Goal: Task Accomplishment & Management: Complete application form

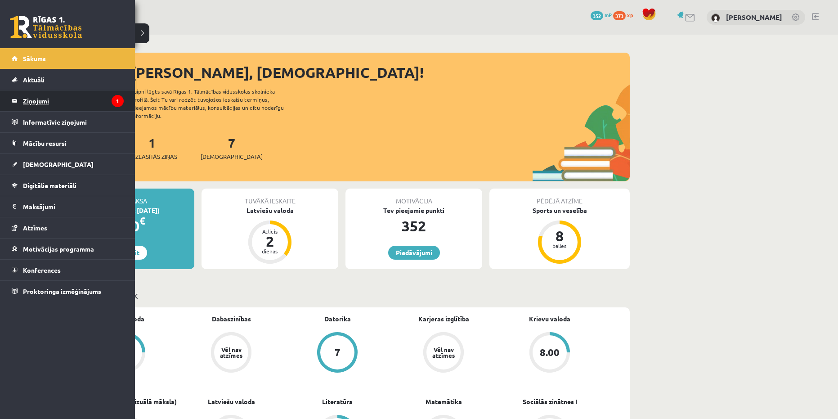
click at [61, 101] on legend "Ziņojumi 1" at bounding box center [73, 100] width 101 height 21
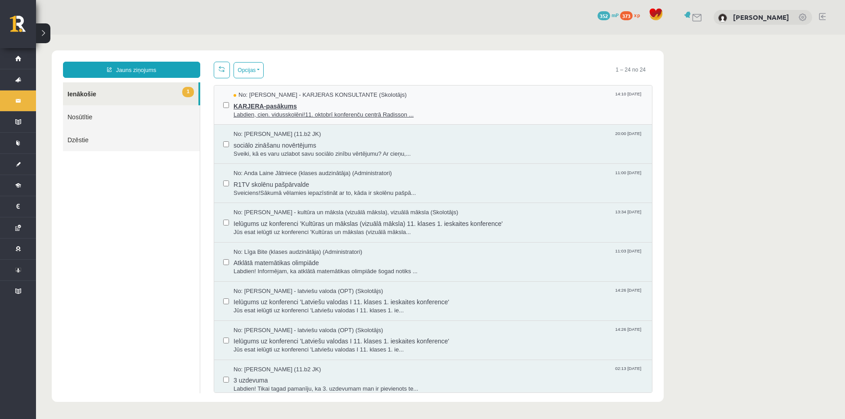
click at [280, 107] on span "KARJERA-pasākums" at bounding box center [437, 104] width 409 height 11
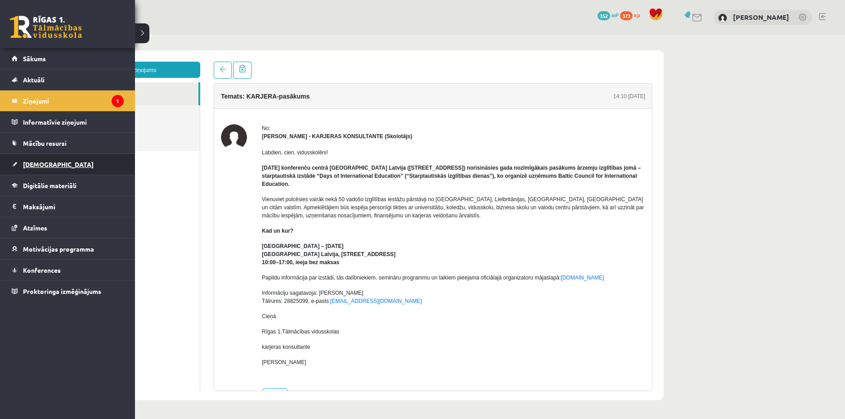
click at [43, 164] on span "[DEMOGRAPHIC_DATA]" at bounding box center [58, 164] width 71 height 8
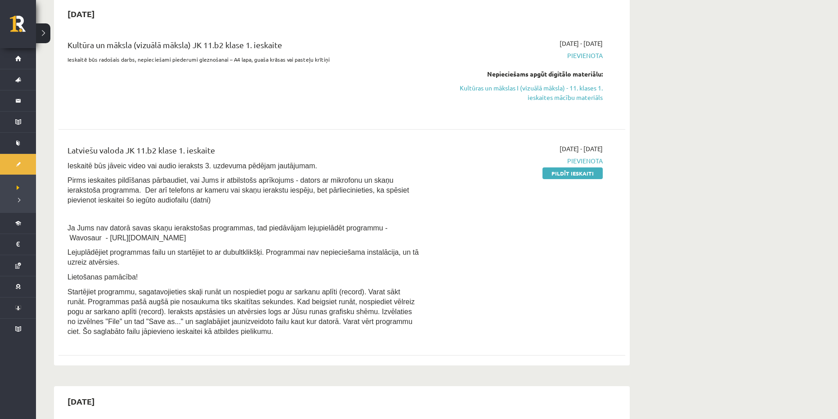
scroll to position [225, 0]
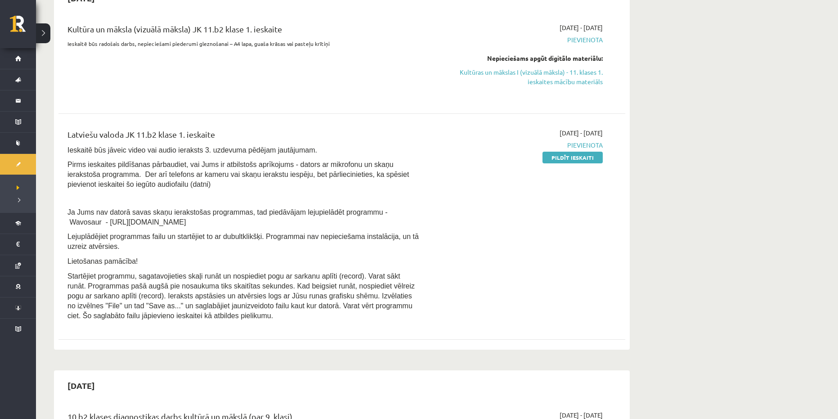
drag, startPoint x: 153, startPoint y: 220, endPoint x: 54, endPoint y: 218, distance: 99.0
click at [54, 218] on div "2025-10-15 Kultūra un māksla (vizuālā māksla) JK 11.b2 klase 1. ieskaite Ieskai…" at bounding box center [342, 166] width 576 height 367
copy span "https://www.wavosaur.com/"
click at [573, 160] on link "Pildīt ieskaiti" at bounding box center [572, 158] width 60 height 12
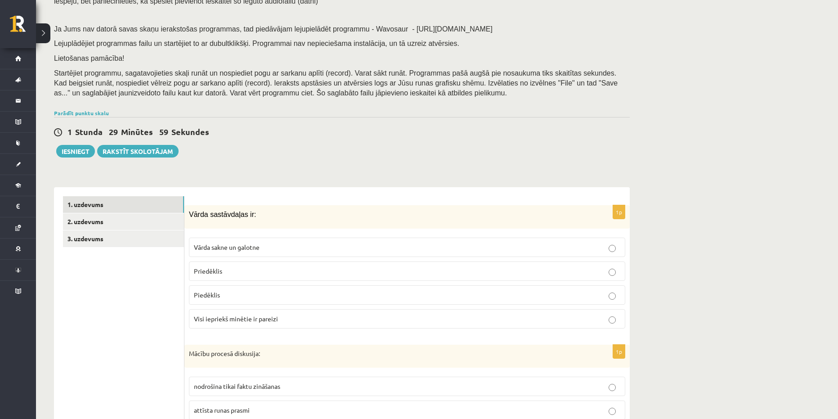
scroll to position [225, 0]
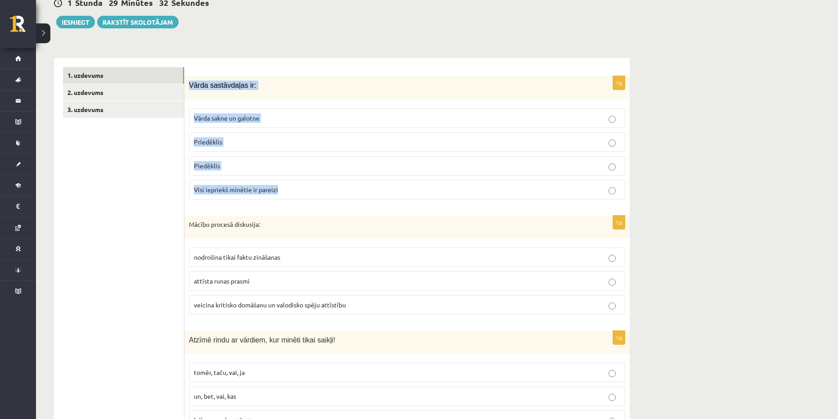
drag, startPoint x: 190, startPoint y: 84, endPoint x: 282, endPoint y: 184, distance: 136.5
click at [282, 184] on div "1p Vārda sastāvdaļas ir: Vārda sakne un galotne Priedēklis Piedēklis Visi iepri…" at bounding box center [406, 141] width 445 height 130
copy div "Vārda sastāvdaļas ir: Vārda sakne un galotne Priedēklis Piedēklis Visi iepriekš…"
click at [257, 116] on span "Vārda sakne un galotne" at bounding box center [227, 118] width 66 height 8
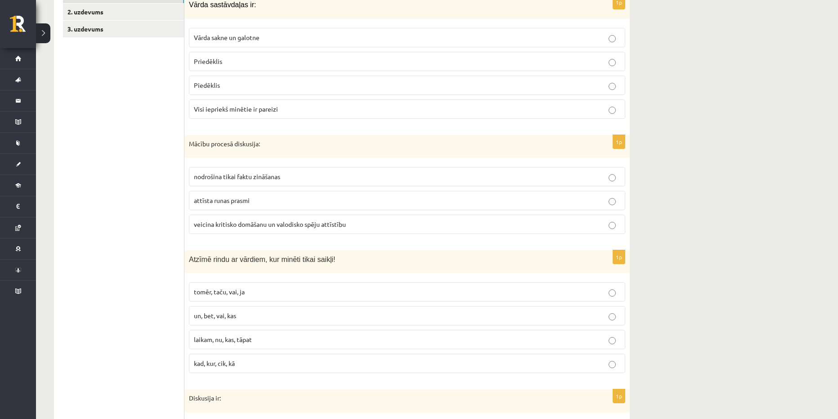
scroll to position [315, 0]
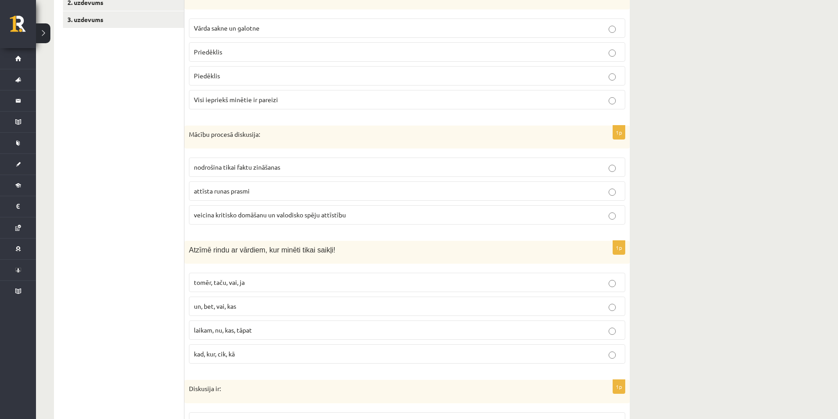
click at [224, 219] on p "veicina kritisko domāšanu un valodisko spēju attīstību" at bounding box center [407, 214] width 426 height 9
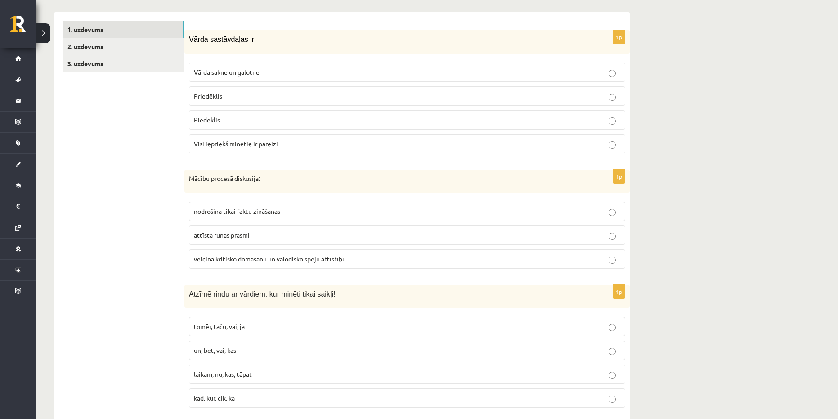
scroll to position [270, 0]
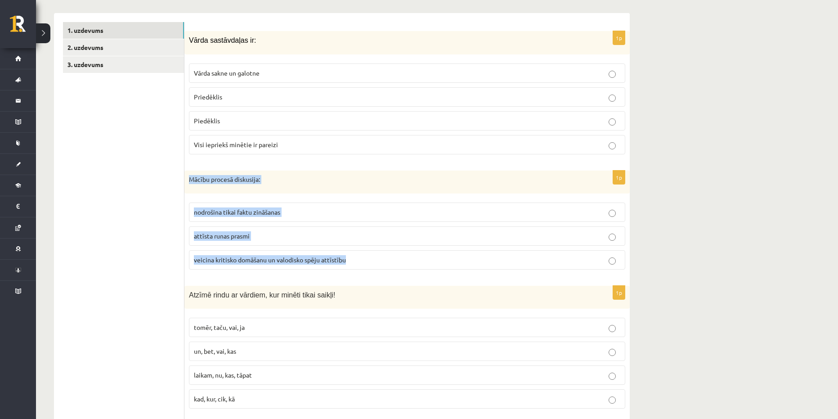
drag, startPoint x: 376, startPoint y: 259, endPoint x: 185, endPoint y: 180, distance: 206.0
click at [185, 180] on div "1p Mācību procesā diskusija: nodrošina tikai faktu zināšanas attīsta runas pras…" at bounding box center [406, 223] width 445 height 107
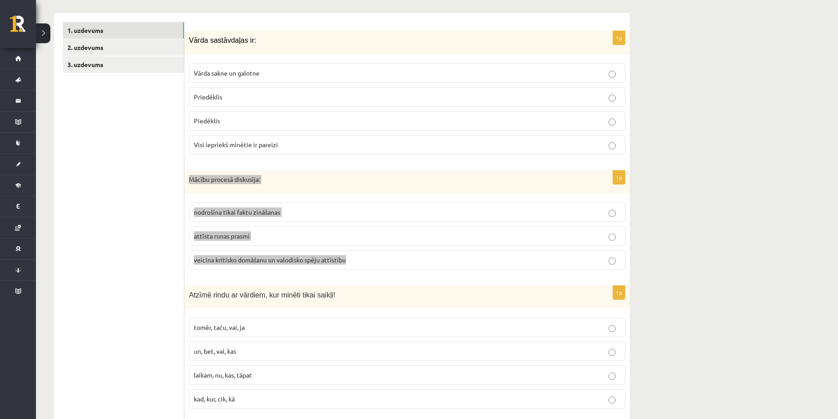
copy div "Mācību procesā diskusija: nodrošina tikai faktu zināšanas attīsta runas prasmi …"
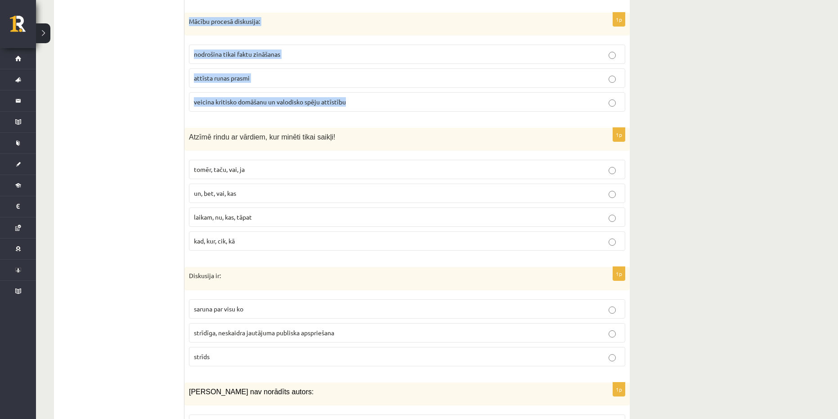
scroll to position [450, 0]
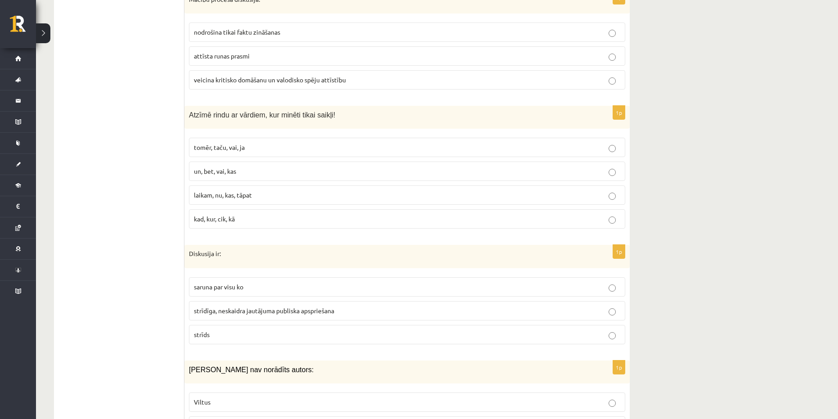
click at [218, 177] on label "un, bet, vai, kas" at bounding box center [407, 170] width 436 height 19
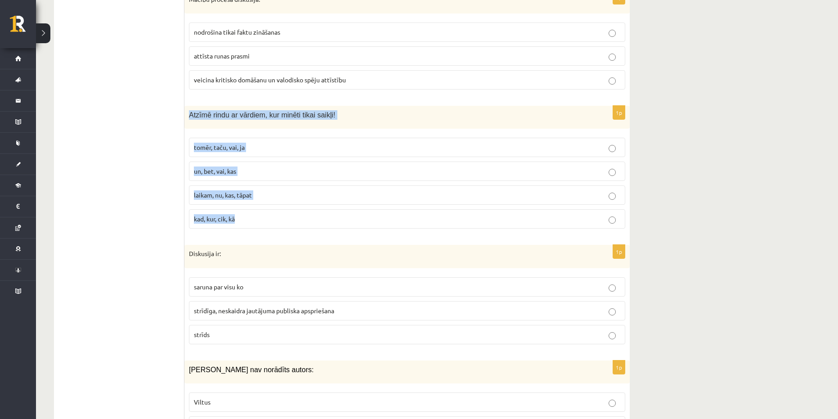
drag, startPoint x: 313, startPoint y: 232, endPoint x: 190, endPoint y: 109, distance: 173.6
click at [190, 109] on div "1p Atzīmē rindu ar vārdiem, kur minēti tikai saikļi! tomēr, taču, vai, ja un, b…" at bounding box center [406, 171] width 445 height 130
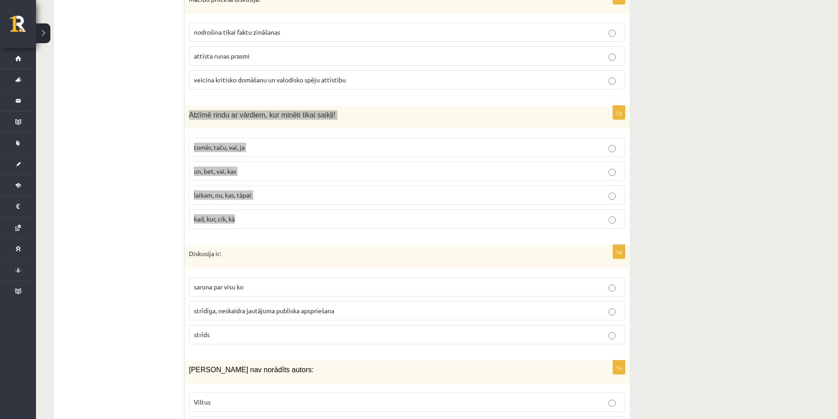
copy div "Atzīmē rindu ar vārdiem, kur minēti tikai saikļi! tomēr, taču, vai, ja un, bet,…"
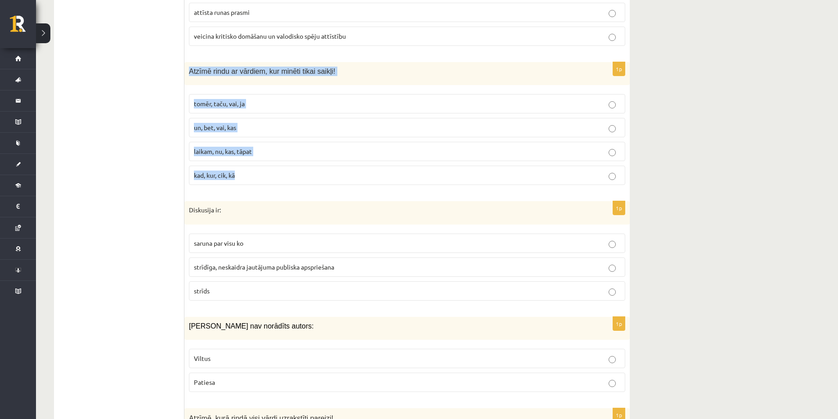
scroll to position [495, 0]
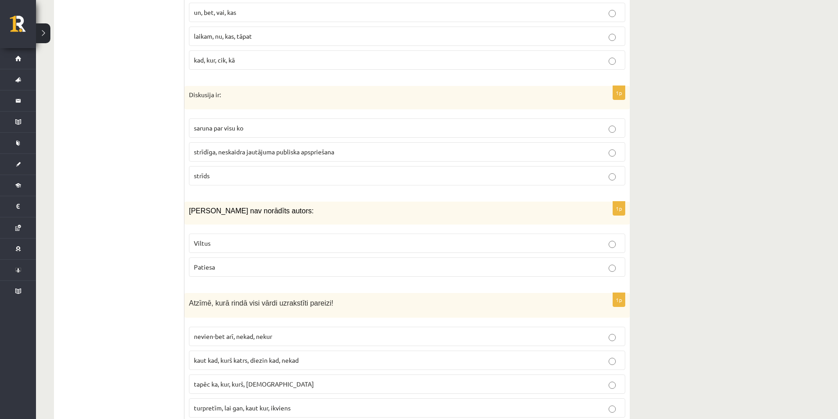
scroll to position [630, 0]
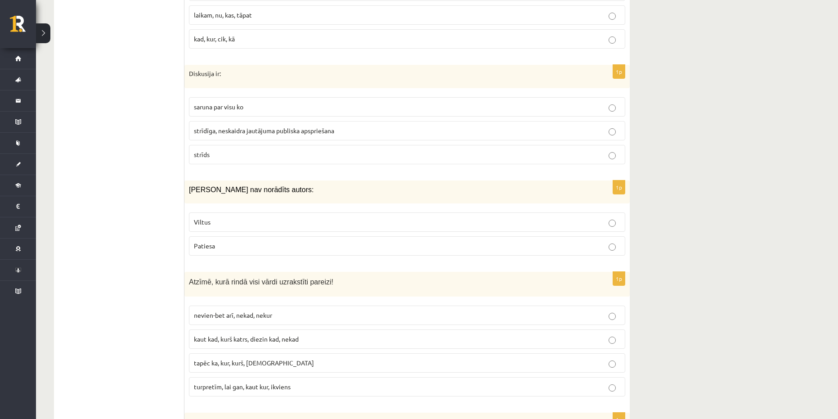
drag, startPoint x: 183, startPoint y: 70, endPoint x: 208, endPoint y: 89, distance: 30.8
drag, startPoint x: 248, startPoint y: 166, endPoint x: 226, endPoint y: 73, distance: 95.7
click at [190, 74] on div "1p Diskusija ir: saruna par visu ko strīdīga, neskaidra jautājuma publiska apsp…" at bounding box center [406, 118] width 445 height 107
copy div "Diskusija ir: saruna par visu ko strīdīga, neskaidra jautājuma publiska apsprie…"
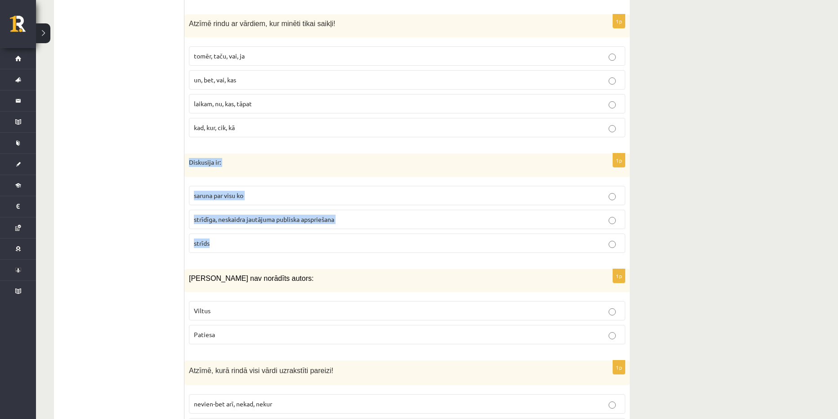
scroll to position [540, 0]
click at [437, 216] on label "strīdīga, neskaidra jautājuma publiska apspriešana" at bounding box center [407, 220] width 436 height 19
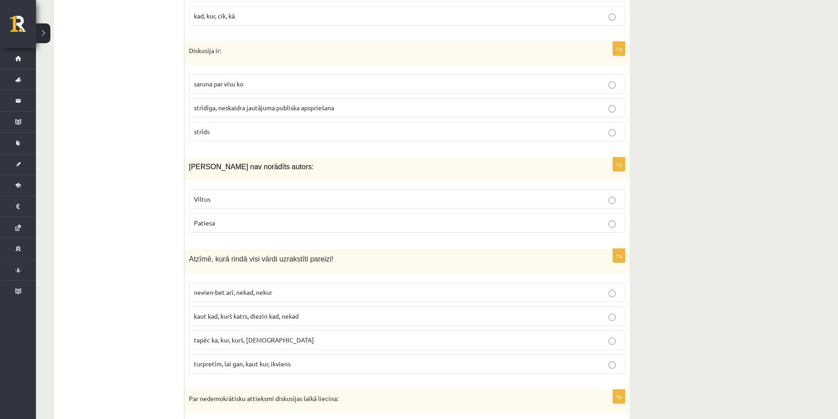
scroll to position [675, 0]
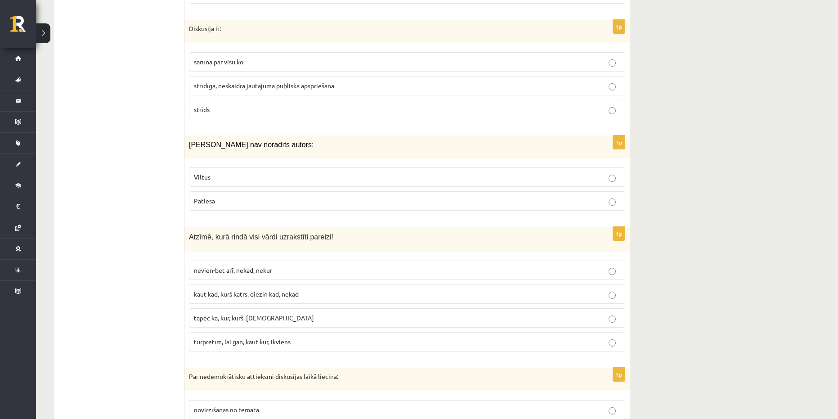
click at [207, 178] on span "Viltus" at bounding box center [202, 177] width 17 height 8
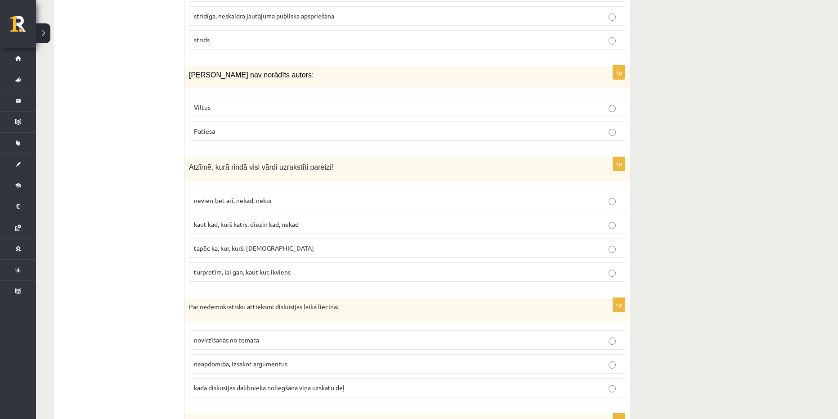
scroll to position [765, 0]
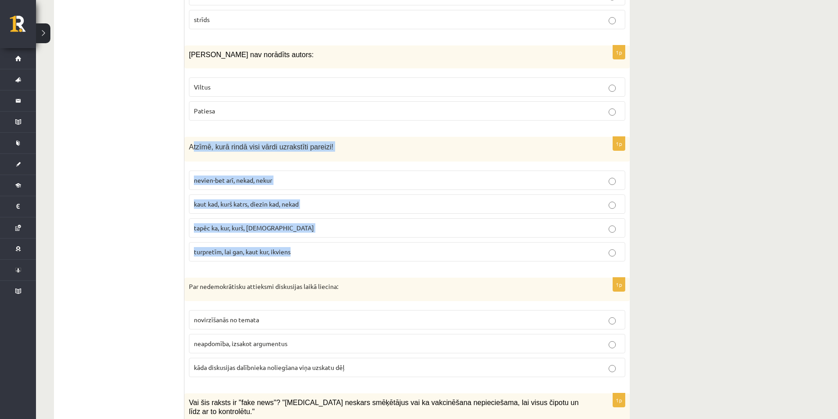
drag, startPoint x: 192, startPoint y: 145, endPoint x: 304, endPoint y: 253, distance: 155.5
click at [301, 254] on div "1p Atzīmē, kurā rindā visi vārdi uzrakstīti pareizi! nevien-bet arī, nekad, nek…" at bounding box center [406, 203] width 445 height 132
click at [291, 253] on span "turpretīm, lai gan, kaut kur, ikviens" at bounding box center [242, 251] width 97 height 8
drag, startPoint x: 304, startPoint y: 253, endPoint x: 188, endPoint y: 144, distance: 159.1
click at [188, 144] on div "1p Atzīmē, kurā rindā visi vārdi uzrakstīti pareizi! nevien-bet arī, nekad, nek…" at bounding box center [406, 203] width 445 height 132
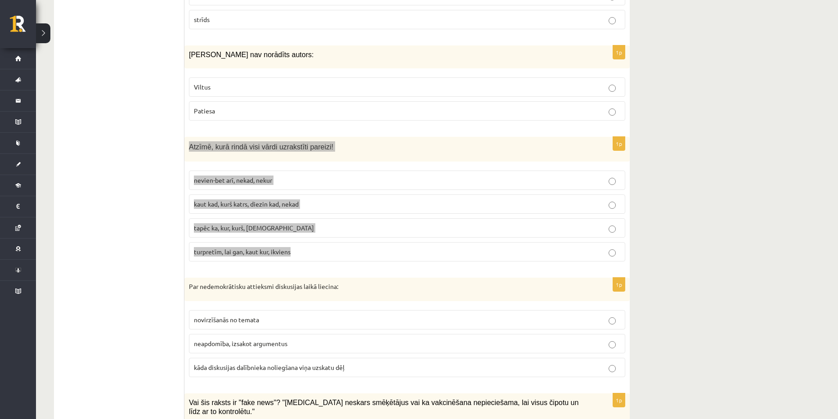
copy div "Atzīmē, kurā rindā visi vārdi uzrakstīti pareizi! nevien-bet arī, nekad, nekur …"
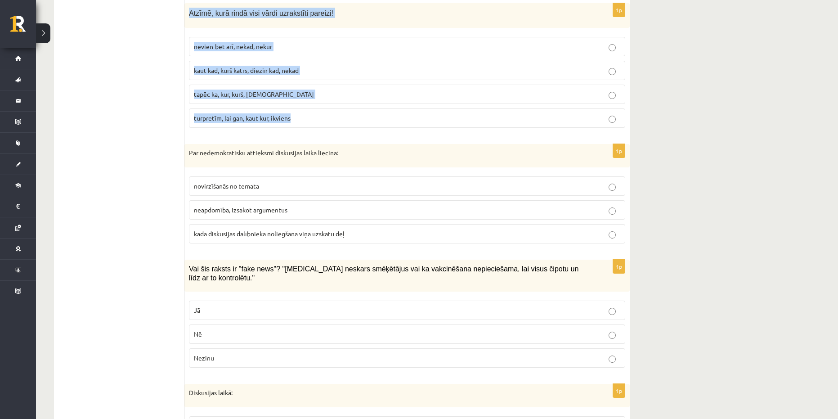
scroll to position [899, 0]
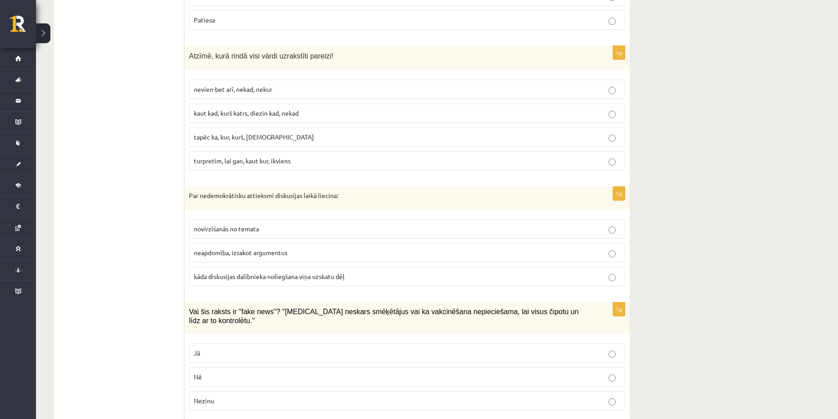
scroll to position [854, 0]
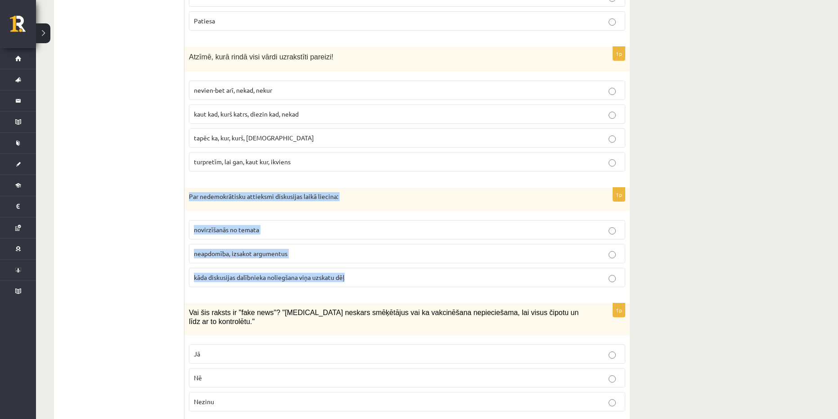
drag, startPoint x: 368, startPoint y: 277, endPoint x: 186, endPoint y: 198, distance: 198.6
click at [186, 198] on div "1p Par nedemokrātisku attieksmi diskusijas laikā liecina: novirzīšanās no temat…" at bounding box center [406, 241] width 445 height 107
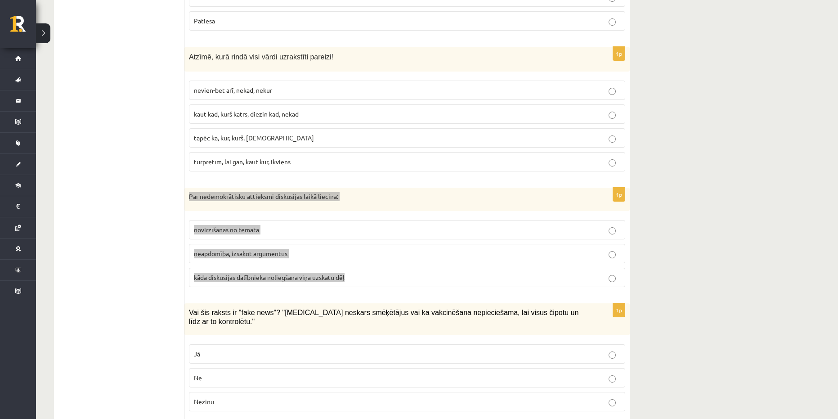
copy div "Par nedemokrātisku attieksmi diskusijas laikā liecina: novirzīšanās no temata n…"
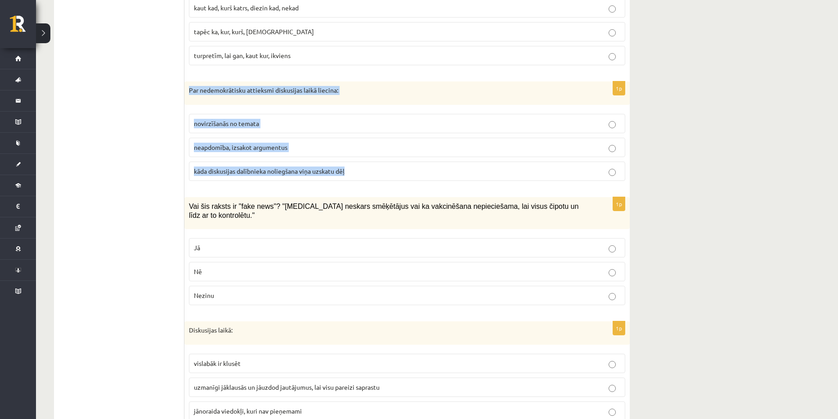
scroll to position [1034, 0]
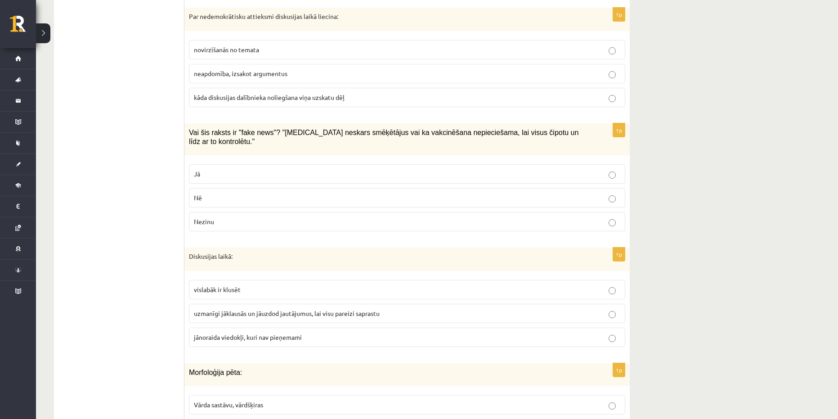
click at [343, 193] on p "Nē" at bounding box center [407, 197] width 426 height 9
click at [226, 172] on label "Jā" at bounding box center [407, 173] width 436 height 19
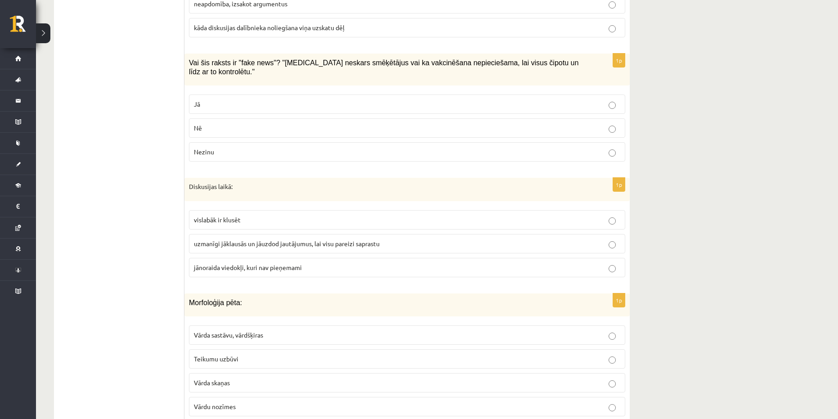
scroll to position [1124, 0]
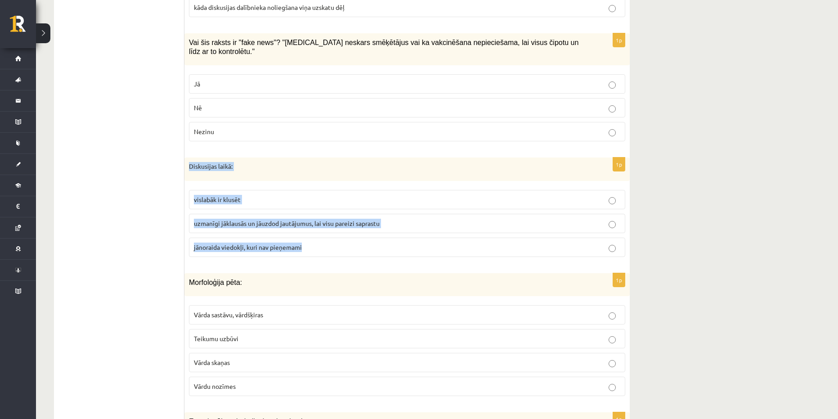
drag, startPoint x: 345, startPoint y: 245, endPoint x: 187, endPoint y: 157, distance: 180.8
click at [187, 157] on div "1p Diskusijas laikā: vislabāk ir klusēt uzmanīgi jāklausās un jāuzdod jautājumu…" at bounding box center [406, 210] width 445 height 107
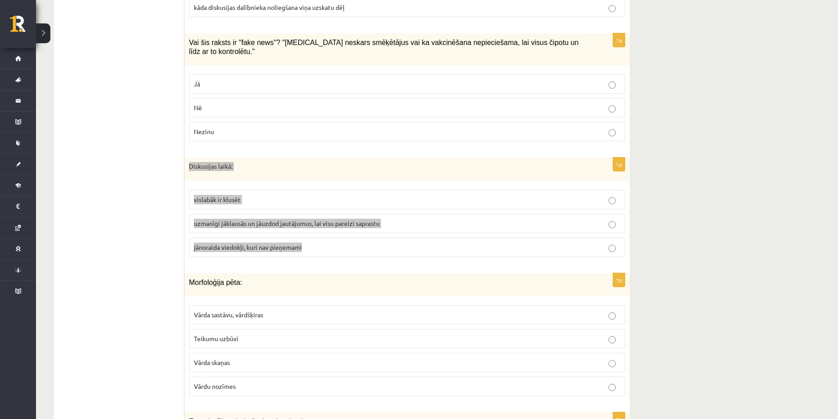
copy div "Diskusijas laikā: vislabāk ir klusēt uzmanīgi jāklausās un jāuzdod jautājumus, …"
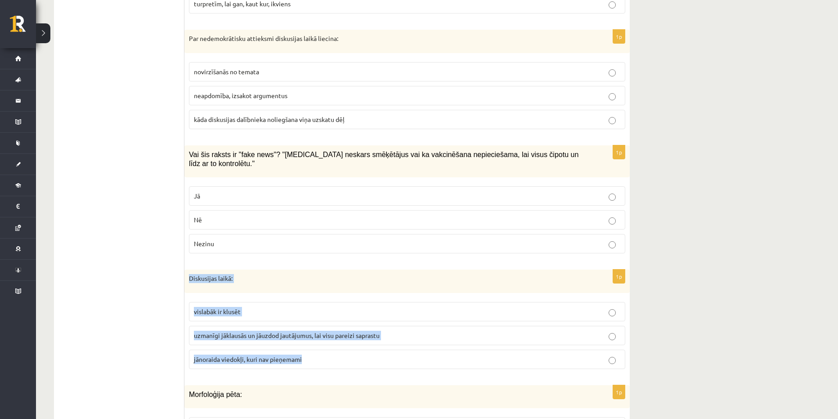
scroll to position [989, 0]
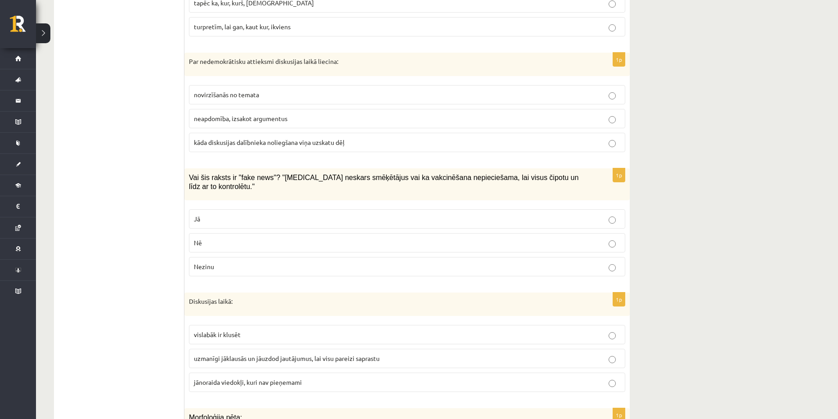
click at [268, 143] on span "kāda diskusijas dalībnieka noliegšana viņa uzskatu dēļ" at bounding box center [269, 142] width 151 height 8
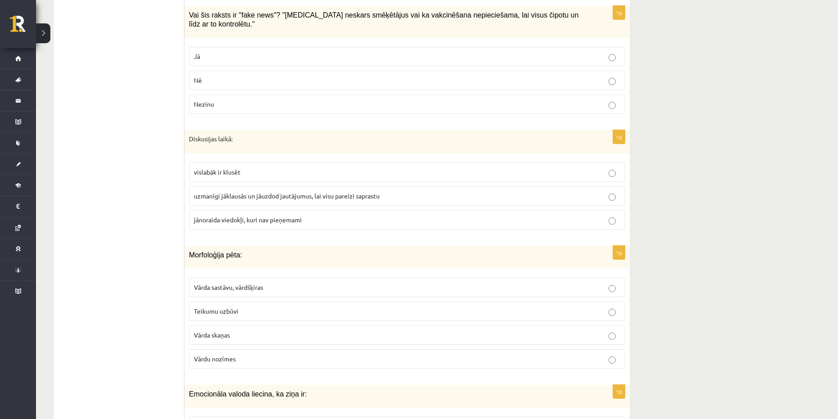
scroll to position [1169, 0]
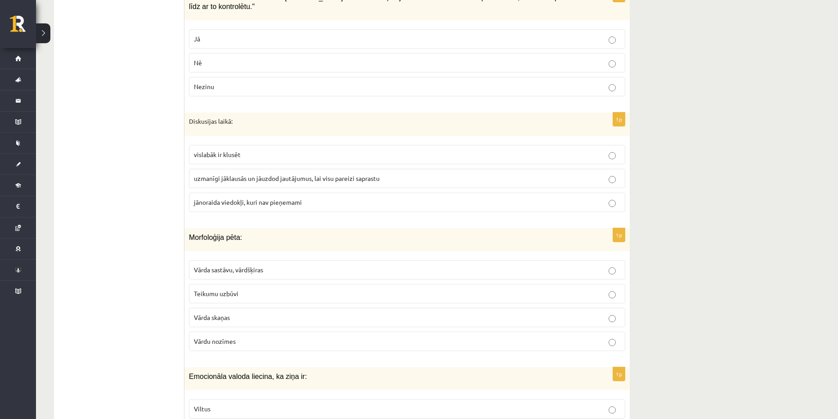
click at [304, 174] on span "uzmanīgi jāklausās un jāuzdod jautājumus, lai visu pareizi saprastu" at bounding box center [287, 178] width 186 height 8
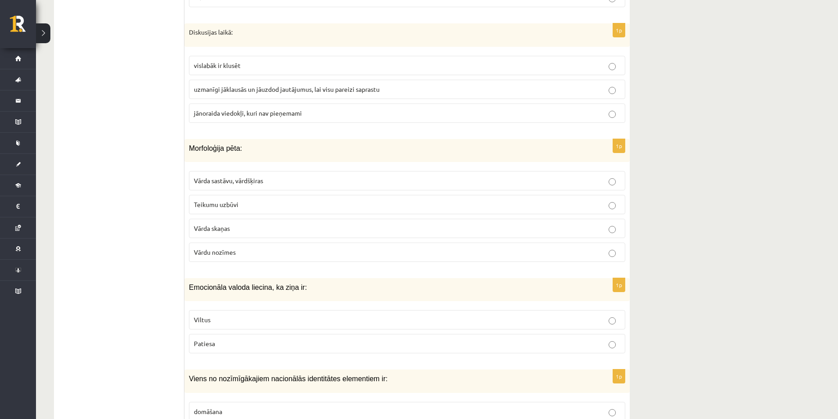
scroll to position [1259, 0]
click at [353, 118] on div "1p Diskusijas laikā: vislabāk ir klusēt uzmanīgi jāklausās un jāuzdod jautājumu…" at bounding box center [406, 75] width 445 height 107
click at [194, 146] on div "Morfoloģija pēta:" at bounding box center [406, 149] width 445 height 23
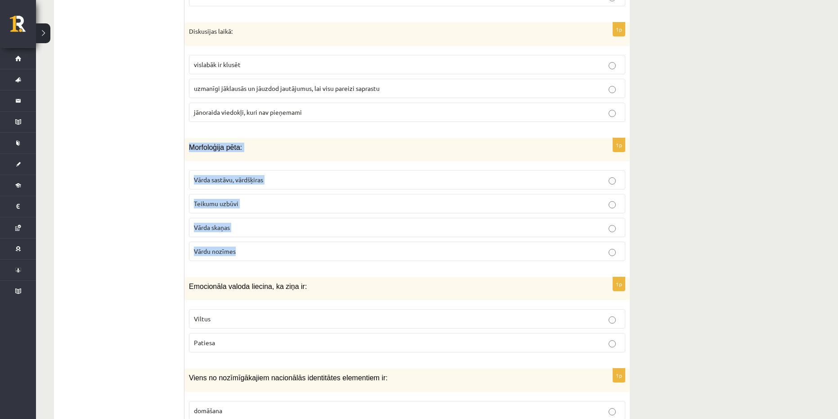
drag, startPoint x: 189, startPoint y: 139, endPoint x: 264, endPoint y: 247, distance: 131.4
click at [264, 247] on div "1p Morfoloģija pēta: Vārda sastāvu, vārdšķiras Teikumu uzbūvi Vārda skaņas Vārd…" at bounding box center [406, 203] width 445 height 130
copy div "Morfoloģija pēta: Vārda sastāvu, vārdšķiras Teikumu uzbūvi Vārda skaņas Vārdu n…"
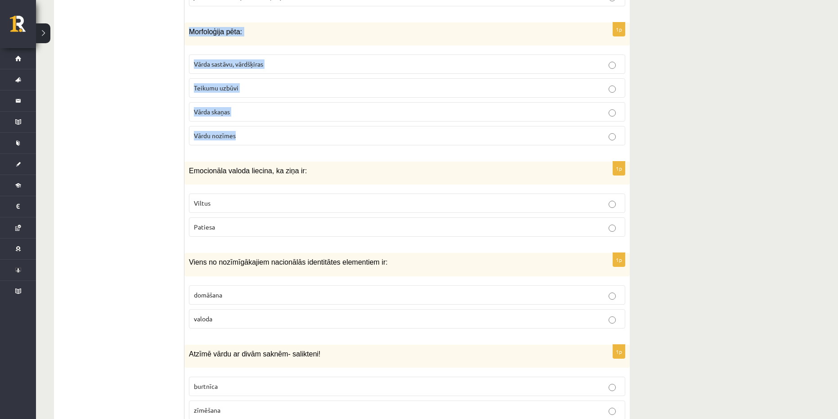
scroll to position [1394, 0]
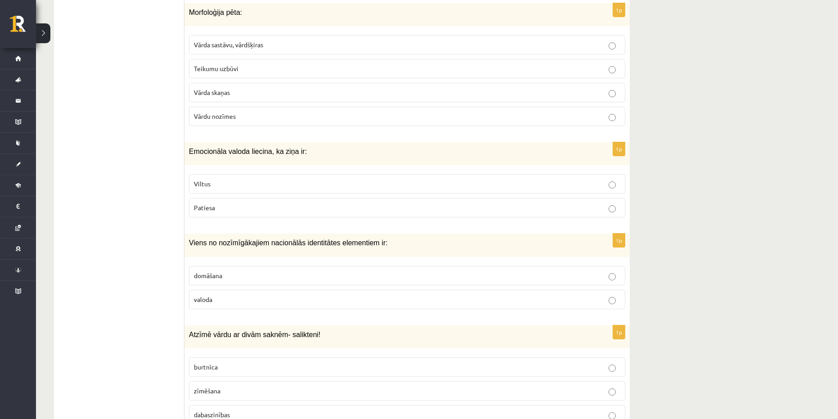
click at [391, 208] on label "Patiesa" at bounding box center [407, 207] width 436 height 19
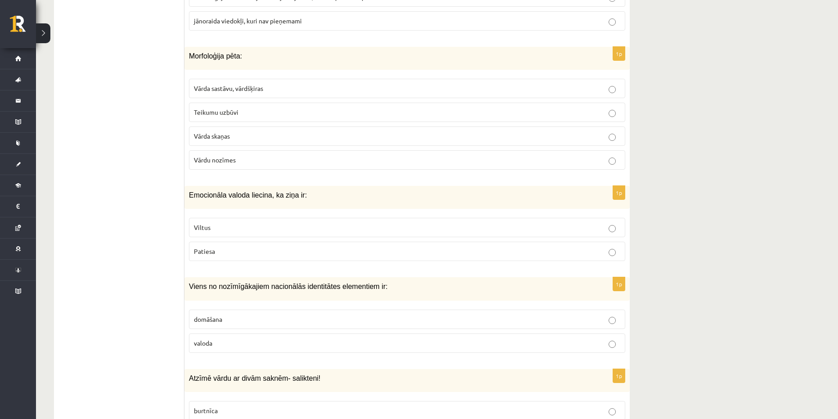
scroll to position [1349, 0]
click at [247, 85] on span "Vārda sastāvu, vārdšķiras" at bounding box center [228, 89] width 69 height 8
drag, startPoint x: 242, startPoint y: 249, endPoint x: 183, endPoint y: 191, distance: 82.0
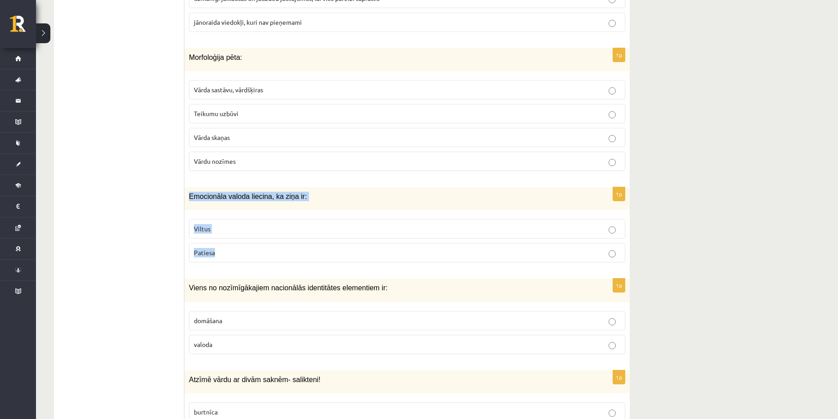
drag, startPoint x: 186, startPoint y: 185, endPoint x: 222, endPoint y: 239, distance: 64.5
click at [222, 239] on div "1p Emocionāla valoda liecina, ka ziņa ir: Viltus Patiesa" at bounding box center [406, 228] width 445 height 82
copy div "Emocionāla valoda liecina, ka ziņa ir: Viltus Patiesa"
click at [264, 250] on label "Patiesa" at bounding box center [407, 252] width 436 height 19
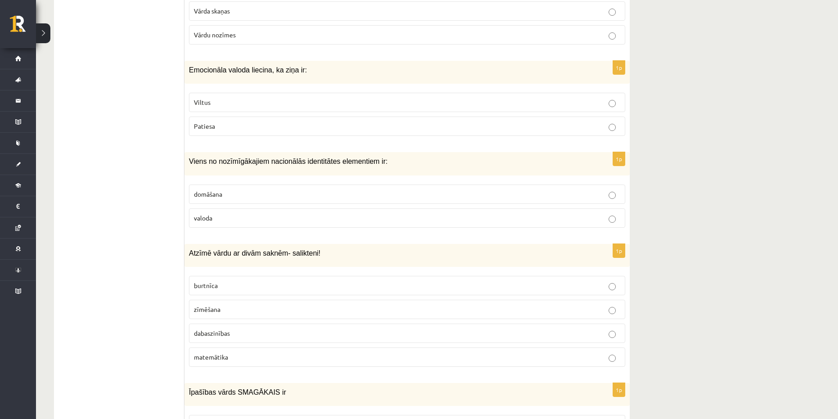
scroll to position [1484, 0]
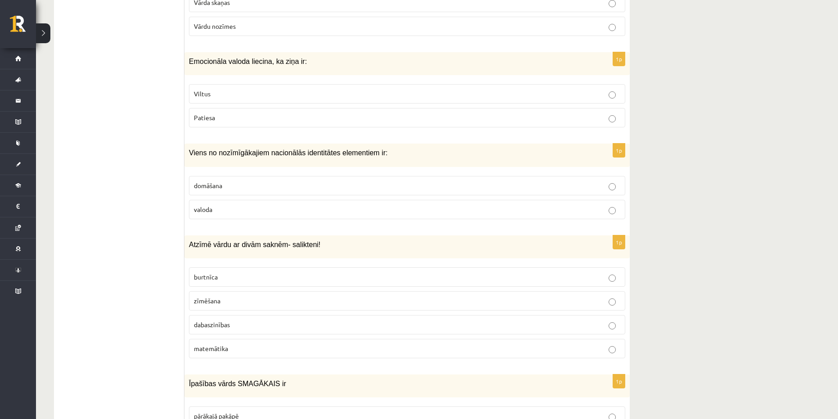
click at [233, 205] on p "valoda" at bounding box center [407, 209] width 426 height 9
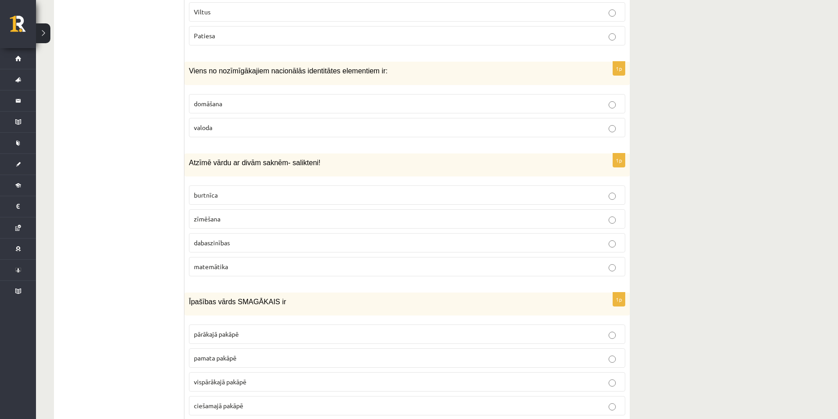
scroll to position [1574, 0]
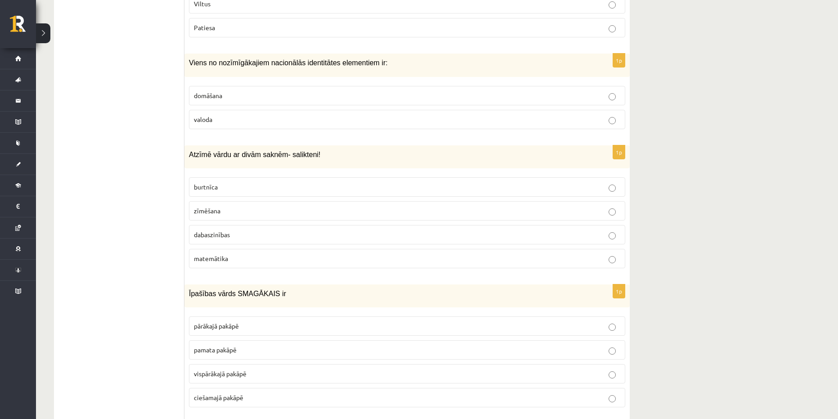
click at [229, 231] on label "dabaszinības" at bounding box center [407, 234] width 436 height 19
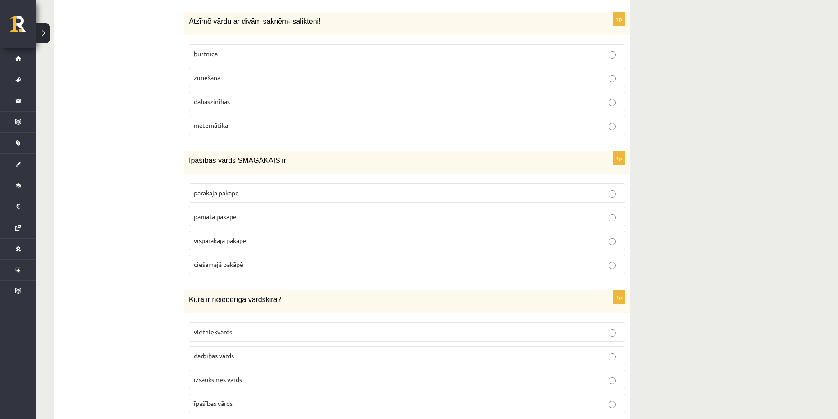
scroll to position [1709, 0]
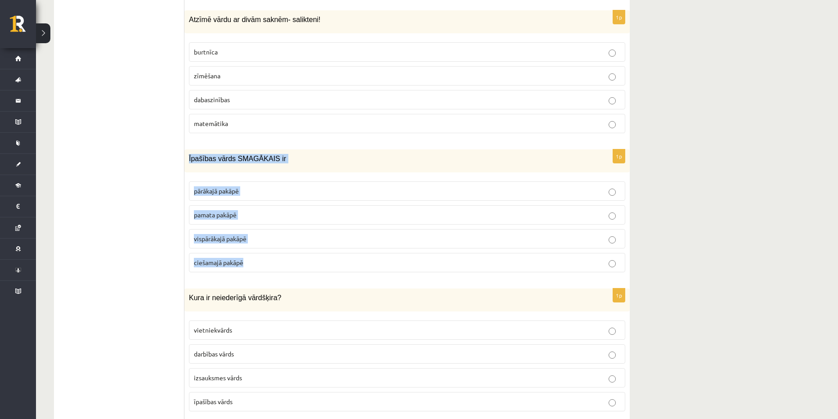
drag, startPoint x: 190, startPoint y: 147, endPoint x: 288, endPoint y: 211, distance: 117.6
click at [282, 250] on div "1p Īpašības vārds SMAGĀKAIS ir pārākajā pakāpē pamata pakāpē vispārākajā pakāpē…" at bounding box center [406, 214] width 445 height 130
copy div "Īpašības vārds SMAGĀKAIS ir pārākajā pakāpē pamata pakāpē vispārākajā pakāpē ci…"
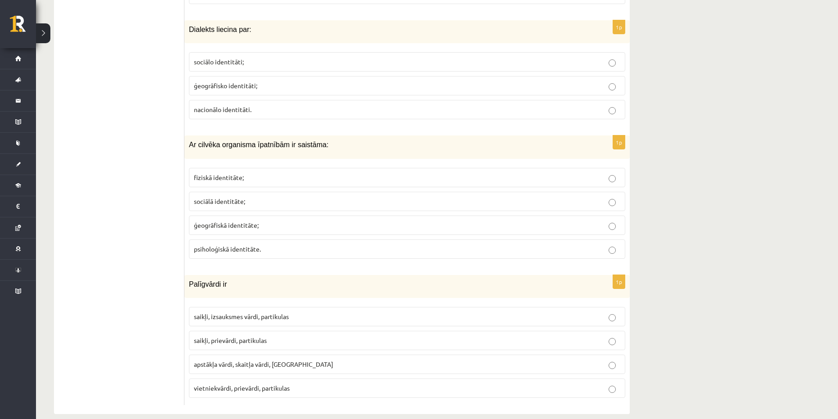
scroll to position [4240, 0]
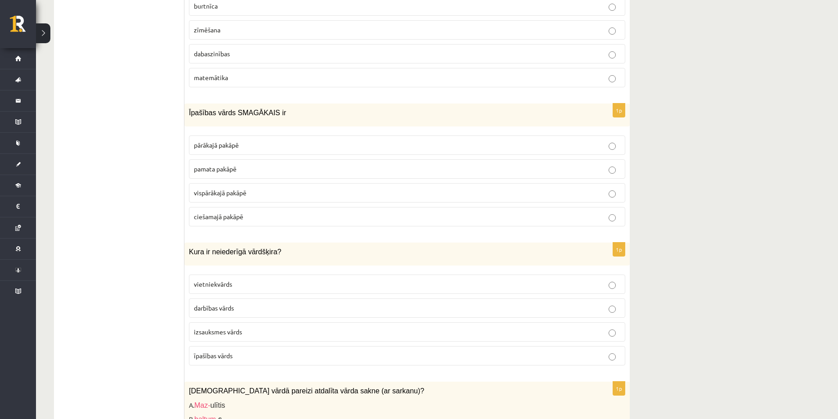
scroll to position [1767, 0]
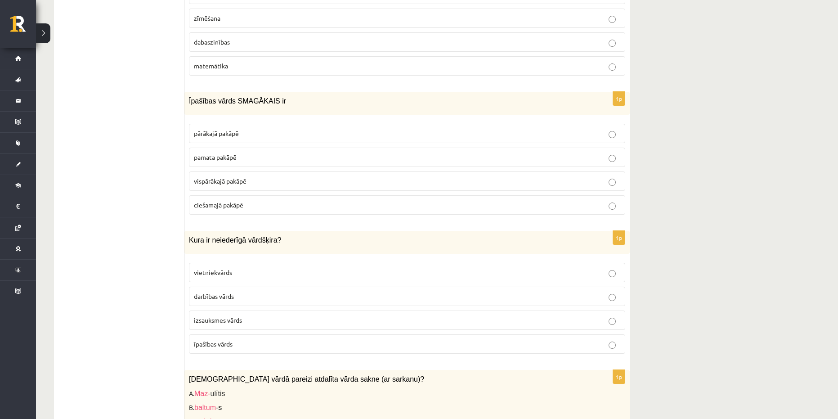
click at [241, 129] on p "pārākajā pakāpē" at bounding box center [407, 133] width 426 height 9
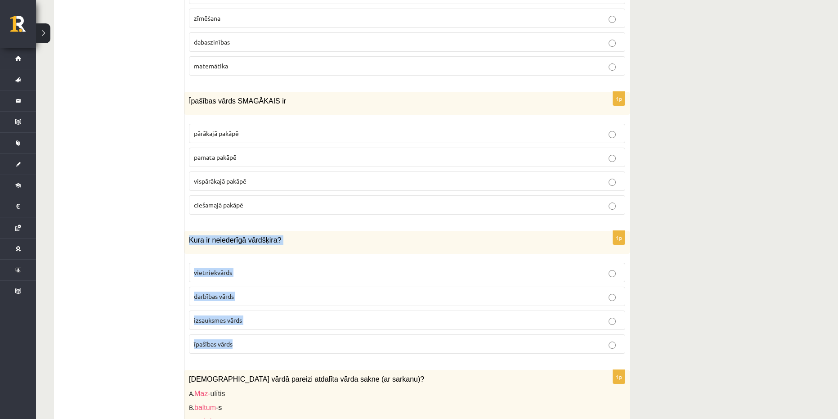
drag, startPoint x: 186, startPoint y: 229, endPoint x: 265, endPoint y: 325, distance: 124.6
click at [265, 325] on div "1p Kura ir neiederīgā vārdšķira? vietniekvārds darbības vārds izsauksmes vārds …" at bounding box center [406, 296] width 445 height 130
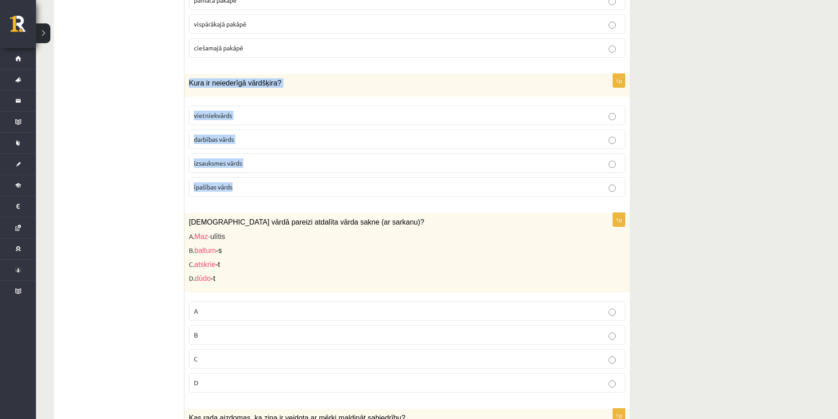
scroll to position [1991, 0]
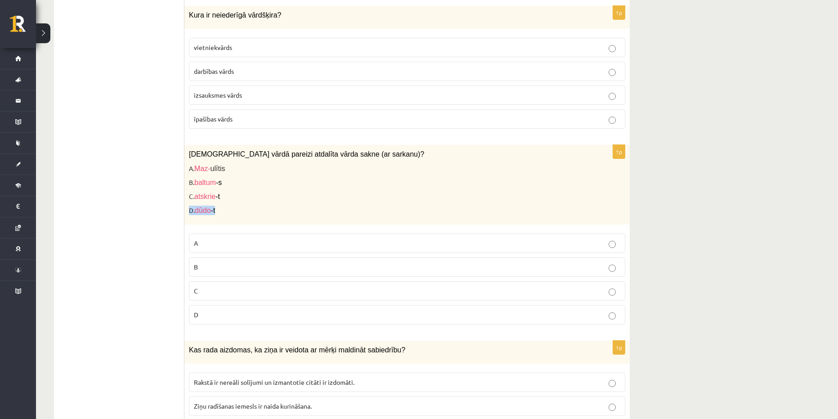
click at [326, 192] on div "Kurā vārdā pareizi atdalīta vārda sakne (ar sarkanu)? A. Maz- ulītis B. baltum …" at bounding box center [406, 184] width 445 height 79
drag, startPoint x: 313, startPoint y: 183, endPoint x: 334, endPoint y: 183, distance: 20.2
click at [314, 192] on p "C. atskrie -t" at bounding box center [384, 196] width 391 height 9
click at [367, 182] on div "Kurā vārdā pareizi atdalīta vārda sakne (ar sarkanu)? A. Maz- ulītis B. baltum …" at bounding box center [406, 184] width 445 height 79
click at [221, 91] on span "izsauksmes vārds" at bounding box center [218, 95] width 48 height 8
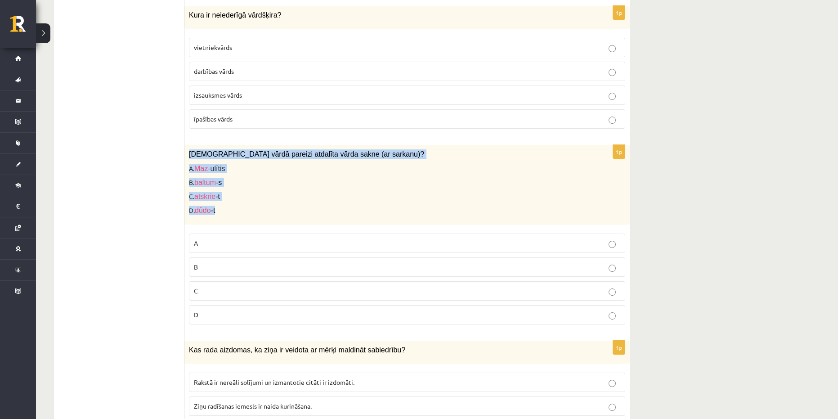
drag, startPoint x: 189, startPoint y: 147, endPoint x: 244, endPoint y: 209, distance: 82.8
click at [244, 209] on div "Kurā vārdā pareizi atdalīta vārda sakne (ar sarkanu)? A. Maz- ulītis B. baltum …" at bounding box center [406, 184] width 445 height 79
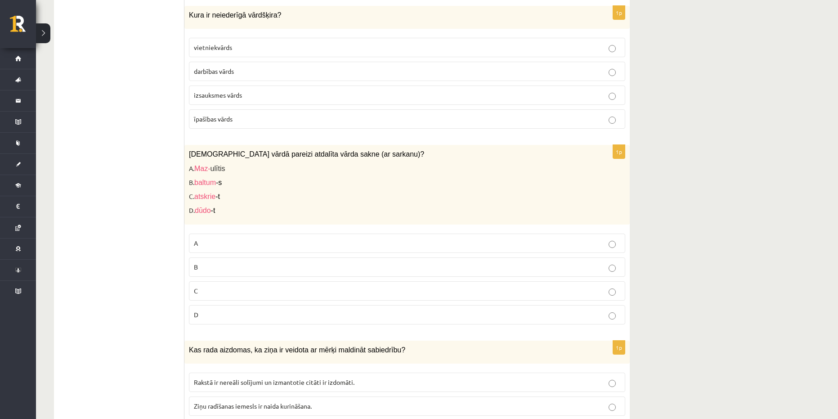
click at [258, 286] on p "C" at bounding box center [407, 290] width 426 height 9
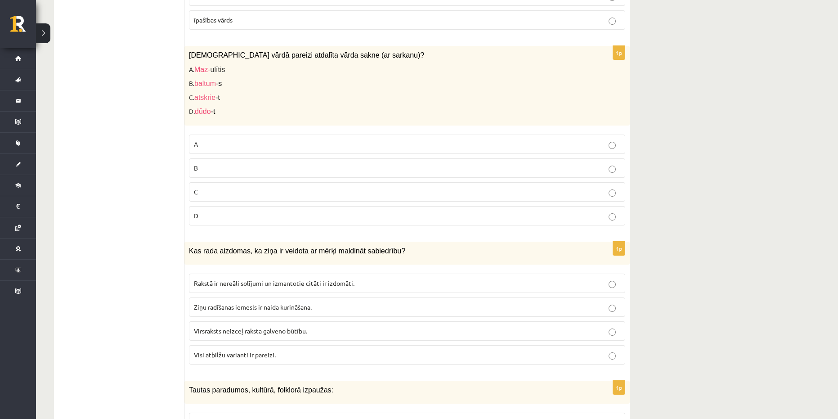
scroll to position [2171, 0]
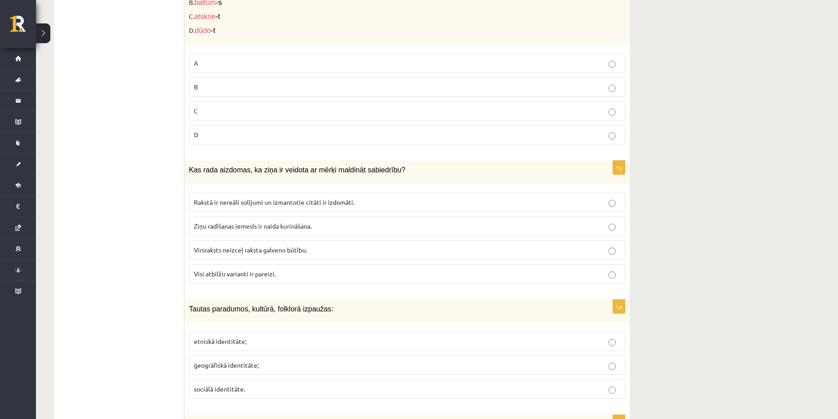
click at [284, 269] on p "Visi atbilžu varianti ir pareizi." at bounding box center [407, 273] width 426 height 9
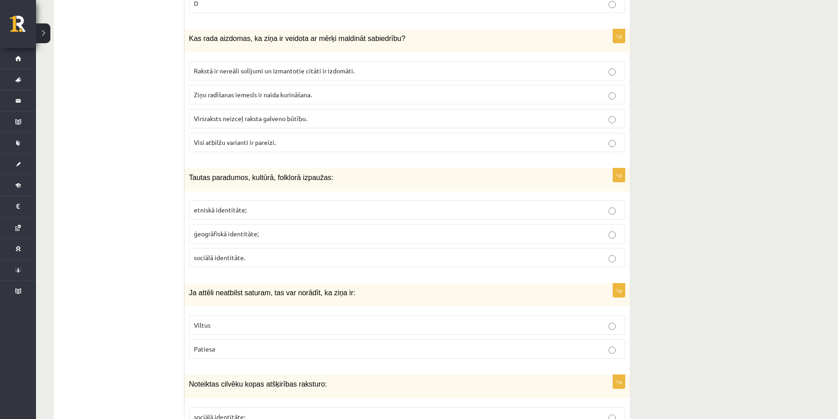
scroll to position [2306, 0]
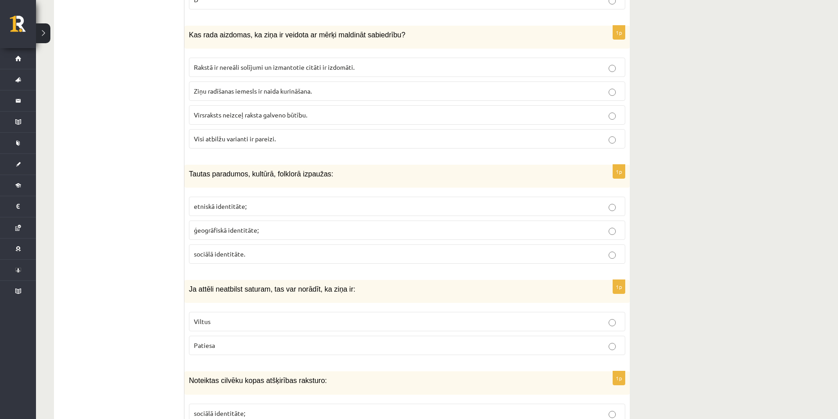
click at [383, 176] on div "Tautas paradumos, kultūrā, folklorā izpaužas:" at bounding box center [406, 176] width 445 height 23
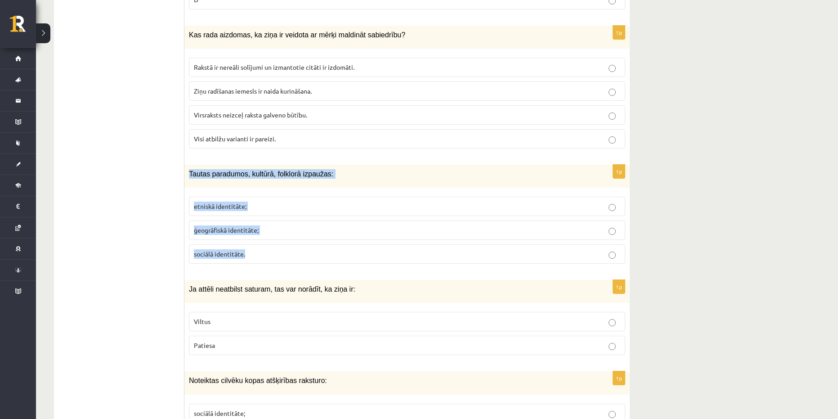
drag, startPoint x: 190, startPoint y: 166, endPoint x: 253, endPoint y: 241, distance: 97.7
click at [253, 241] on div "1p Tautas paradumos, kultūrā, folklorā izpaužas: etniskā identitāte; ģeogrāfisk…" at bounding box center [406, 218] width 445 height 106
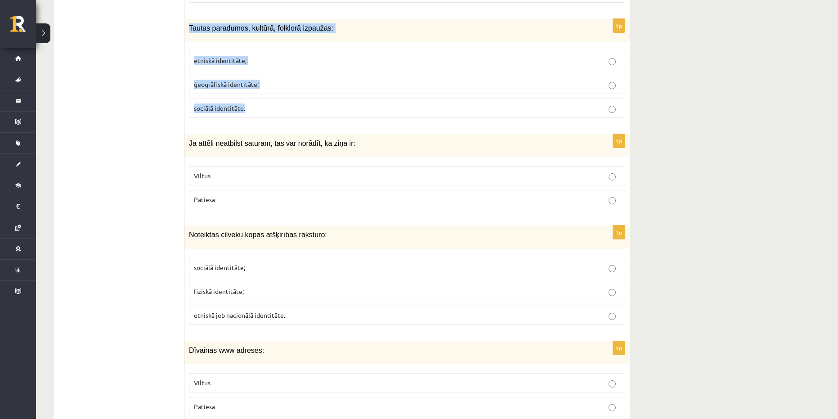
scroll to position [2486, 0]
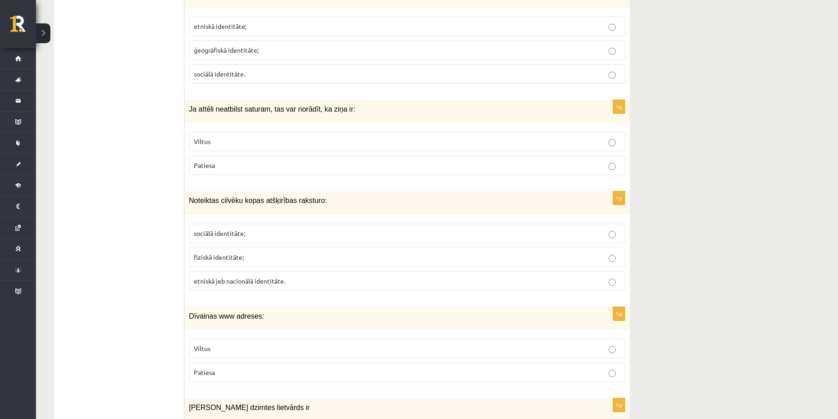
click at [317, 137] on p "Viltus" at bounding box center [407, 141] width 426 height 9
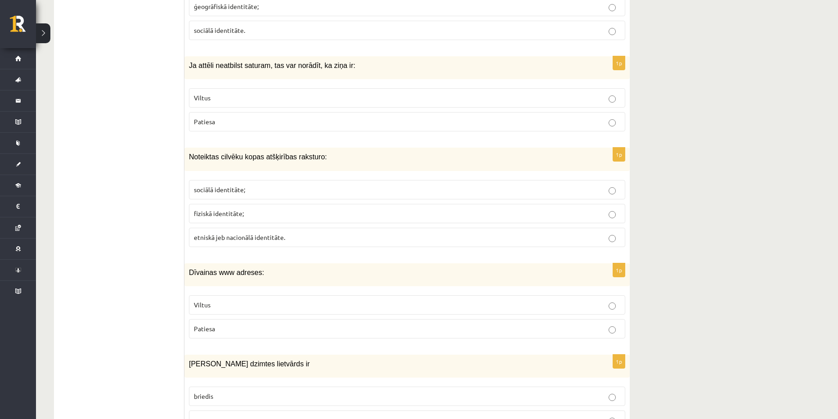
scroll to position [2531, 0]
click at [323, 231] on p "etniskā jeb nacionālā identitāte." at bounding box center [407, 235] width 426 height 9
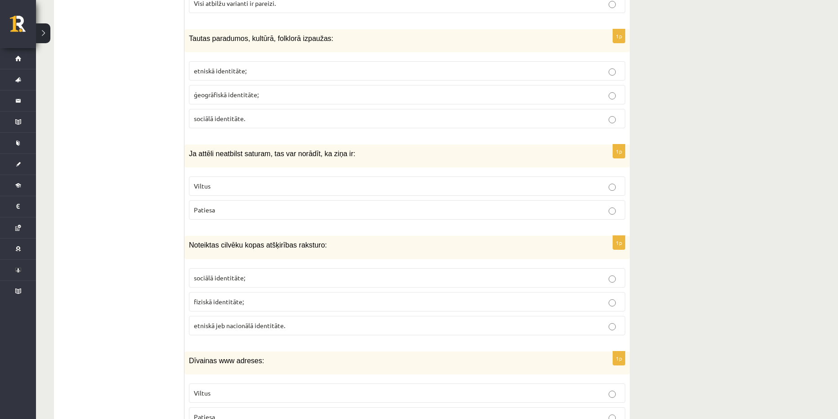
scroll to position [2441, 0]
click at [263, 67] on p "etniskā identitāte;" at bounding box center [407, 71] width 426 height 9
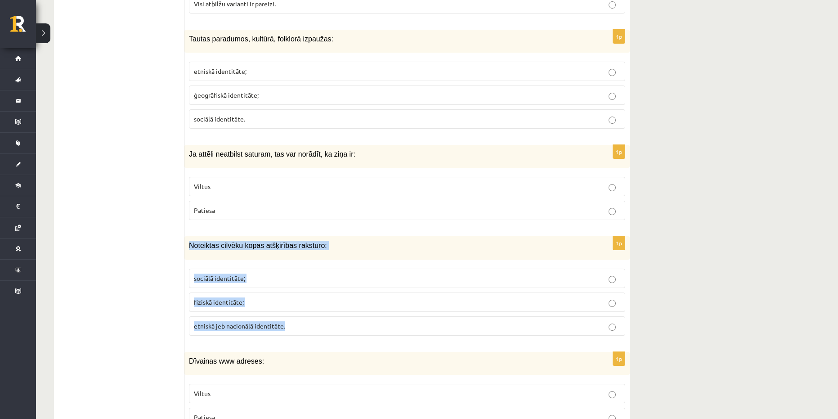
drag, startPoint x: 324, startPoint y: 322, endPoint x: 186, endPoint y: 238, distance: 161.9
click at [186, 238] on div "1p Noteiktas cilvēku kopas atšķirības raksturo: sociālā identitāte; fiziskā ide…" at bounding box center [406, 289] width 445 height 106
click at [259, 268] on label "sociālā identitāte;" at bounding box center [407, 277] width 436 height 19
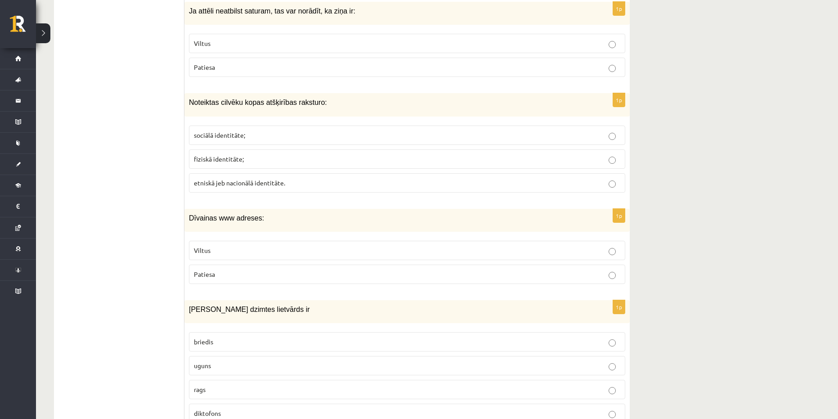
scroll to position [2621, 0]
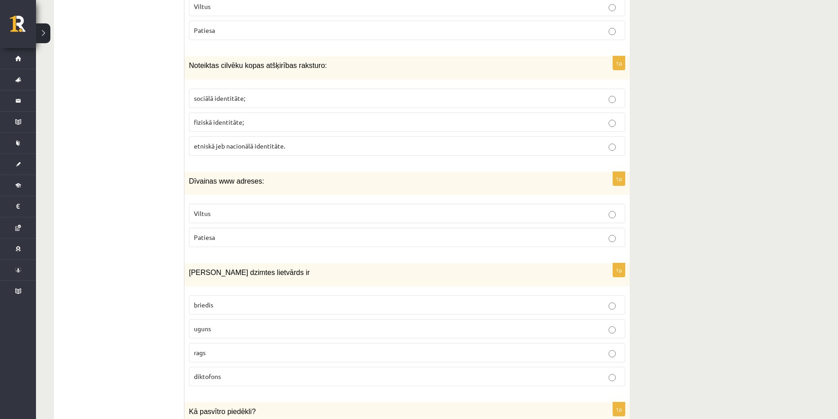
click at [270, 209] on p "Viltus" at bounding box center [407, 213] width 426 height 9
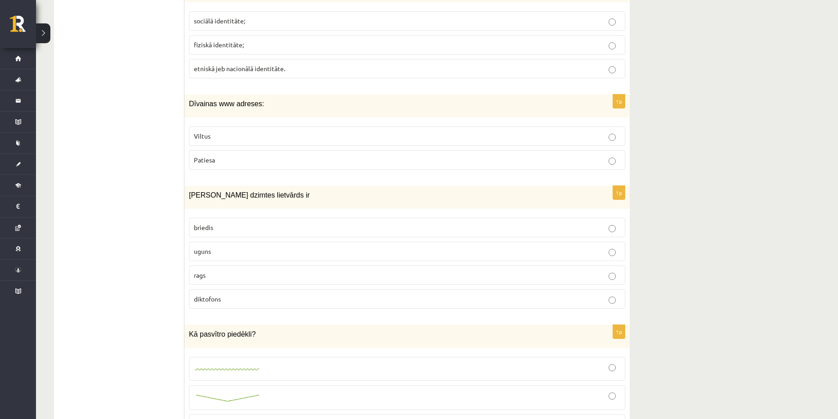
scroll to position [2711, 0]
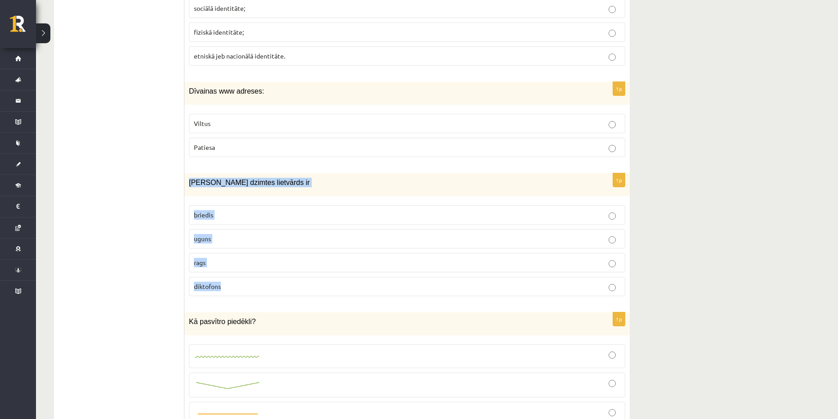
drag, startPoint x: 188, startPoint y: 172, endPoint x: 306, endPoint y: 233, distance: 132.9
click at [259, 284] on div "1p Sieviešu dzimtes lietvārds ir briedis uguns rags diktofons" at bounding box center [406, 238] width 445 height 130
click at [246, 258] on p "rags" at bounding box center [407, 262] width 426 height 9
click at [238, 237] on label "uguns" at bounding box center [407, 238] width 436 height 19
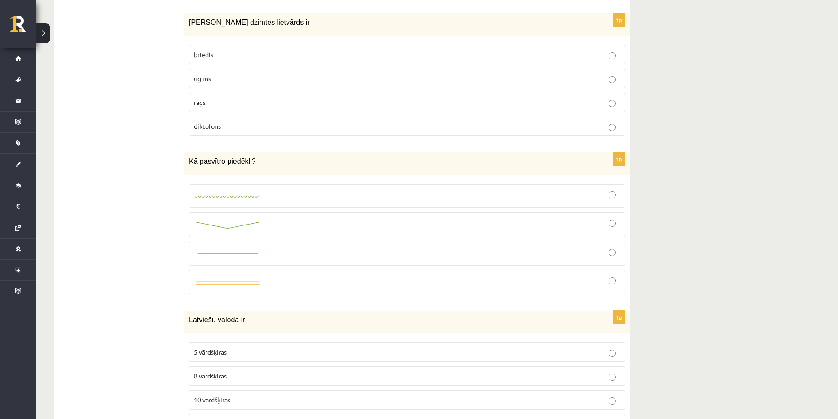
scroll to position [2891, 0]
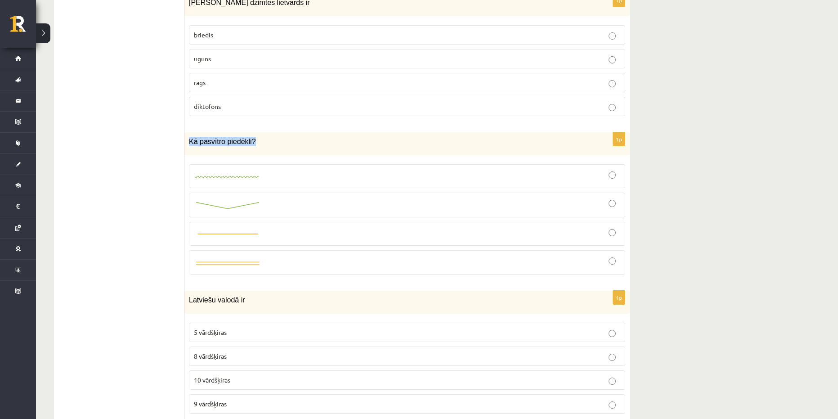
drag, startPoint x: 252, startPoint y: 129, endPoint x: 186, endPoint y: 143, distance: 67.6
click at [186, 143] on div "Kā pasvītro piedēkli?" at bounding box center [406, 143] width 445 height 23
click at [265, 197] on div at bounding box center [407, 204] width 426 height 15
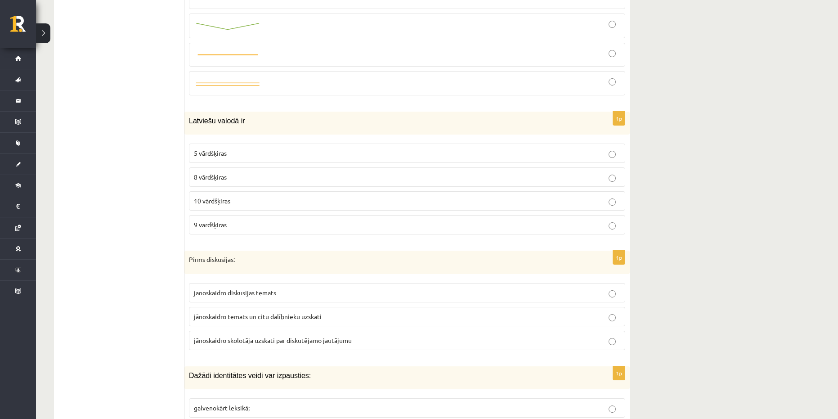
scroll to position [3071, 0]
click at [237, 195] on p "10 vārdšķiras" at bounding box center [407, 199] width 426 height 9
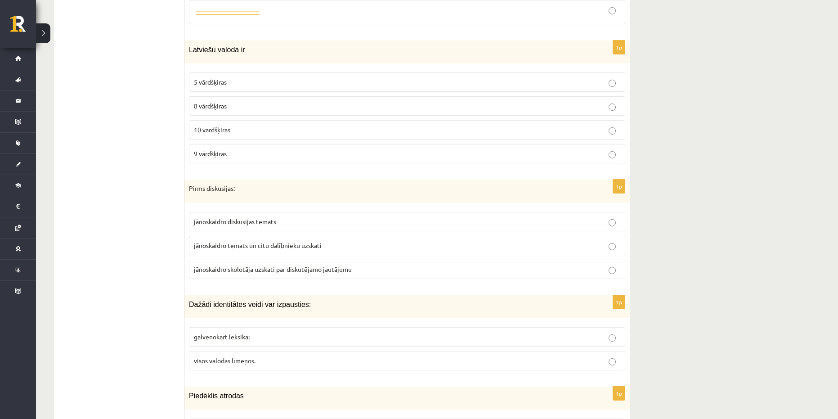
scroll to position [3251, 0]
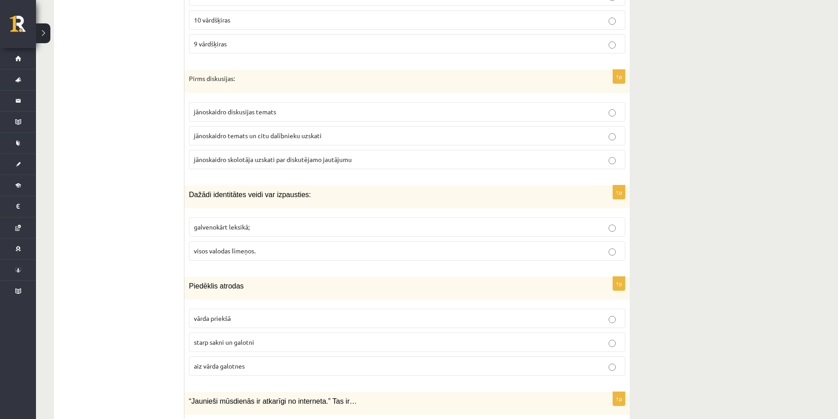
click at [366, 155] on p "jānoskaidro skolotāja uzskati par diskutējamo jautājumu" at bounding box center [407, 159] width 426 height 9
click at [299, 107] on p "jānoskaidro diskusijas temats" at bounding box center [407, 111] width 426 height 9
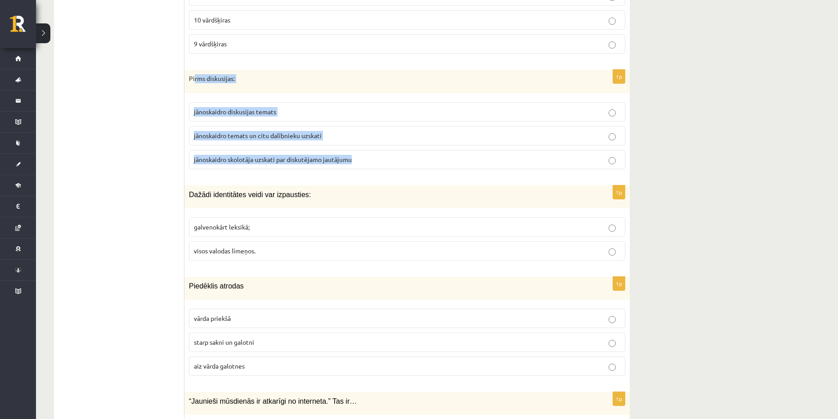
drag, startPoint x: 269, startPoint y: 112, endPoint x: 194, endPoint y: 65, distance: 89.0
click at [194, 70] on div "1p Pirms diskusijas: jānoskaidro diskusijas temats jānoskaidro temats un citu d…" at bounding box center [406, 123] width 445 height 107
click at [371, 155] on p "jānoskaidro skolotāja uzskati par diskutējamo jautājumu" at bounding box center [407, 159] width 426 height 9
drag, startPoint x: 371, startPoint y: 152, endPoint x: 192, endPoint y: 67, distance: 198.3
click at [192, 70] on div "1p Pirms diskusijas: jānoskaidro diskusijas temats jānoskaidro temats un citu d…" at bounding box center [406, 123] width 445 height 107
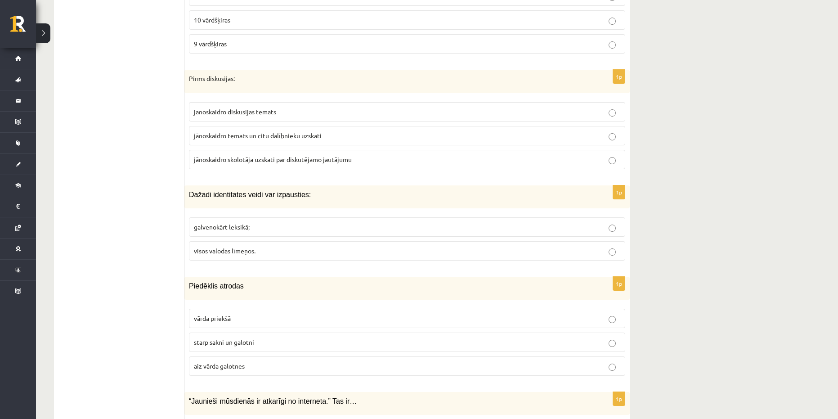
click at [279, 246] on p "visos valodas līmeņos." at bounding box center [407, 250] width 426 height 9
drag, startPoint x: 293, startPoint y: 246, endPoint x: 189, endPoint y: 183, distance: 121.2
click at [189, 185] on div "1p Dažādi identitātes veidi var izpausties: galvenokārt leksikā; visos valodas …" at bounding box center [406, 226] width 445 height 82
click at [262, 131] on span "jānoskaidro temats un citu dalībnieku uzskati" at bounding box center [258, 135] width 128 height 8
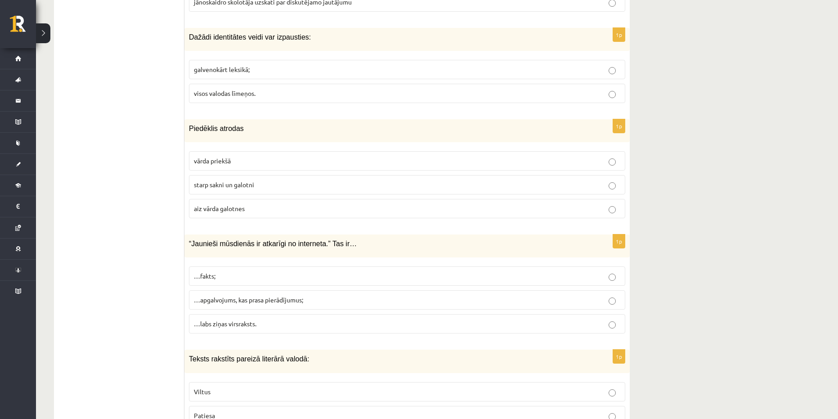
scroll to position [3431, 0]
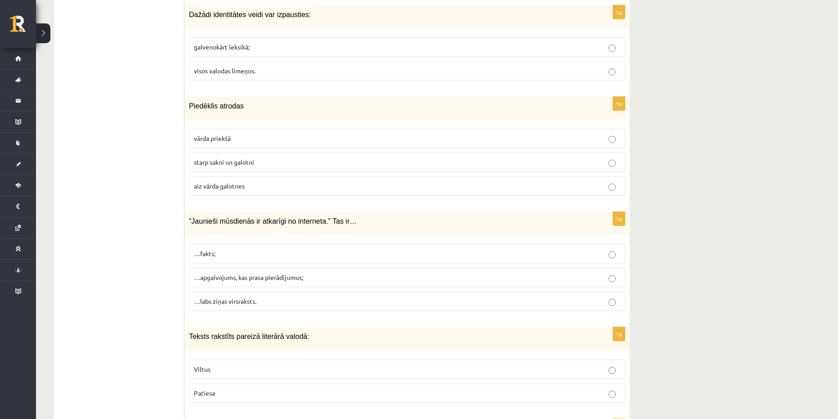
click at [253, 157] on p "starp sakni un galotni" at bounding box center [407, 161] width 426 height 9
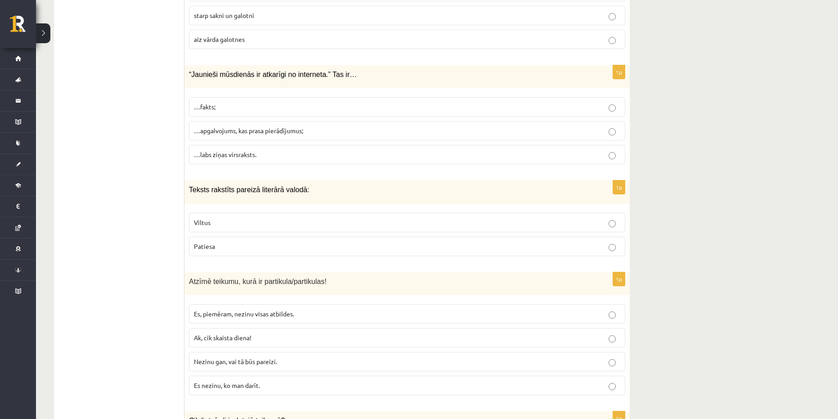
scroll to position [3587, 0]
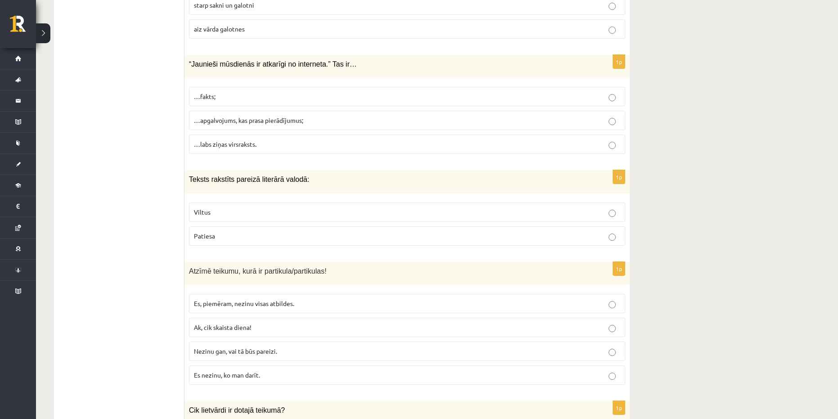
click at [287, 116] on span "…apgalvojums, kas prasa pierādījumus;" at bounding box center [248, 120] width 109 height 8
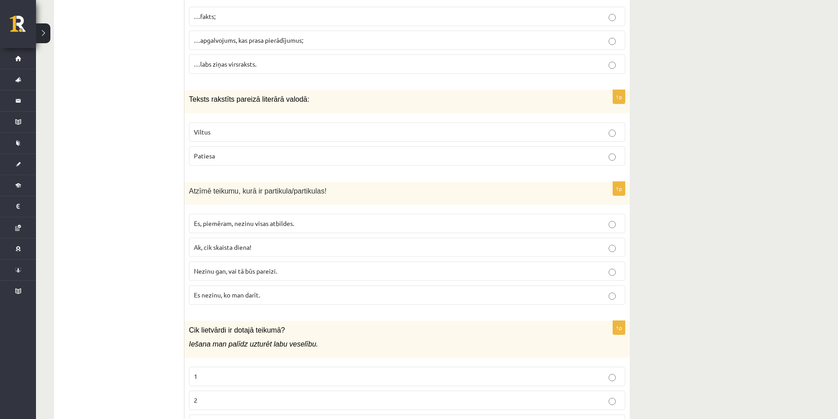
scroll to position [3677, 0]
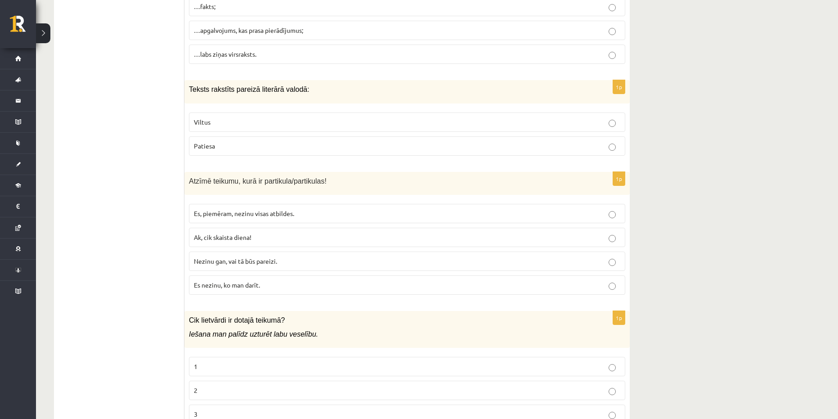
click at [264, 141] on p "Patiesa" at bounding box center [407, 145] width 426 height 9
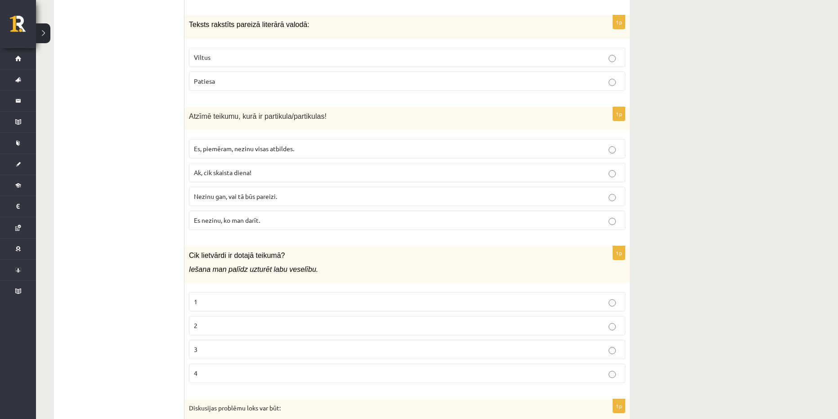
scroll to position [3767, 0]
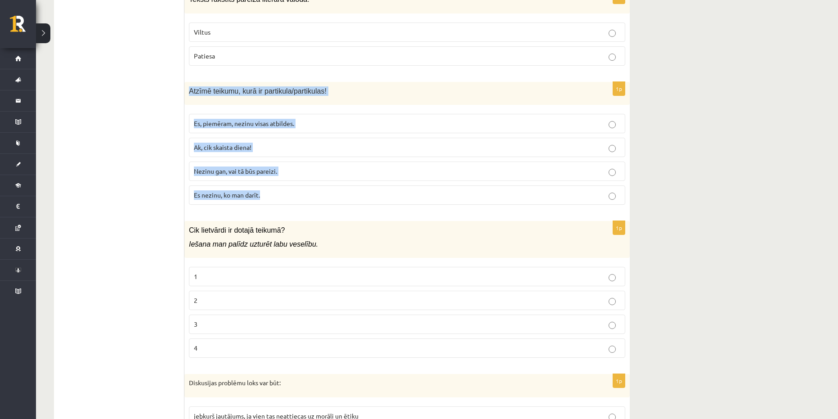
drag, startPoint x: 189, startPoint y: 80, endPoint x: 298, endPoint y: 189, distance: 154.2
click at [298, 189] on div "1p Atzīmē teikumu, kurā ir partikula/partikulas! Es, piemēram, nezinu visas atb…" at bounding box center [406, 147] width 445 height 130
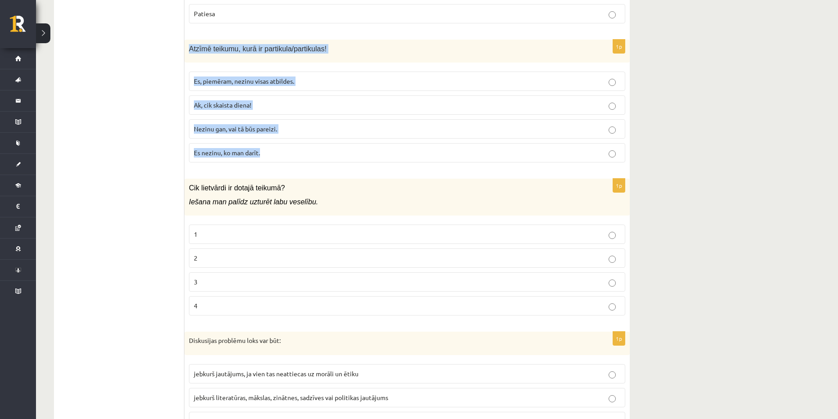
scroll to position [3812, 0]
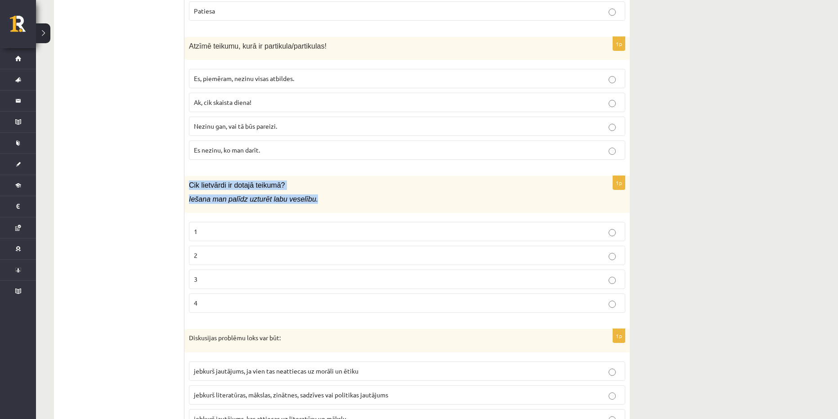
drag, startPoint x: 189, startPoint y: 174, endPoint x: 359, endPoint y: 196, distance: 171.8
click at [359, 196] on div "Cik lietvārdi ir dotajā teikumā? Iešana man palīdz uzturēt labu veselību." at bounding box center [406, 194] width 445 height 37
click at [299, 74] on p "Es, piemēram, nezinu visas atbildes." at bounding box center [407, 78] width 426 height 9
click at [208, 250] on p "2" at bounding box center [407, 254] width 426 height 9
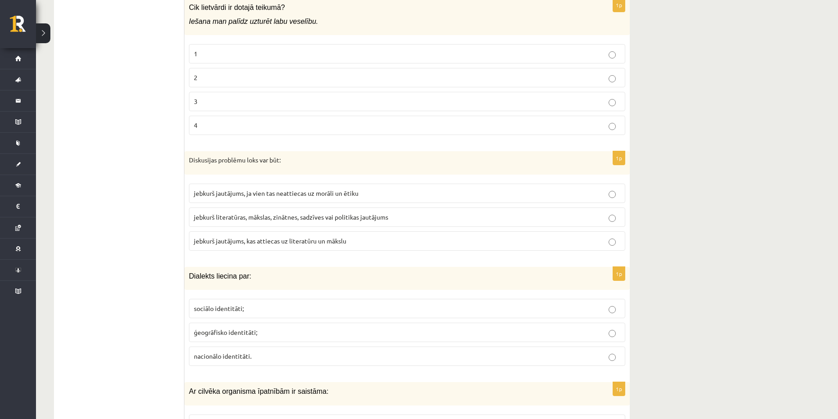
scroll to position [3992, 0]
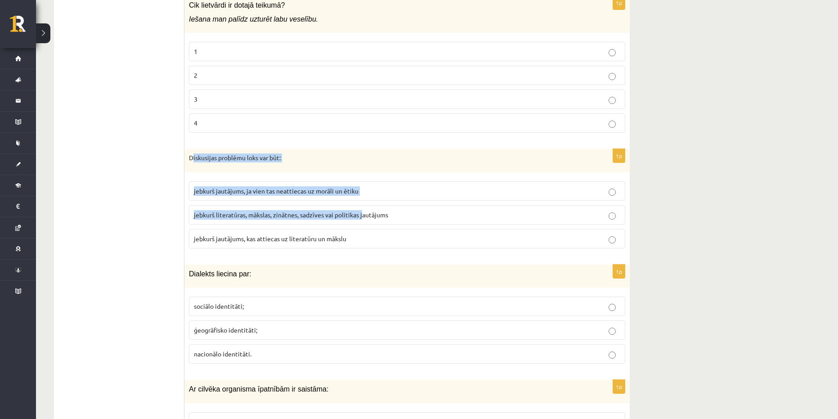
drag, startPoint x: 191, startPoint y: 148, endPoint x: 363, endPoint y: 219, distance: 186.3
click at [363, 212] on div "1p Diskusijas problēmu loks var būt: jebkurš jautājums, ja vien tas neattiecas …" at bounding box center [406, 202] width 445 height 107
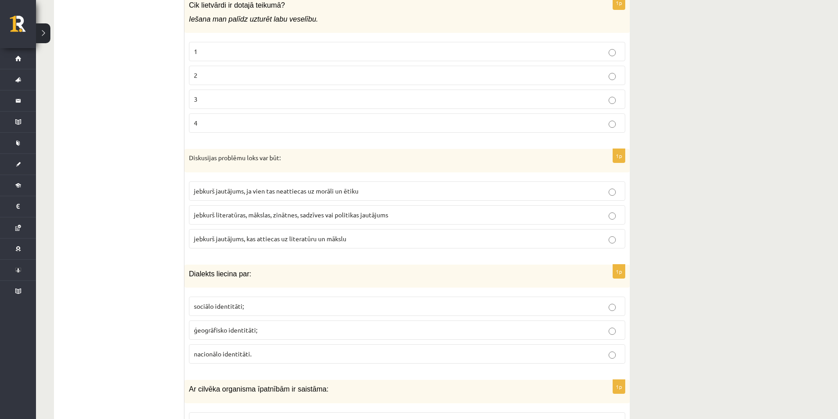
click at [362, 234] on p "jebkurš jautājums, kas attiecas uz literatūru un mākslu" at bounding box center [407, 238] width 426 height 9
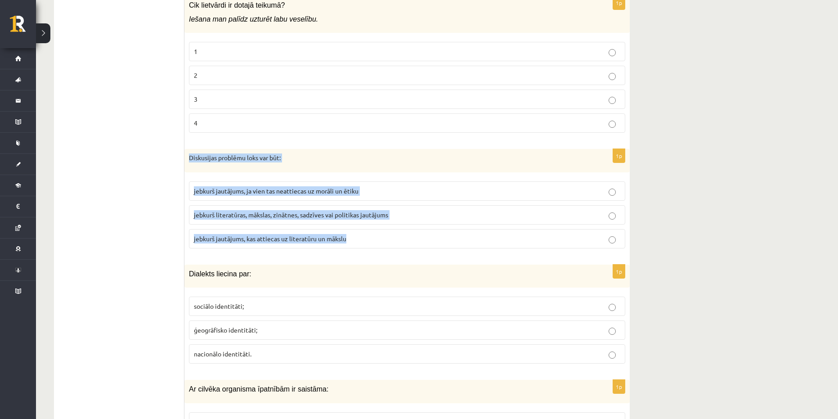
drag, startPoint x: 354, startPoint y: 227, endPoint x: 188, endPoint y: 148, distance: 184.1
click at [188, 149] on div "1p Diskusijas problēmu loks var būt: jebkurš jautājums, ja vien tas neattiecas …" at bounding box center [406, 202] width 445 height 107
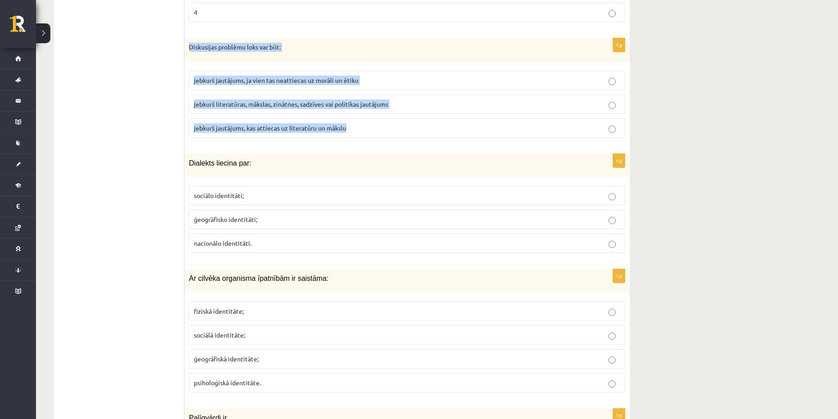
scroll to position [4127, 0]
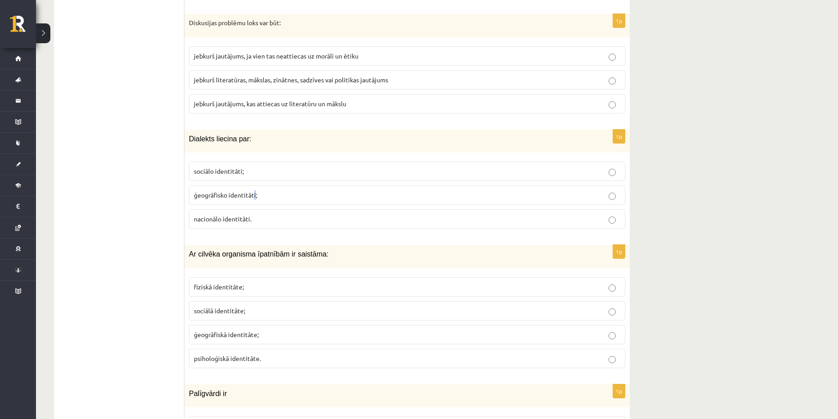
click at [255, 191] on span "ģeogrāfisko identitāti;" at bounding box center [225, 195] width 63 height 8
click at [298, 190] on p "ģeogrāfisko identitāti;" at bounding box center [407, 194] width 426 height 9
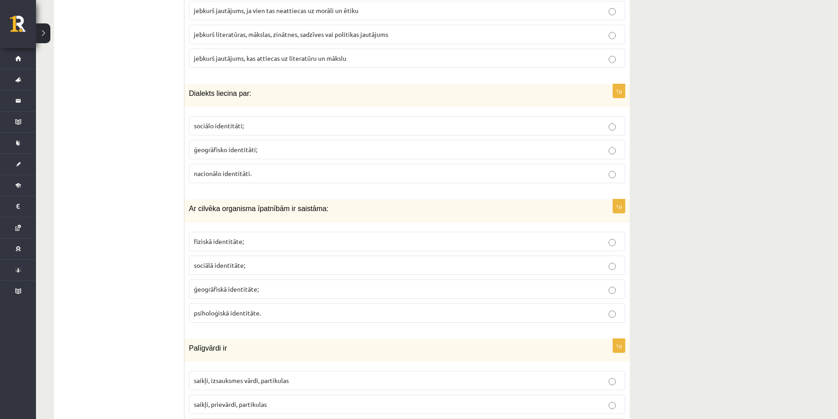
scroll to position [4217, 0]
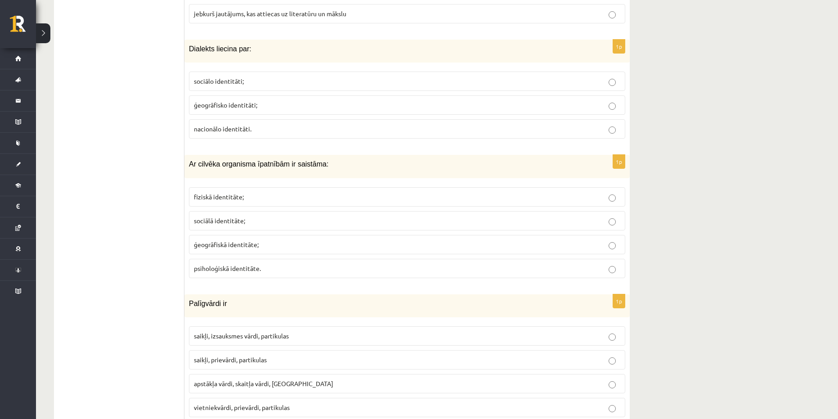
click at [280, 187] on label "fiziskā identitāte;" at bounding box center [407, 196] width 436 height 19
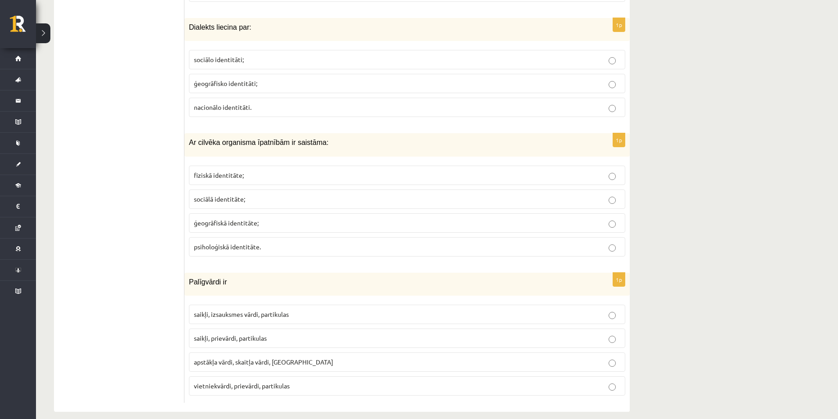
scroll to position [4240, 0]
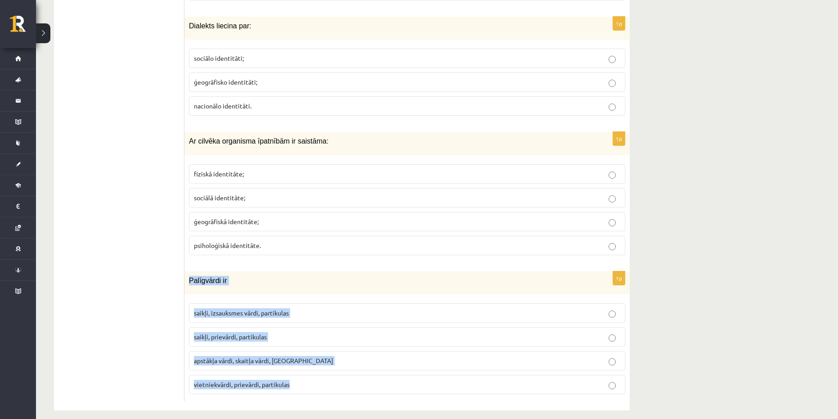
drag, startPoint x: 306, startPoint y: 378, endPoint x: 188, endPoint y: 273, distance: 158.3
click at [188, 273] on div "1p Palīgvārdi ir saikļi, izsauksmes vārdi, partikulas saikļi, prievārdi, partik…" at bounding box center [406, 336] width 445 height 130
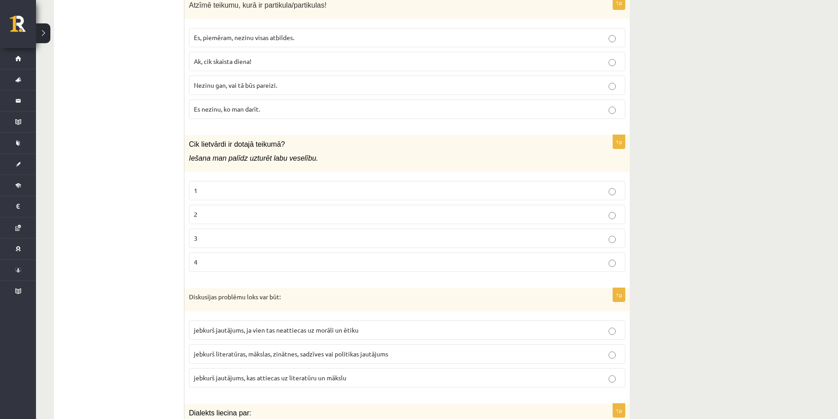
scroll to position [3970, 0]
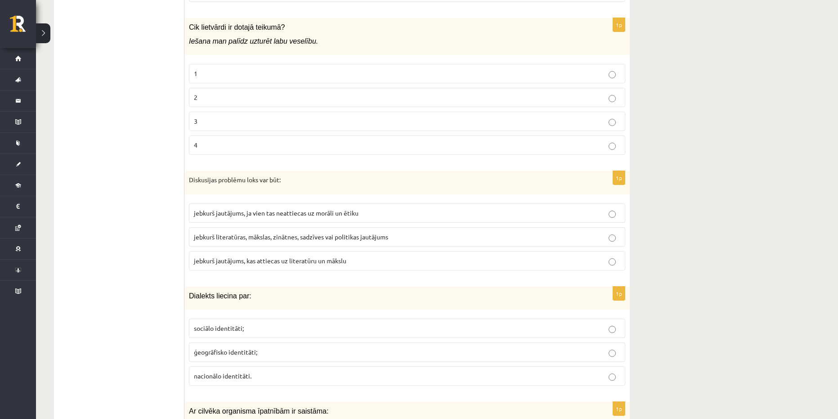
click at [278, 233] on span "jebkurš literatūras, mākslas, zinātnes, sadzīves vai politikas jautājums" at bounding box center [291, 237] width 194 height 8
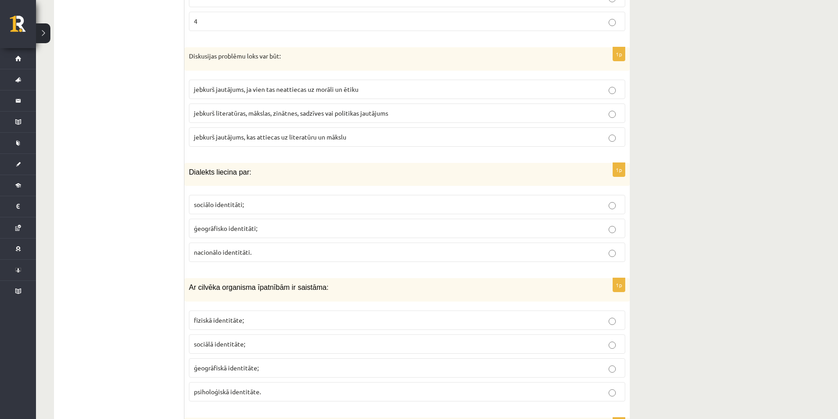
scroll to position [4240, 0]
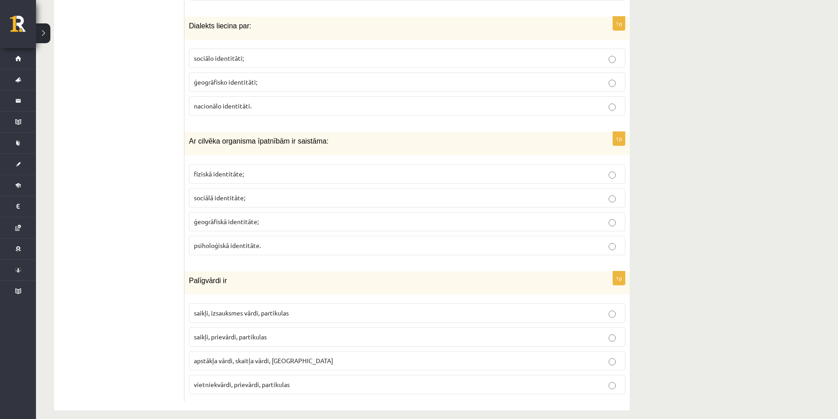
click at [269, 332] on p "saikļi, prievārdi, partikulas" at bounding box center [407, 336] width 426 height 9
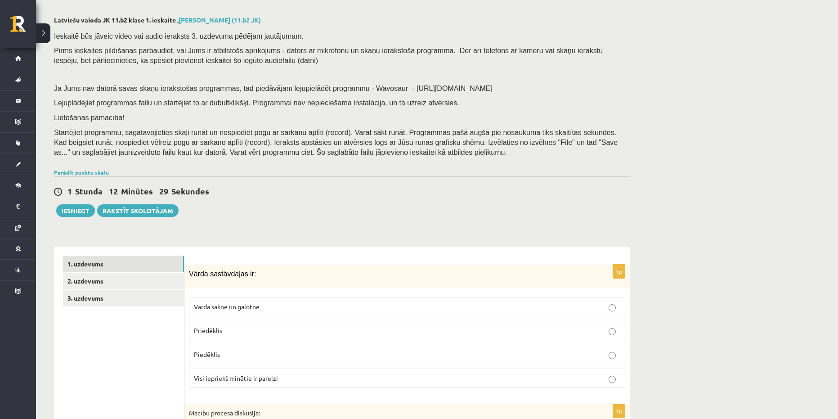
scroll to position [0, 0]
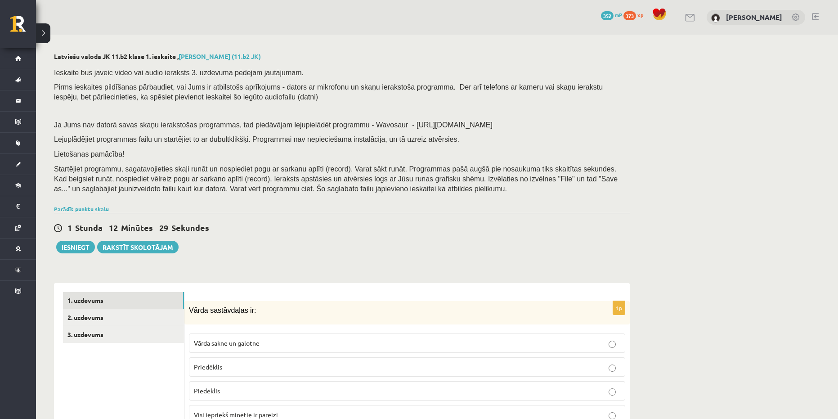
drag, startPoint x: 721, startPoint y: 268, endPoint x: 684, endPoint y: 111, distance: 161.6
click at [140, 312] on link "2. uzdevums" at bounding box center [123, 317] width 121 height 17
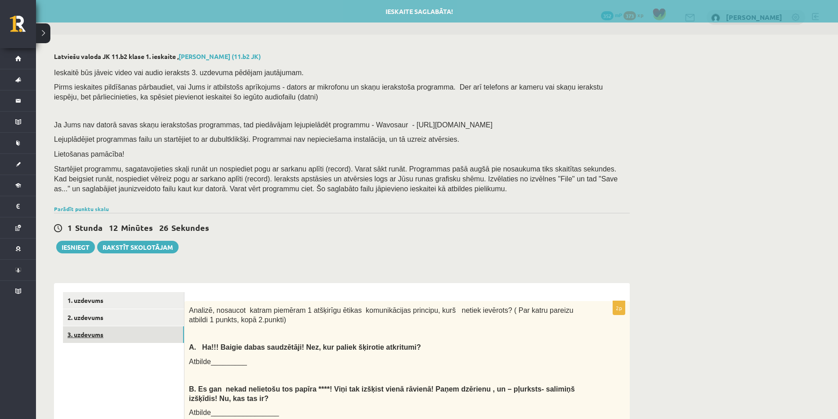
click at [116, 331] on link "3. uzdevums" at bounding box center [123, 334] width 121 height 17
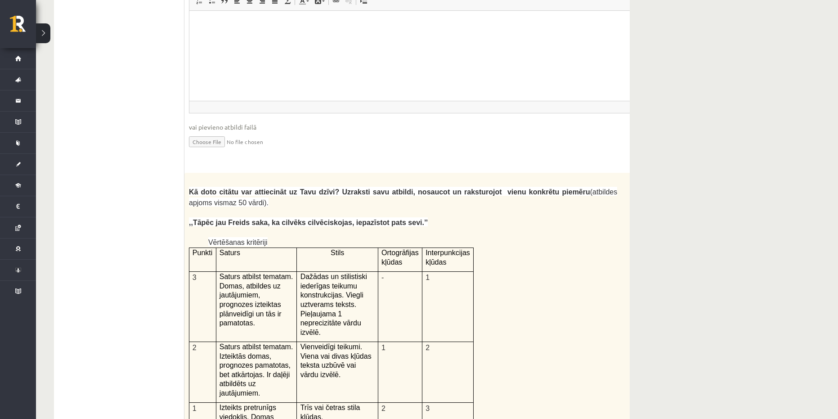
scroll to position [1723, 0]
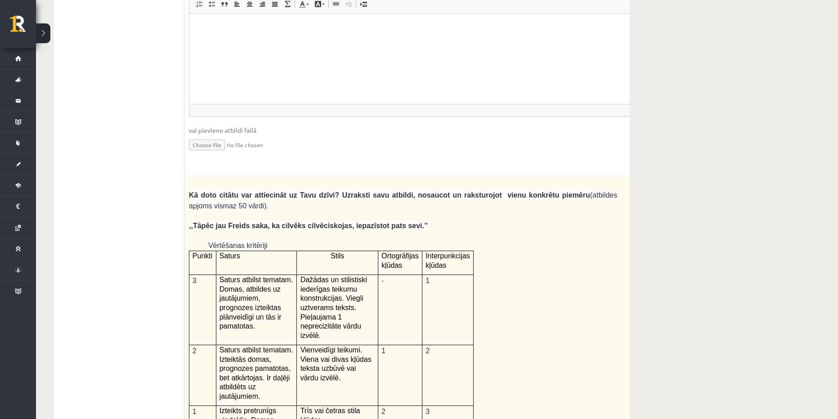
click at [646, 175] on p "12p" at bounding box center [654, 182] width 16 height 14
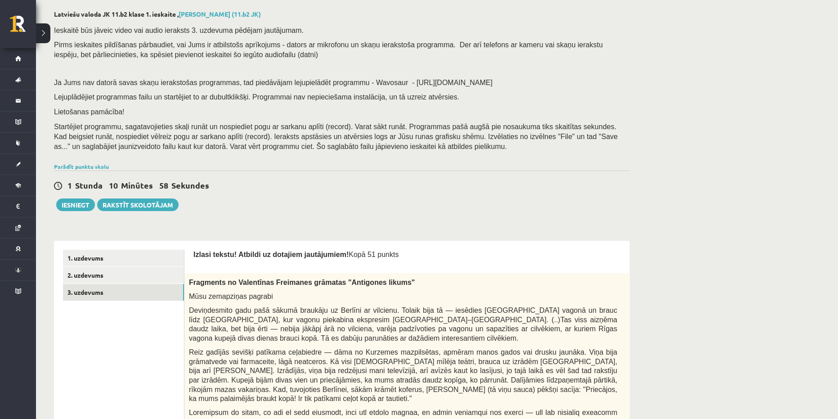
scroll to position [0, 0]
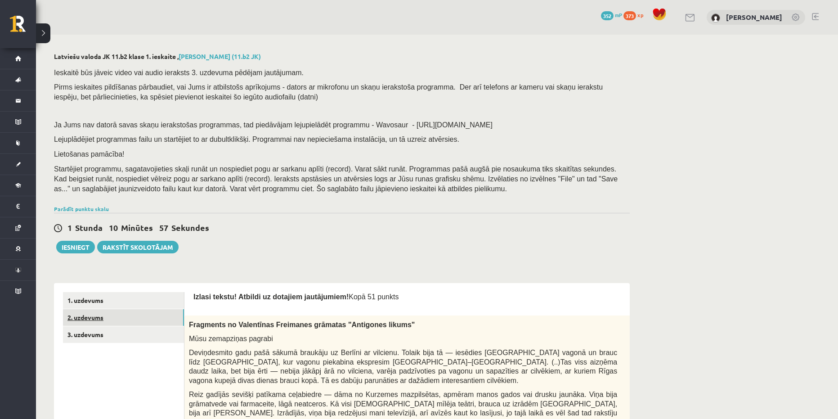
click at [147, 320] on link "2. uzdevums" at bounding box center [123, 317] width 121 height 17
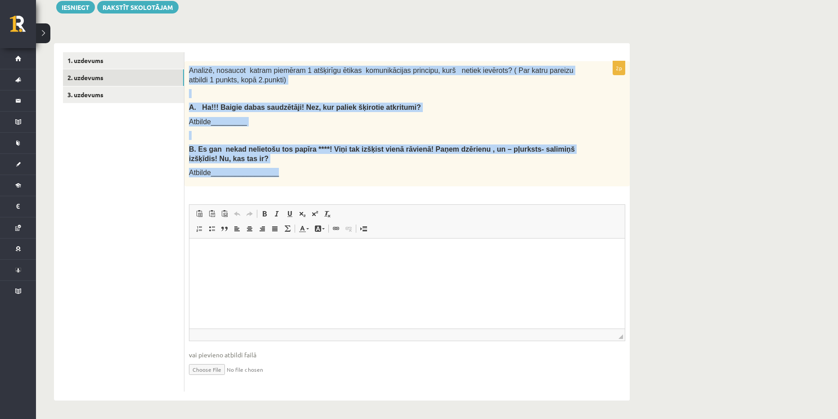
drag, startPoint x: 189, startPoint y: 69, endPoint x: 570, endPoint y: 174, distance: 395.5
click at [570, 174] on div "Analizē, nosaucot katram piemēram 1 atšķirīgu ētikas komunikācijas principu, ku…" at bounding box center [406, 123] width 445 height 125
click at [571, 128] on div "Analizē, nosaucot katram piemēram 1 atšķirīgu ētikas komunikācijas principu, ku…" at bounding box center [406, 123] width 445 height 125
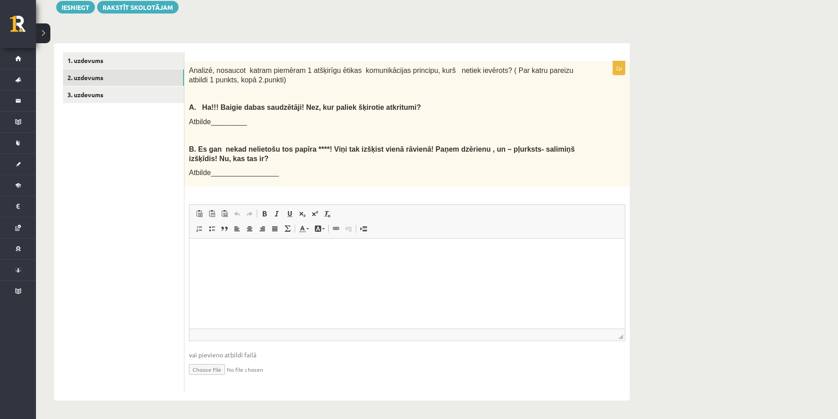
click at [225, 249] on p "Editor, wiswyg-editor-user-answer-47433926292480" at bounding box center [406, 251] width 417 height 9
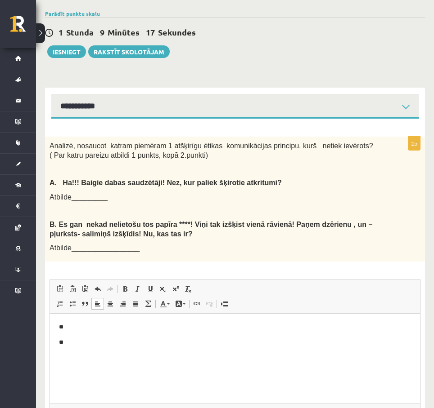
click at [106, 331] on p "**" at bounding box center [235, 327] width 352 height 9
click at [90, 339] on p "**" at bounding box center [235, 342] width 352 height 9
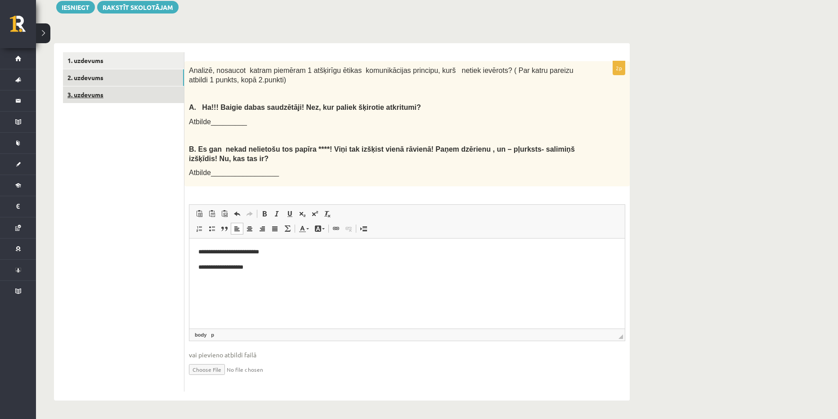
click at [108, 94] on link "3. uzdevums" at bounding box center [123, 94] width 121 height 17
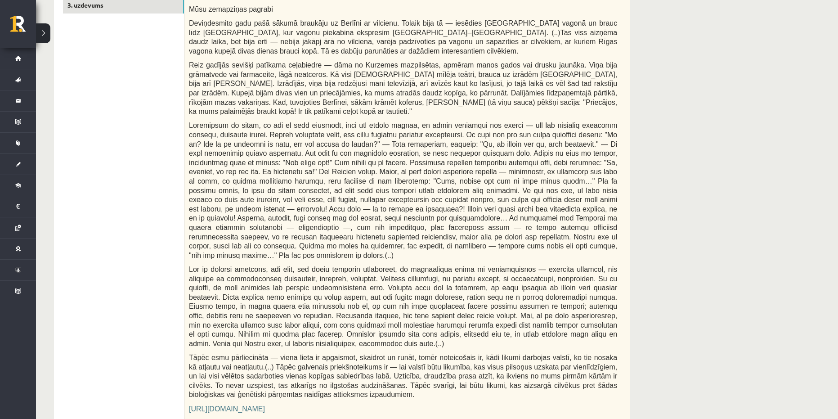
scroll to position [330, 0]
click at [63, 0] on link "3. uzdevums" at bounding box center [123, 4] width 121 height 17
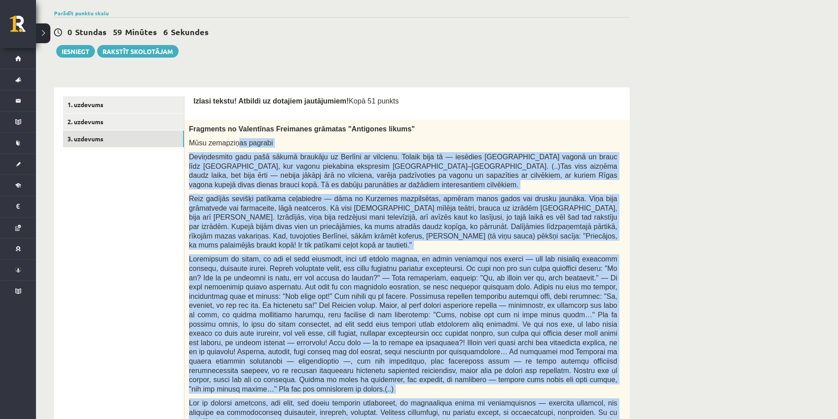
scroll to position [195, 0]
drag, startPoint x: 327, startPoint y: 227, endPoint x: 188, endPoint y: 129, distance: 170.3
click at [188, 129] on div "Fragments no Valentīnas Freimanes grāmatas "Antigones likums" Mūsu zemapziņas p…" at bounding box center [425, 338] width 482 height 436
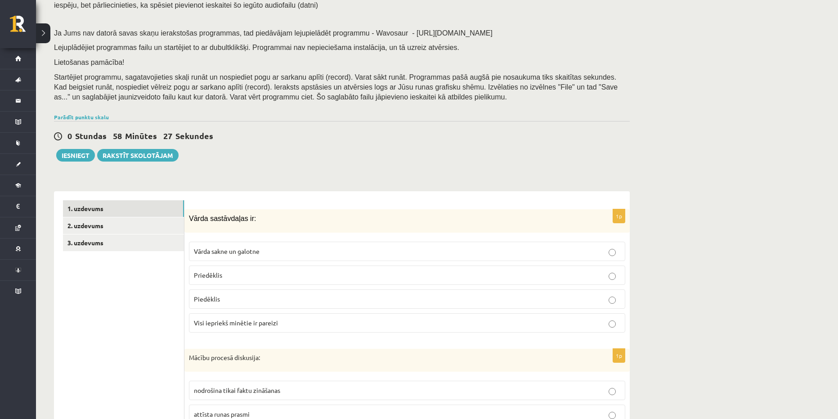
scroll to position [90, 0]
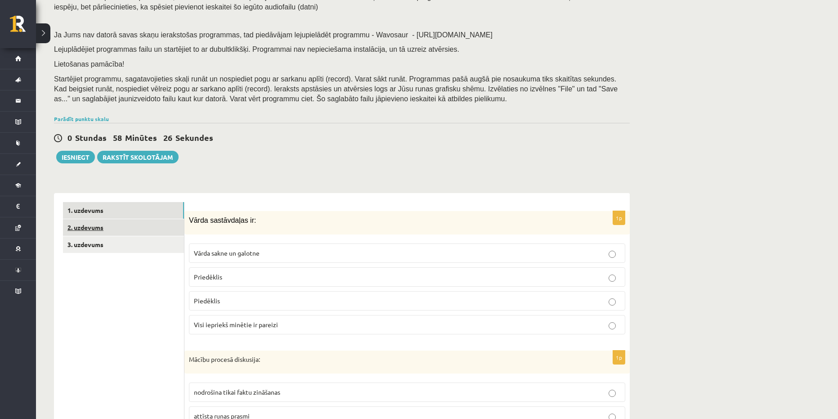
click at [113, 222] on link "2. uzdevums" at bounding box center [123, 227] width 121 height 17
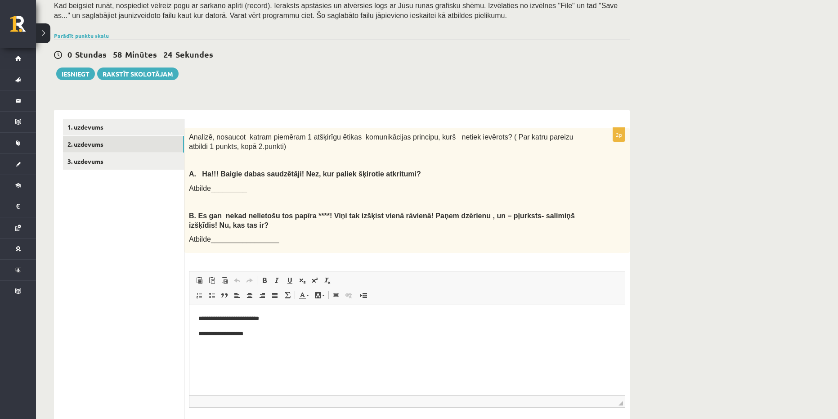
scroll to position [195, 0]
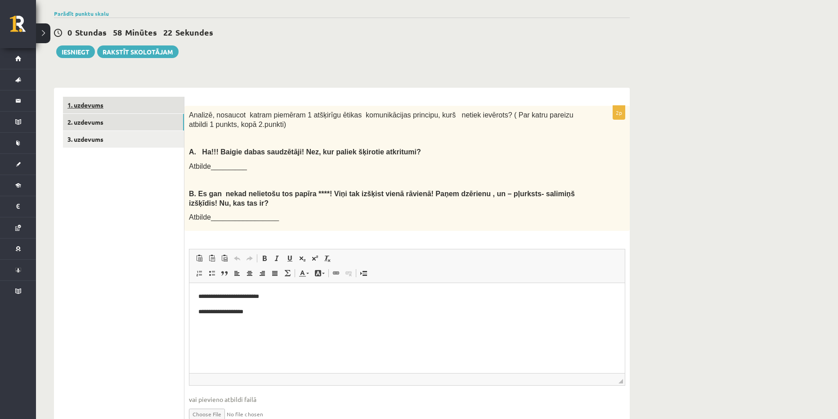
click at [113, 106] on link "1. uzdevums" at bounding box center [123, 105] width 121 height 17
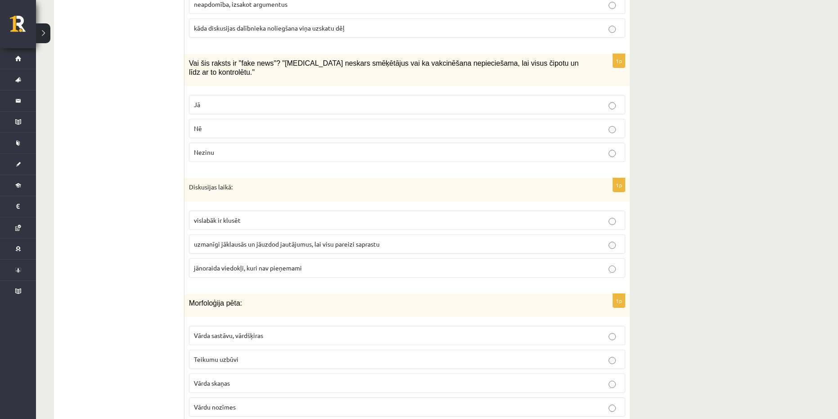
scroll to position [0, 0]
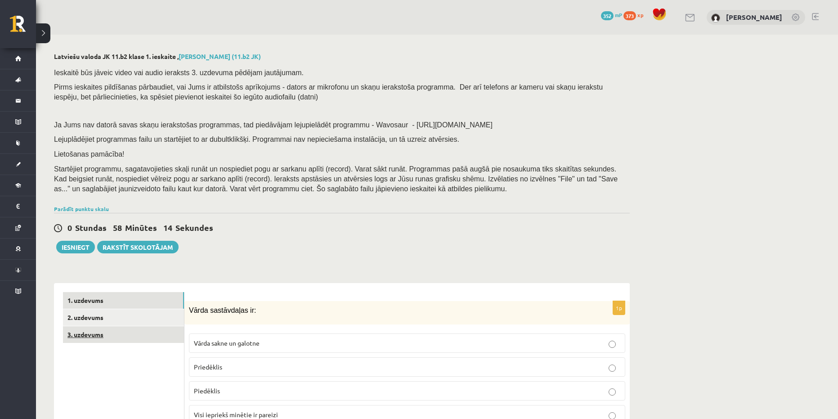
click at [117, 334] on link "3. uzdevums" at bounding box center [123, 334] width 121 height 17
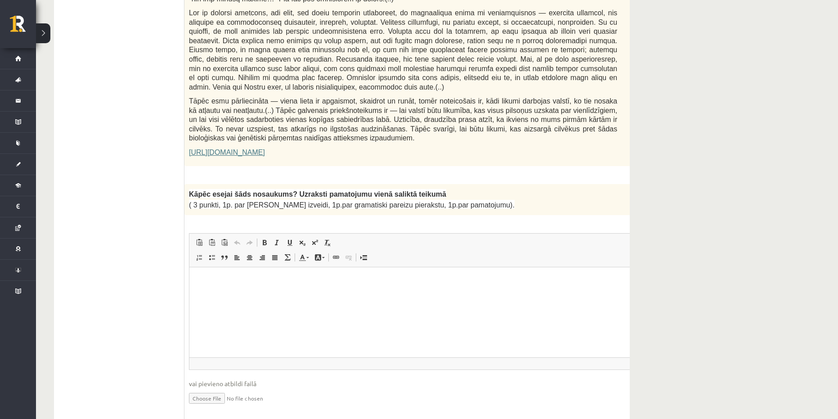
scroll to position [585, 0]
drag, startPoint x: 424, startPoint y: 170, endPoint x: 189, endPoint y: 170, distance: 234.3
click at [189, 189] on p "Kāpēc esejai šāds nosaukums? Uzraksti pamatojumu vienā saliktā teikumā" at bounding box center [403, 194] width 428 height 11
copy span "Kāpēc esejai šāds nosaukums? Uzraksti pamatojumu vienā saliktā teikumā"
drag, startPoint x: 254, startPoint y: 276, endPoint x: 224, endPoint y: 291, distance: 33.6
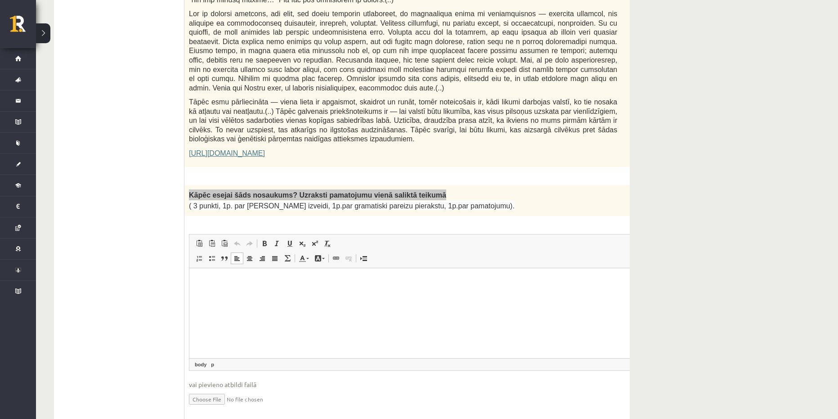
drag, startPoint x: 224, startPoint y: 291, endPoint x: 241, endPoint y: 309, distance: 25.2
click at [241, 295] on html at bounding box center [425, 281] width 472 height 27
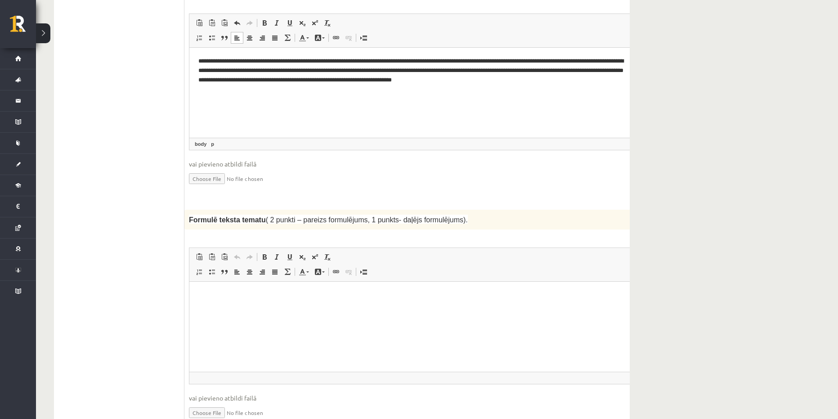
scroll to position [810, 0]
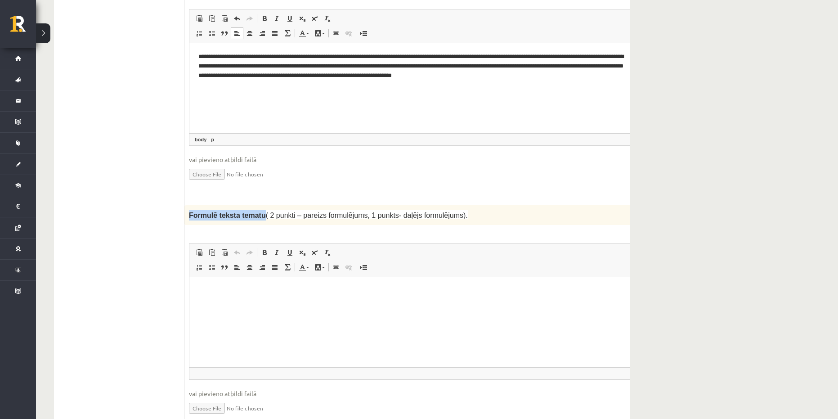
drag, startPoint x: 257, startPoint y: 184, endPoint x: 189, endPoint y: 192, distance: 68.8
click at [189, 210] on p "Formulē teksta tematu ( 2 punkti – pareizs formulējums, 1 punkts- daļējs formul…" at bounding box center [403, 215] width 428 height 11
copy span "Formulē teksta tematu"
drag, startPoint x: 256, startPoint y: 306, endPoint x: 219, endPoint y: 322, distance: 40.8
click at [219, 304] on html at bounding box center [425, 290] width 472 height 27
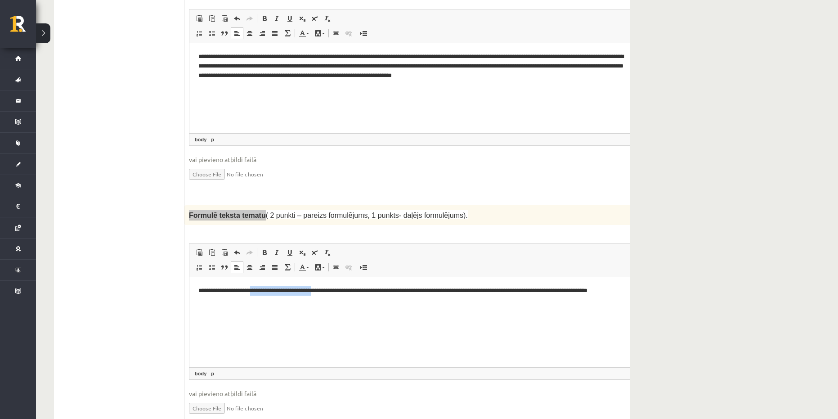
drag, startPoint x: 334, startPoint y: 290, endPoint x: 261, endPoint y: 288, distance: 73.3
click at [261, 288] on p "**********" at bounding box center [413, 295] width 430 height 19
click at [265, 286] on p "**********" at bounding box center [413, 290] width 430 height 9
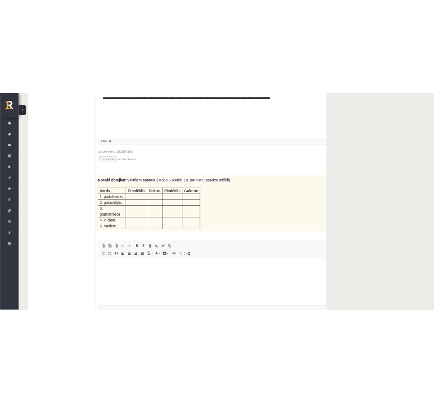
scroll to position [1124, 0]
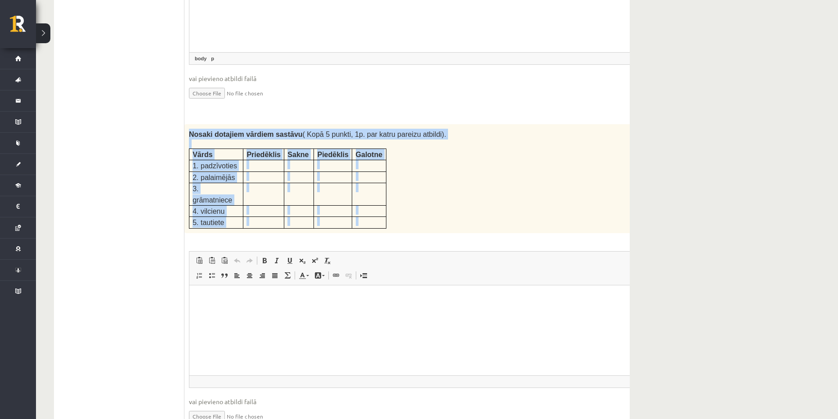
drag, startPoint x: 190, startPoint y: 104, endPoint x: 334, endPoint y: 192, distance: 168.5
click at [334, 192] on div "5p Nosaki dotajiem vārdiem sastāvu ( Kopā 5 punkti, 1p. par katru pareizu atbil…" at bounding box center [425, 281] width 482 height 314
copy div "Nosaki dotajiem vārdiem sastāvu ( Kopā 5 punkti, 1p. par katru pareizu atbildi)…"
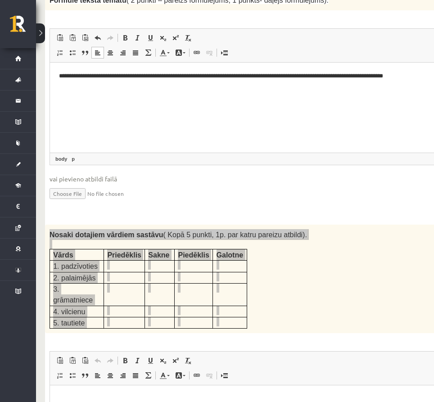
scroll to position [1169, 0]
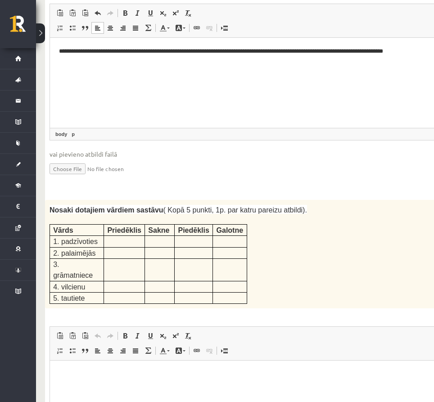
click at [123, 388] on html at bounding box center [253, 373] width 406 height 27
click at [118, 236] on p at bounding box center [124, 240] width 34 height 9
click at [119, 236] on p at bounding box center [124, 240] width 34 height 9
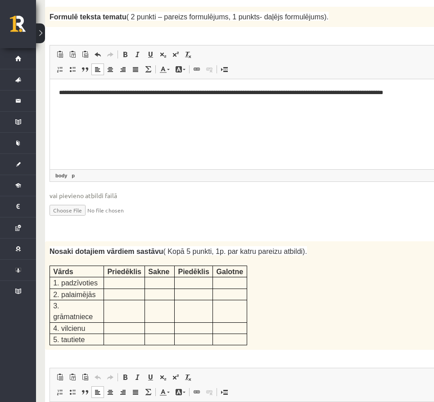
scroll to position [1124, 0]
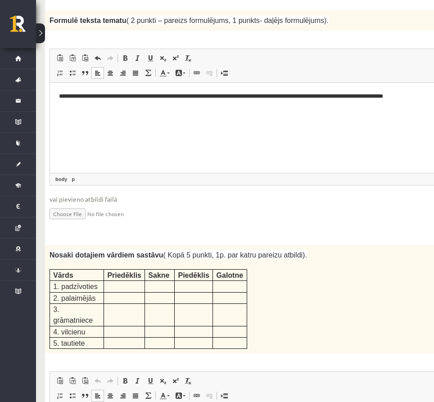
drag, startPoint x: 270, startPoint y: 261, endPoint x: 53, endPoint y: 198, distance: 226.2
click at [53, 245] on div "Nosaki dotajiem vārdiem sastāvu ( Kopā 5 punkti, 1p. par katru pareizu atbildi)…" at bounding box center [253, 299] width 416 height 109
copy table
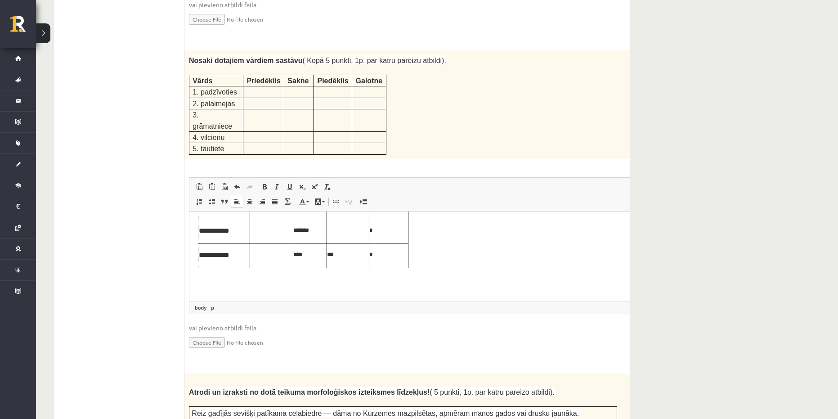
scroll to position [1218, 0]
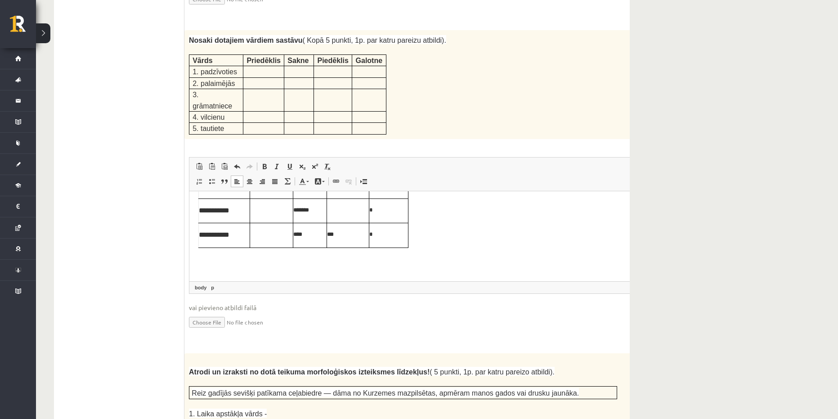
drag, startPoint x: 269, startPoint y: 264, endPoint x: 372, endPoint y: 264, distance: 103.0
click at [330, 277] on html "**********" at bounding box center [425, 172] width 472 height 215
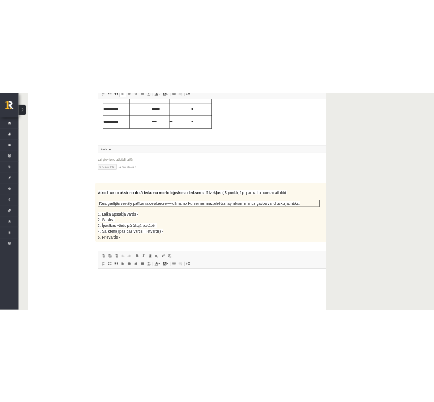
scroll to position [1398, 0]
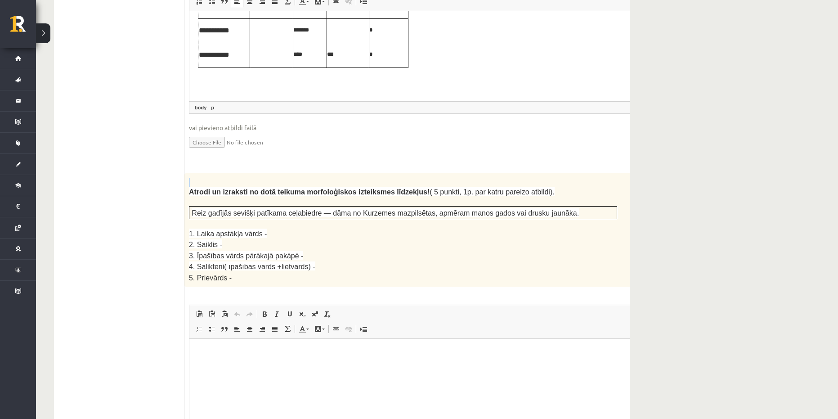
drag, startPoint x: 190, startPoint y: 150, endPoint x: 298, endPoint y: 114, distance: 114.2
click at [298, 114] on form "Izlasi tekstu! Atbildi uz dotajiem jautājumiem! Kopā 51 punkts 0p Fragments no …" at bounding box center [425, 384] width 464 height 2981
click at [188, 148] on div "**********" at bounding box center [342, 384] width 576 height 2999
drag, startPoint x: 188, startPoint y: 148, endPoint x: 194, endPoint y: 149, distance: 6.5
click at [189, 173] on div "Atrodi un izraksti no dotā teikuma morfoloģiskos izteiksmes līdzekļus! ( 5 punk…" at bounding box center [425, 229] width 482 height 113
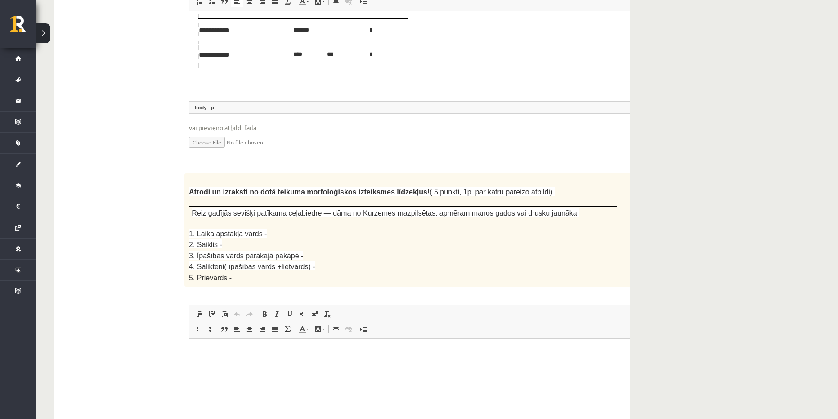
click at [346, 219] on p at bounding box center [403, 223] width 428 height 9
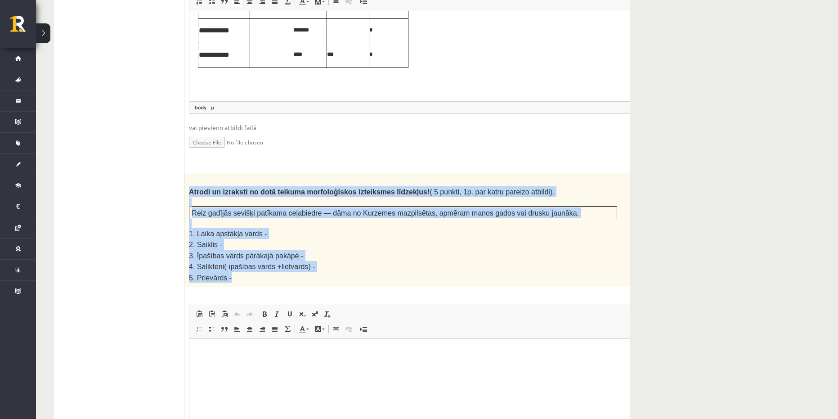
drag, startPoint x: 189, startPoint y: 151, endPoint x: 286, endPoint y: 228, distance: 124.8
click at [286, 228] on div "Atrodi un izraksti no dotā teikuma morfoloģiskos izteiksmes līdzekļus! ( 5 punk…" at bounding box center [425, 229] width 482 height 113
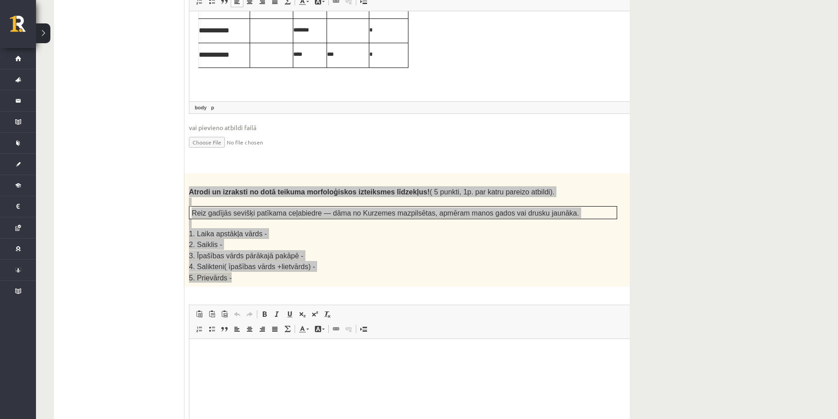
copy div "Atrodi un izraksti no dotā teikuma morfoloģiskos izteiksmes līdzekļus! ( 5 punk…"
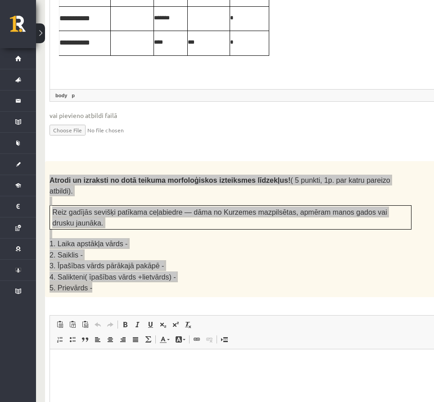
scroll to position [1533, 0]
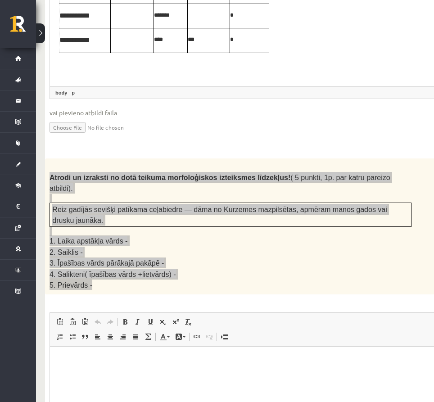
click at [122, 362] on p "Editor, wiswyg-editor-user-answer-47433778080380" at bounding box center [253, 359] width 388 height 9
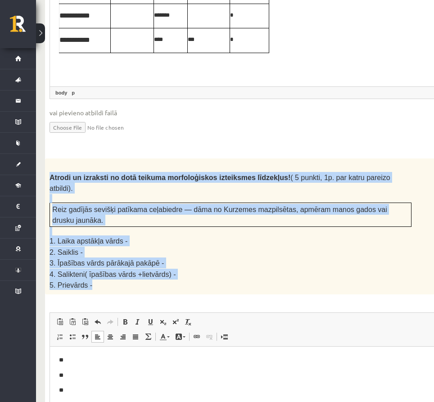
click at [226, 178] on div "Atrodi un izraksti no dotā teikuma morfoloģiskos izteiksmes līdzekļus! ( 5 punk…" at bounding box center [253, 225] width 416 height 135
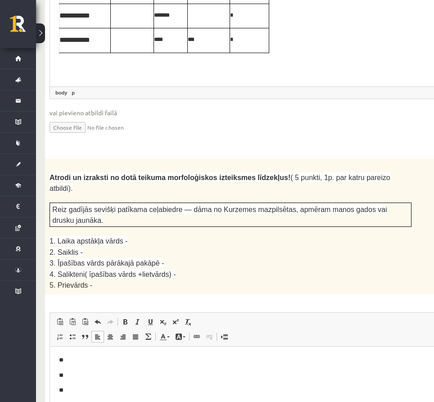
click at [99, 362] on p "**" at bounding box center [253, 359] width 388 height 9
click at [99, 376] on p "**" at bounding box center [253, 374] width 388 height 9
click at [95, 390] on p "**" at bounding box center [253, 389] width 388 height 9
click at [64, 375] on p "*****" at bounding box center [253, 374] width 388 height 9
click at [82, 389] on p "*****" at bounding box center [253, 389] width 388 height 9
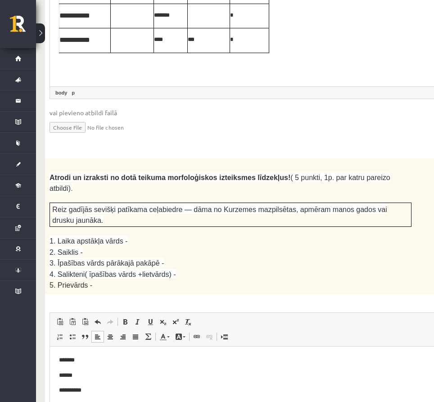
click at [81, 405] on p "**" at bounding box center [253, 404] width 388 height 9
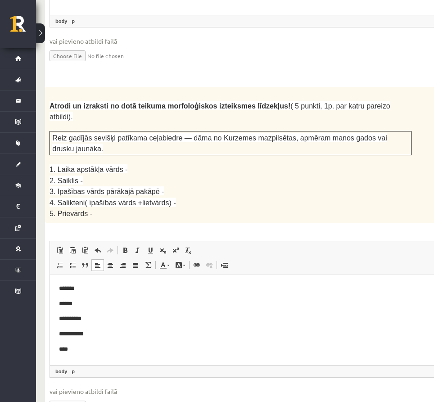
scroll to position [1668, 0]
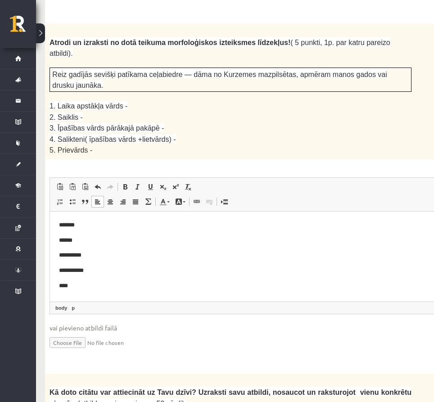
click at [64, 285] on p "****" at bounding box center [253, 285] width 388 height 9
click at [64, 270] on p "**********" at bounding box center [253, 269] width 388 height 9
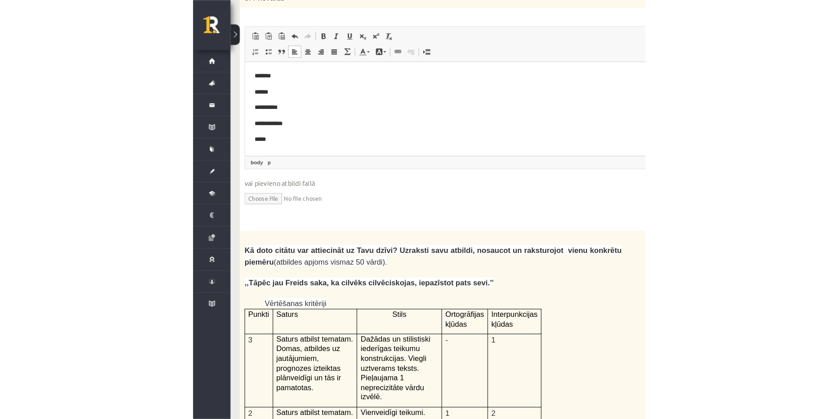
scroll to position [1803, 0]
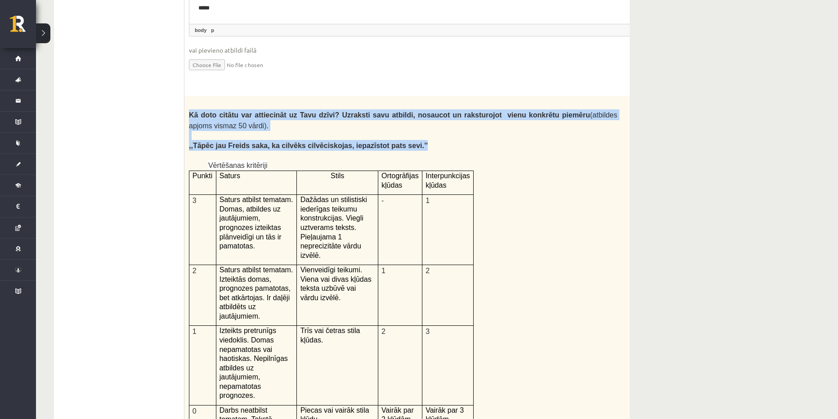
drag, startPoint x: 398, startPoint y: 100, endPoint x: 189, endPoint y: 67, distance: 211.2
click at [189, 96] on div "Kā doto citātu var attiecināt uz Tavu dzīvi? Uzraksti savu atbildi, nosaucot un…" at bounding box center [425, 329] width 482 height 467
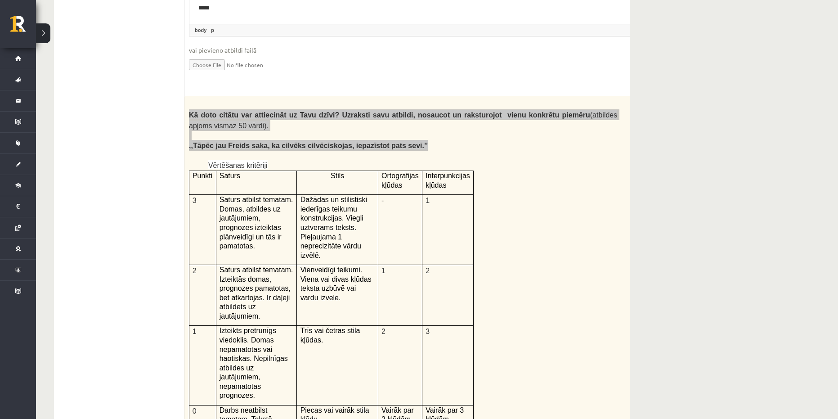
copy div "Kā doto citātu var attiecināt uz Tavu dzīvi? Uzraksti savu atbildi, nosaucot un…"
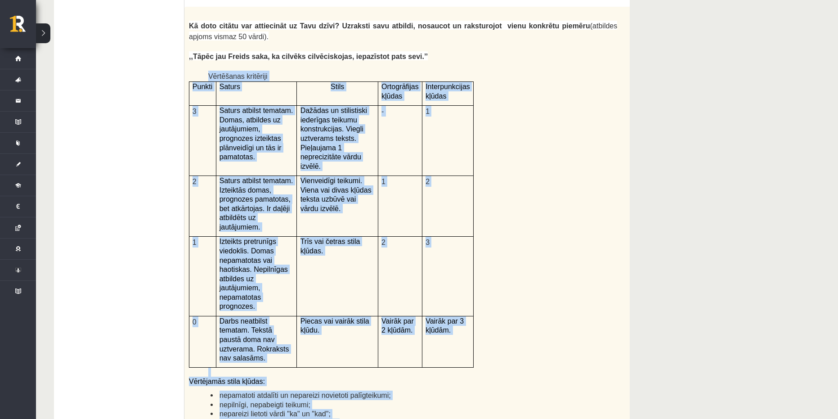
scroll to position [1893, 0]
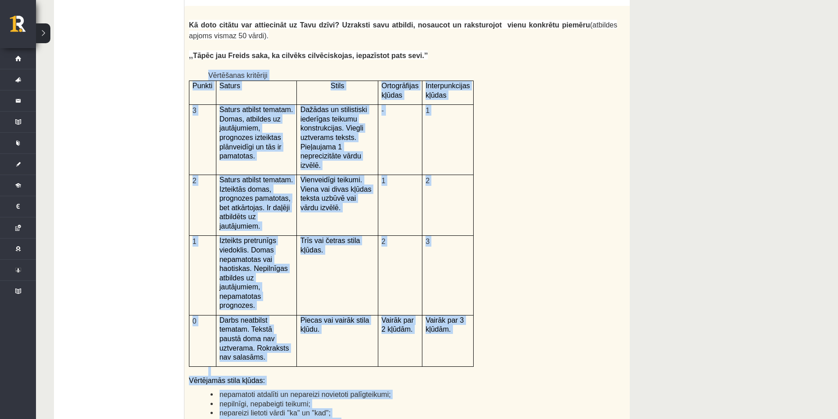
drag, startPoint x: 195, startPoint y: 114, endPoint x: 541, endPoint y: 367, distance: 428.7
click at [541, 367] on div "Kā doto citātu var attiecināt uz Tavu dzīvi? Uzraksti savu atbildi, nosaucot un…" at bounding box center [425, 239] width 482 height 467
copy div "Vērtēšanas kritēriji Punkti Saturs Stils Ortogrāfijas kļūdas Interpunkcijas kļū…"
click at [519, 246] on div "Kā doto citātu var attiecināt uz Tavu dzīvi? Uzraksti savu atbildi, nosaucot un…" at bounding box center [425, 239] width 482 height 467
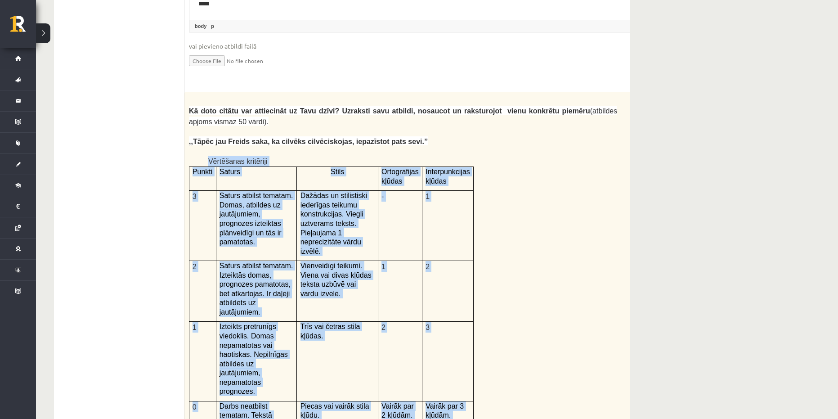
scroll to position [1803, 0]
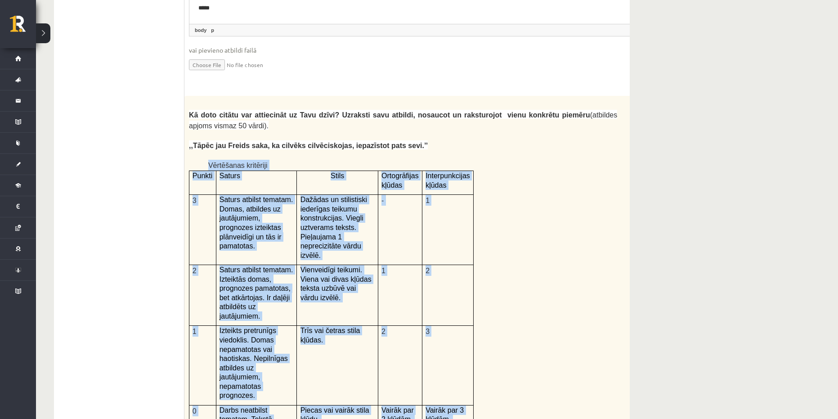
click at [524, 237] on div "Kā doto citātu var attiecināt uz Tavu dzīvi? Uzraksti savu atbildi, nosaucot un…" at bounding box center [425, 329] width 482 height 467
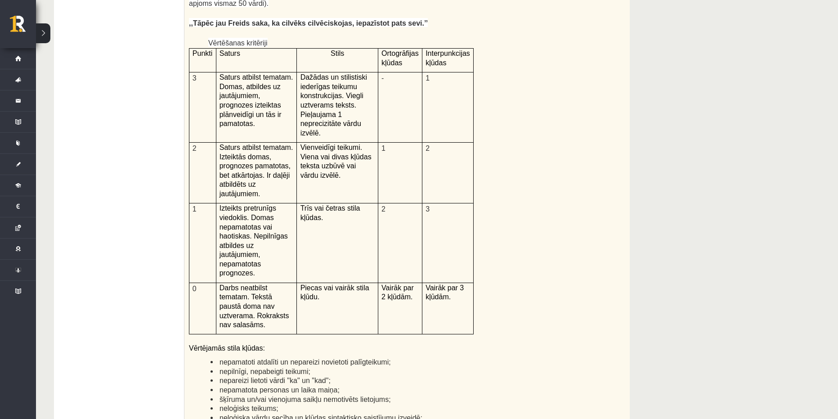
scroll to position [2060, 0]
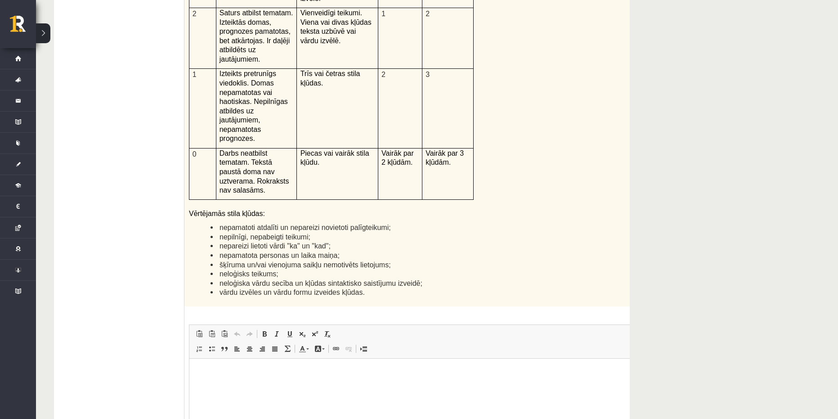
click at [273, 384] on html at bounding box center [425, 371] width 472 height 27
click at [197, 373] on html "**********" at bounding box center [425, 371] width 472 height 27
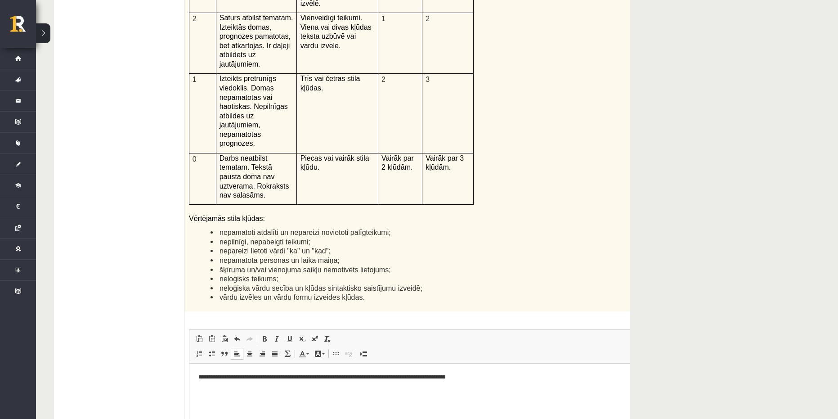
scroll to position [2105, 0]
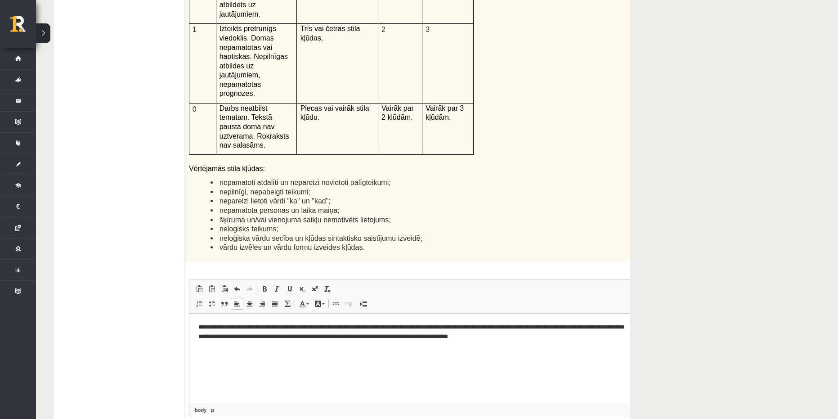
click at [350, 338] on p "**********" at bounding box center [413, 331] width 430 height 19
click at [550, 336] on p "**********" at bounding box center [413, 331] width 430 height 19
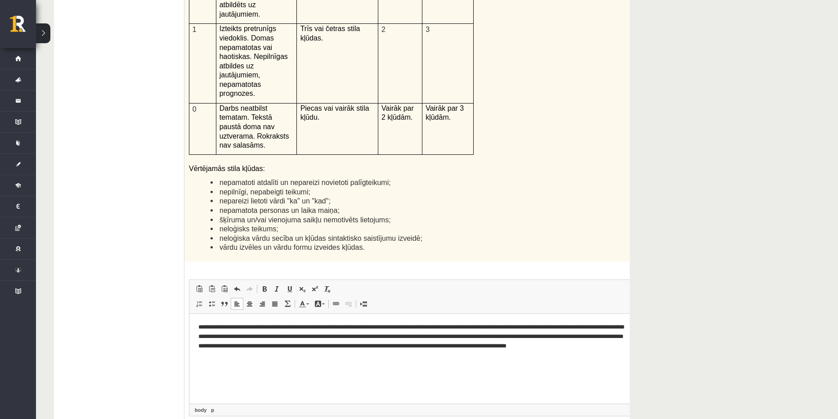
drag, startPoint x: 440, startPoint y: 346, endPoint x: 464, endPoint y: 349, distance: 24.0
click at [441, 346] on p "**********" at bounding box center [413, 340] width 430 height 37
click at [269, 351] on p "**********" at bounding box center [413, 340] width 430 height 37
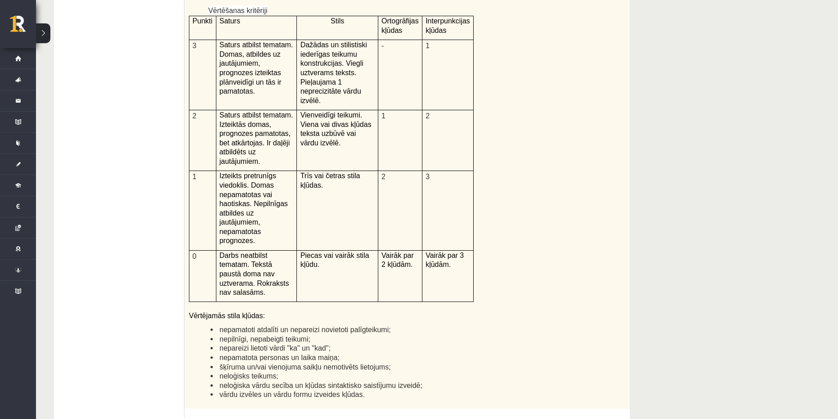
scroll to position [1970, 0]
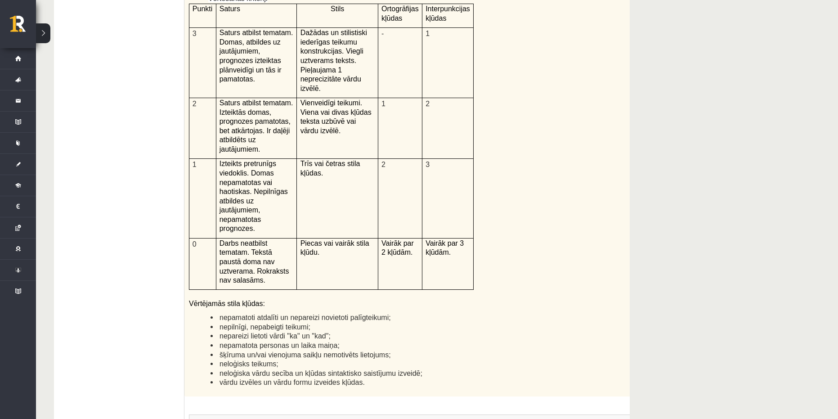
drag, startPoint x: 390, startPoint y: 491, endPoint x: 193, endPoint y: 461, distance: 199.6
copy p "**********"
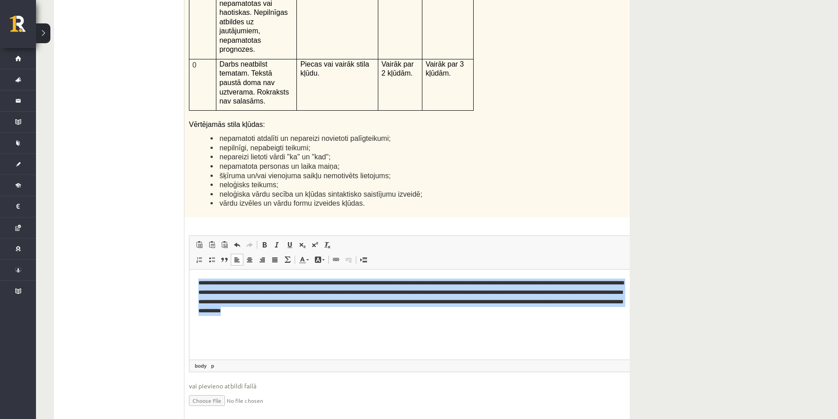
scroll to position [2167, 0]
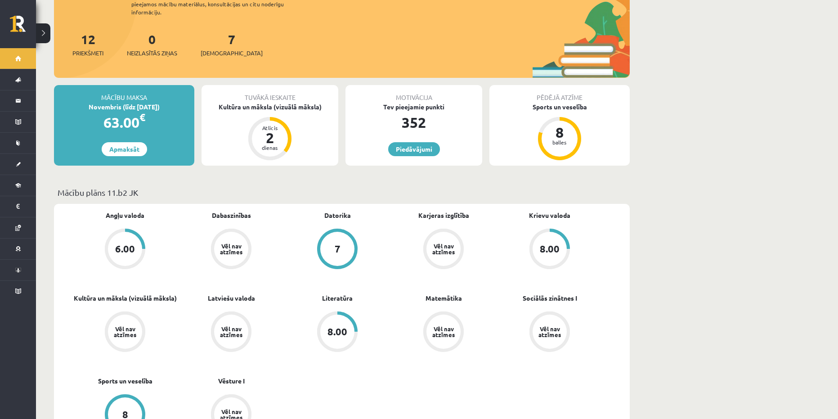
scroll to position [135, 0]
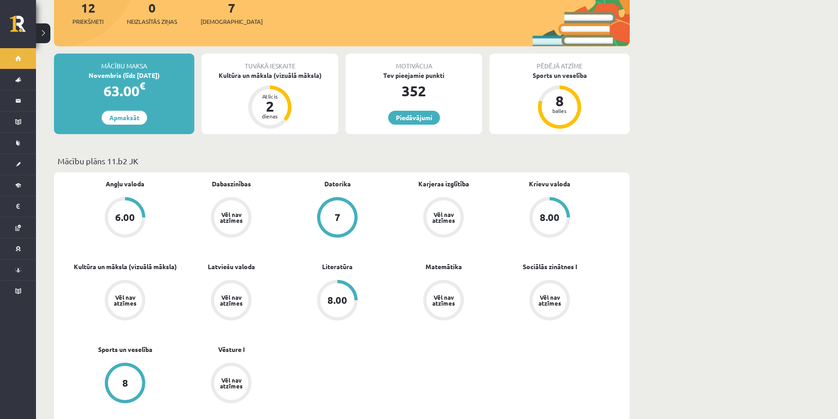
click at [225, 296] on div "Vēl nav atzīmes" at bounding box center [231, 300] width 25 height 12
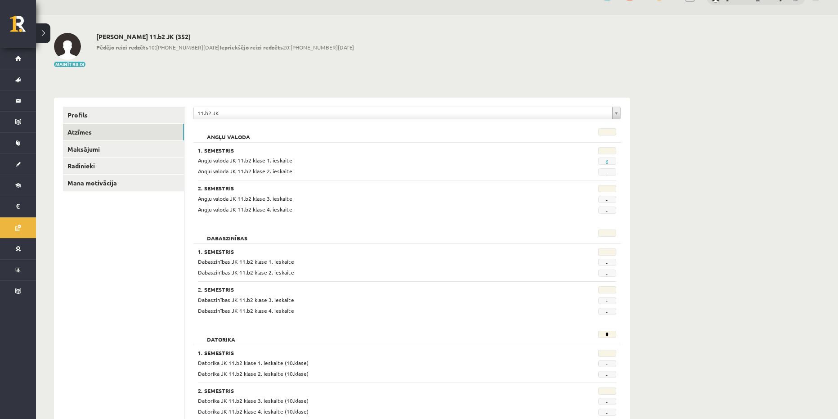
scroll to position [45, 0]
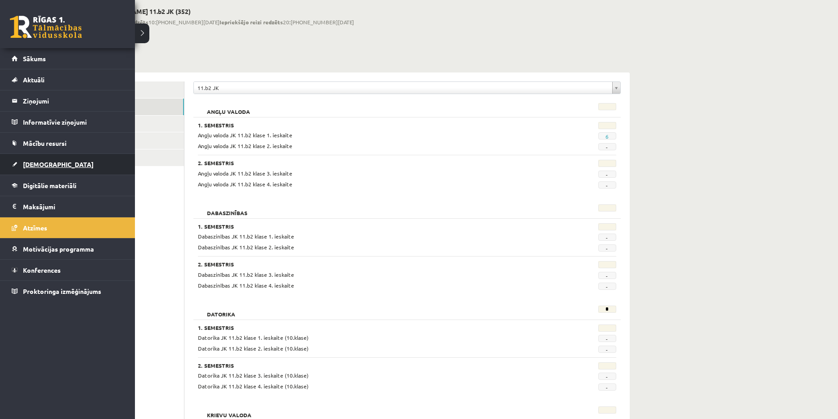
click at [38, 163] on span "[DEMOGRAPHIC_DATA]" at bounding box center [58, 164] width 71 height 8
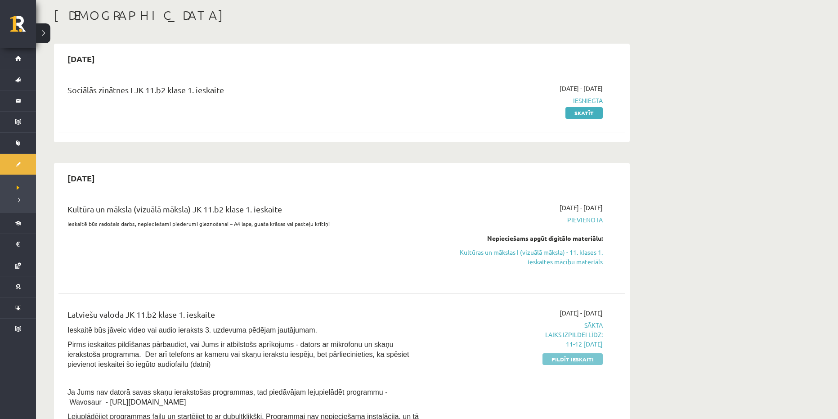
click at [573, 362] on link "Pildīt ieskaiti" at bounding box center [572, 359] width 60 height 12
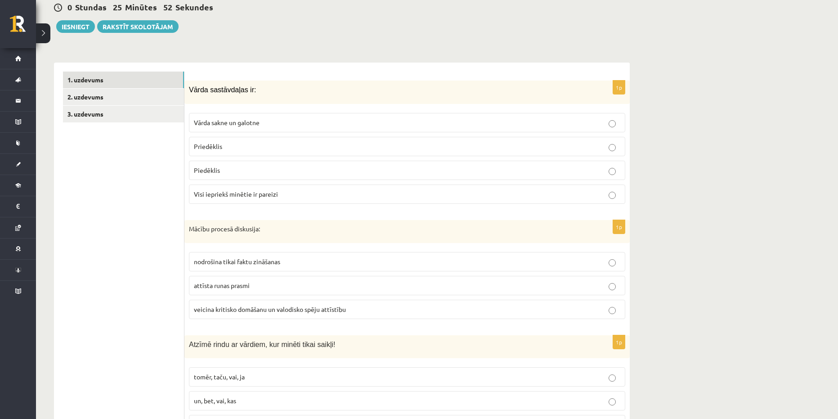
scroll to position [225, 0]
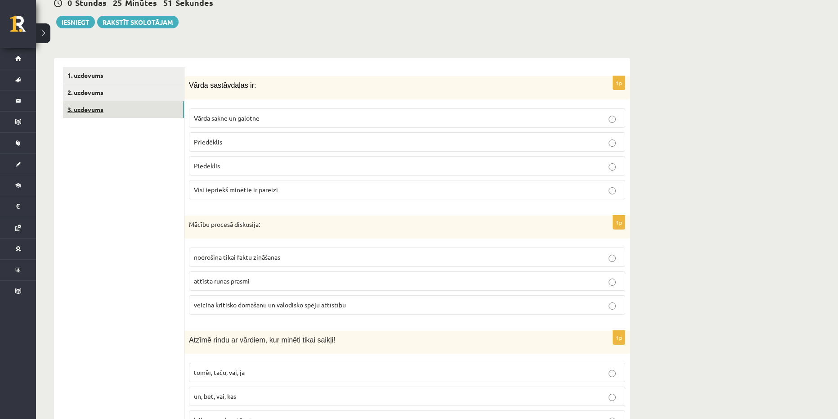
click at [98, 115] on link "3. uzdevums" at bounding box center [123, 109] width 121 height 17
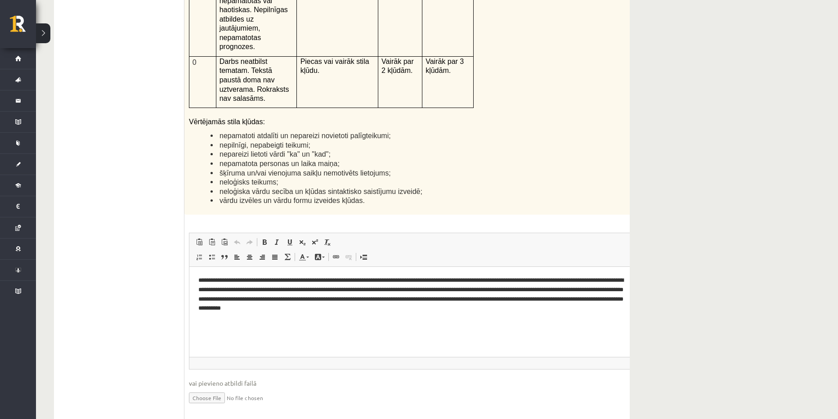
scroll to position [2204, 0]
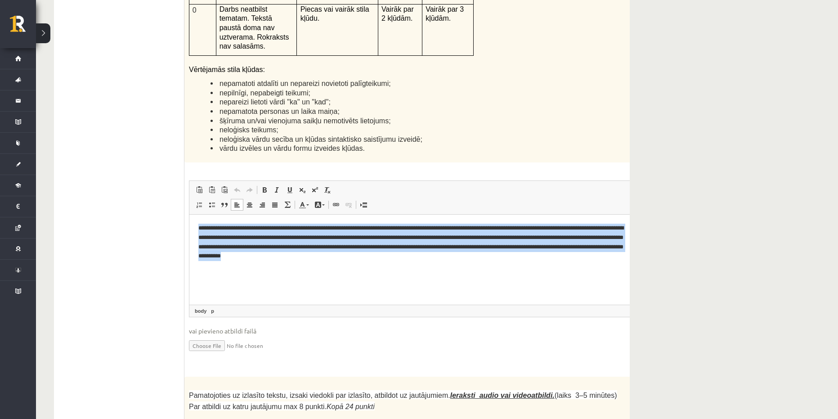
drag, startPoint x: 407, startPoint y: 260, endPoint x: 193, endPoint y: 222, distance: 216.6
click at [193, 222] on html "**********" at bounding box center [425, 241] width 472 height 55
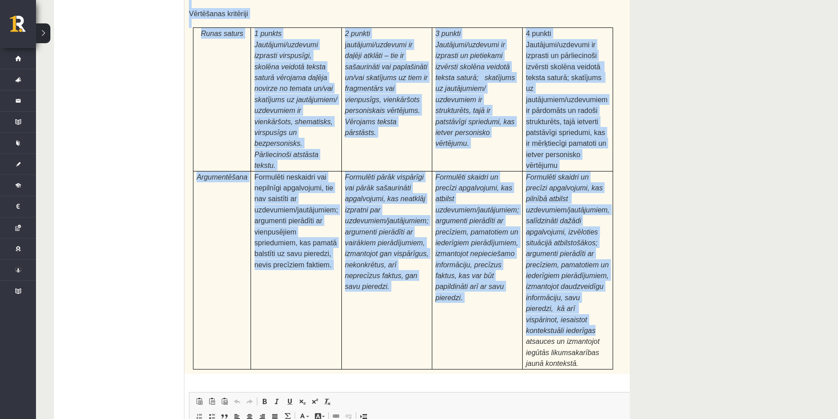
scroll to position [2698, 0]
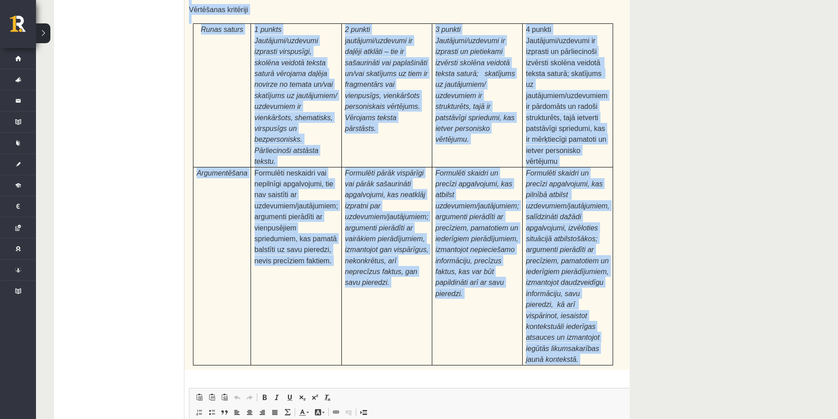
drag, startPoint x: 189, startPoint y: 74, endPoint x: 588, endPoint y: 234, distance: 429.7
click at [588, 234] on div "Pamatojoties uz izlasīto tekstu, izsaki viedokli par izlasīto, atbildot uz jaut…" at bounding box center [425, 126] width 482 height 488
copy div "Pamatojoties uz izlasīto tekstu, izsaki viedokli par izlasīto, atbildot uz jaut…"
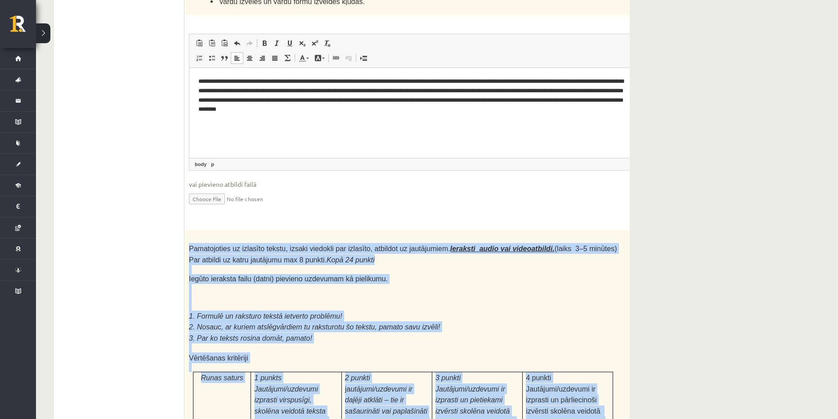
scroll to position [2339, 0]
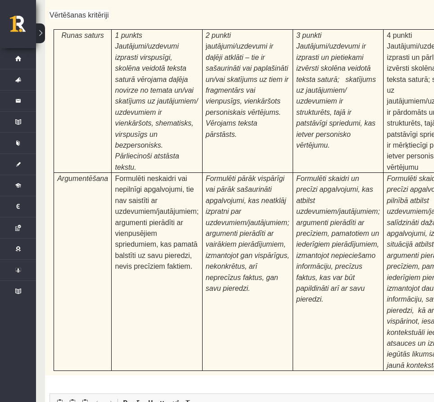
scroll to position [2836, 0]
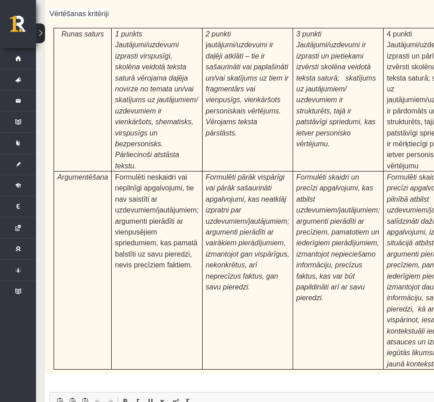
type input "**********"
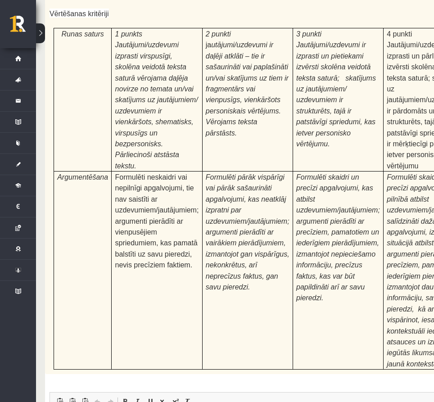
type input "**********"
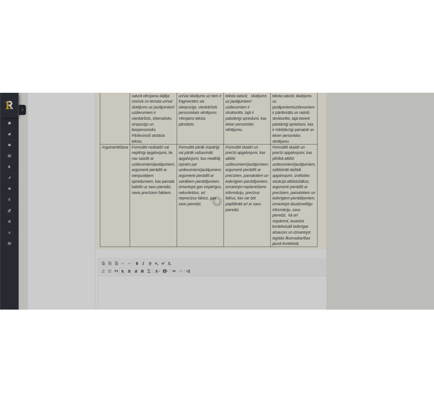
scroll to position [2767, 0]
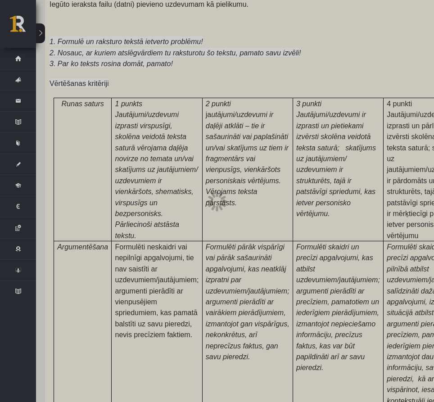
drag, startPoint x: 247, startPoint y: 203, endPoint x: 224, endPoint y: 238, distance: 42.2
click at [224, 238] on div at bounding box center [217, 201] width 434 height 402
click at [219, 324] on div at bounding box center [217, 201] width 434 height 402
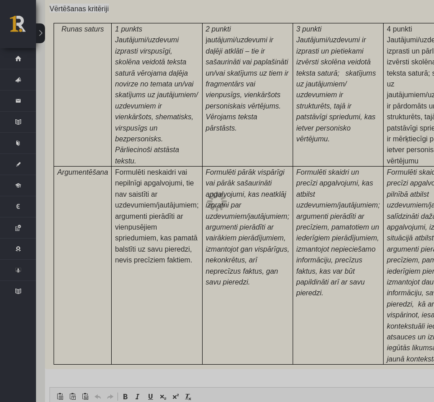
scroll to position [2846, 0]
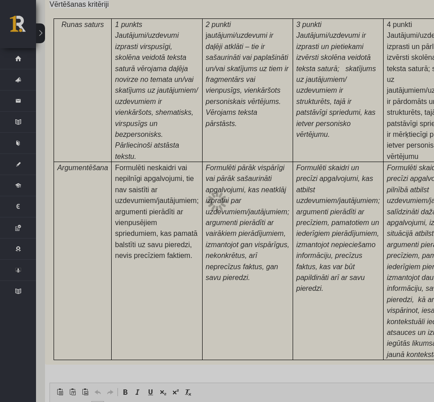
click at [66, 350] on div at bounding box center [217, 201] width 434 height 402
click at [171, 357] on div at bounding box center [217, 201] width 434 height 402
click at [210, 208] on div at bounding box center [217, 201] width 434 height 402
click at [209, 208] on div at bounding box center [217, 201] width 434 height 402
click at [239, 192] on div at bounding box center [217, 201] width 434 height 402
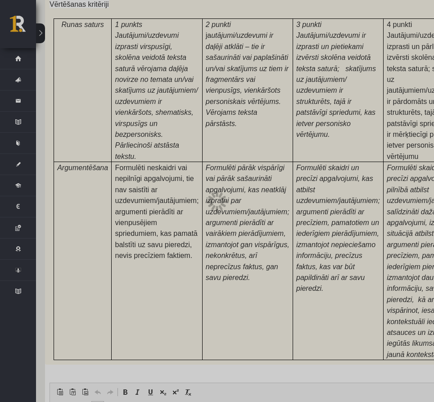
click at [236, 192] on div at bounding box center [217, 201] width 434 height 402
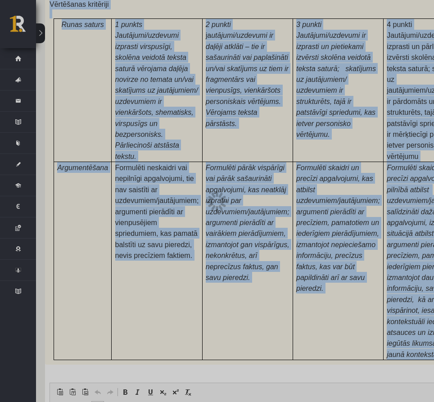
drag, startPoint x: 216, startPoint y: 200, endPoint x: 191, endPoint y: 210, distance: 26.8
click at [217, 201] on div at bounding box center [217, 201] width 0 height 0
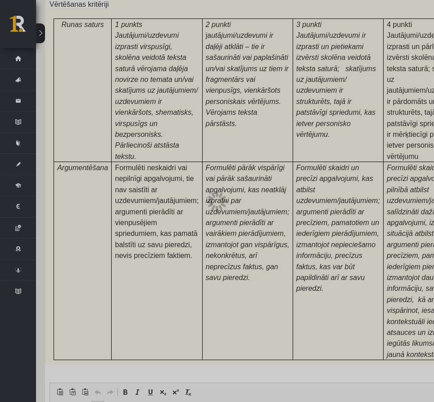
click at [216, 260] on div at bounding box center [217, 201] width 434 height 402
click at [253, 219] on div at bounding box center [217, 201] width 434 height 402
click at [298, 265] on div at bounding box center [217, 201] width 434 height 402
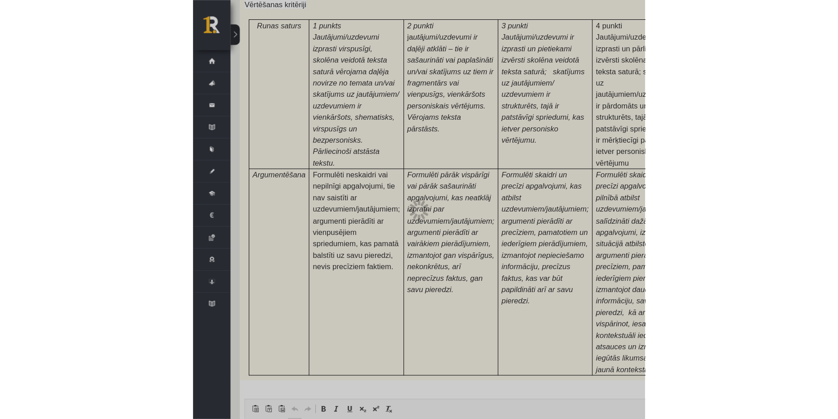
scroll to position [2767, 0]
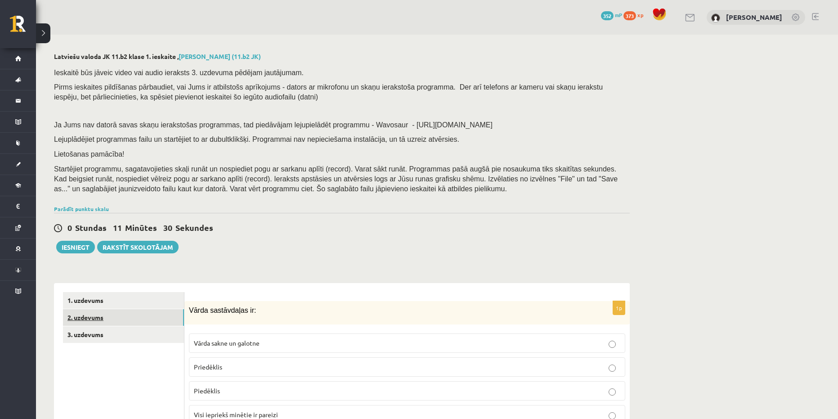
click at [135, 321] on link "2. uzdevums" at bounding box center [123, 317] width 121 height 17
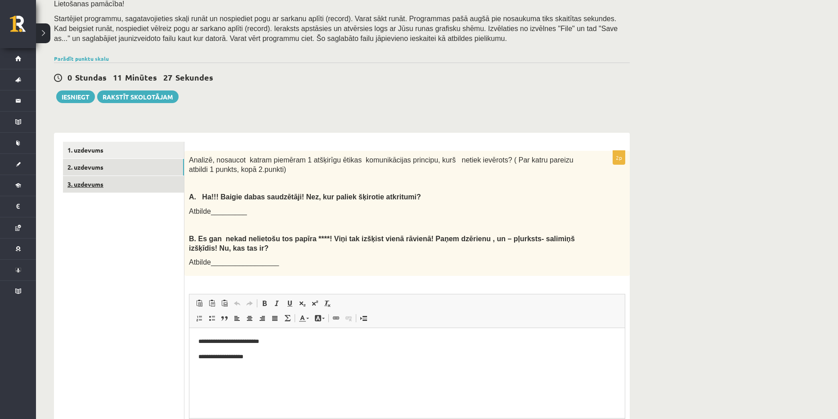
click at [122, 186] on link "3. uzdevums" at bounding box center [123, 184] width 121 height 17
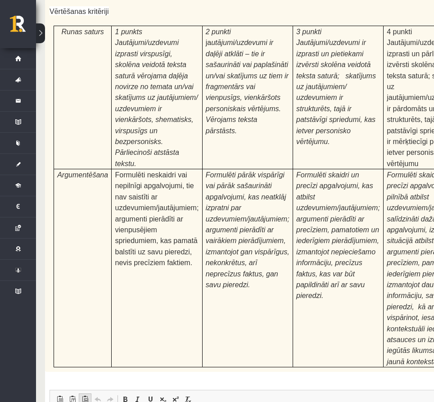
scroll to position [2846, 0]
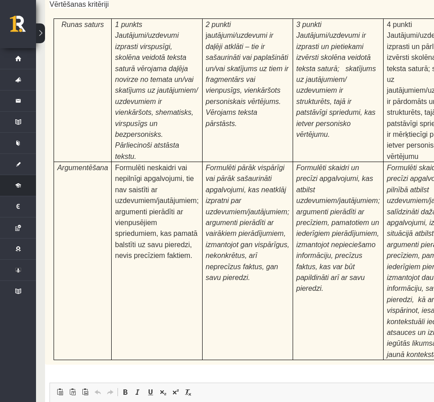
type input "**********"
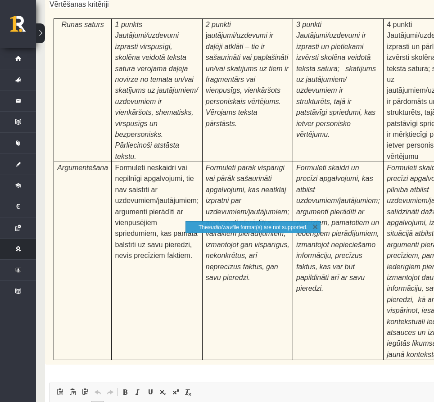
type input "**********"
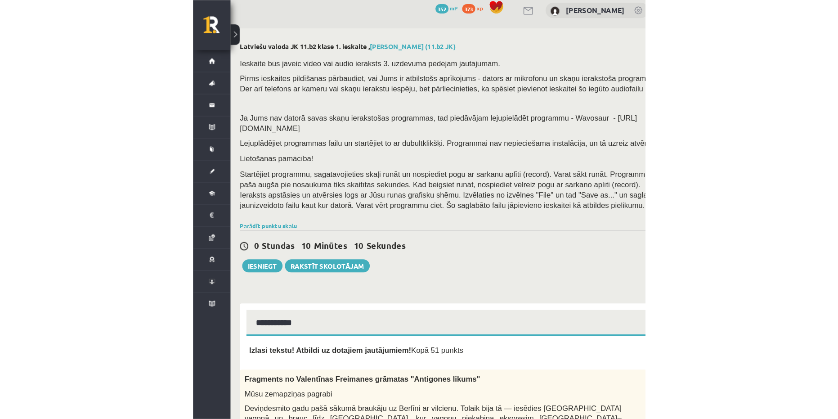
scroll to position [0, 0]
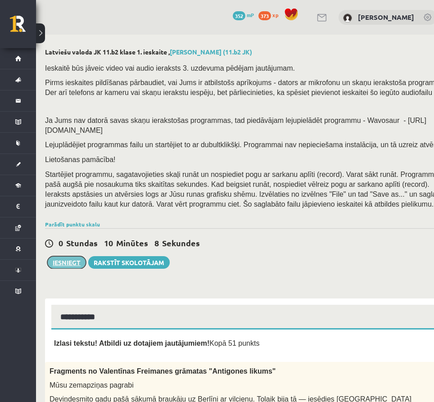
click at [60, 256] on button "Iesniegt" at bounding box center [66, 262] width 39 height 13
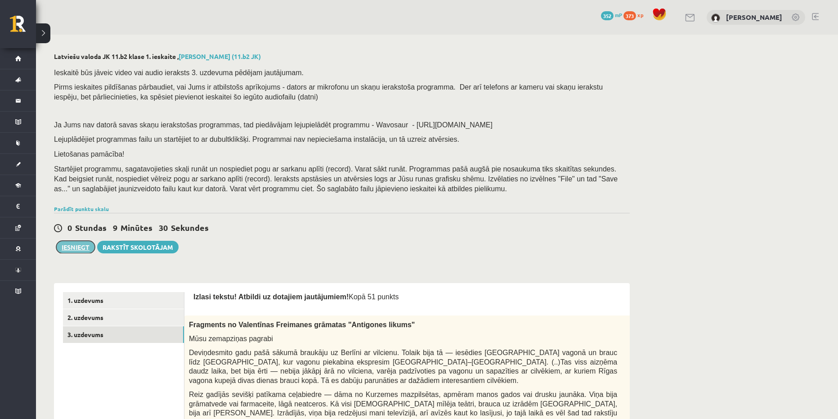
click at [83, 246] on button "Iesniegt" at bounding box center [75, 247] width 39 height 13
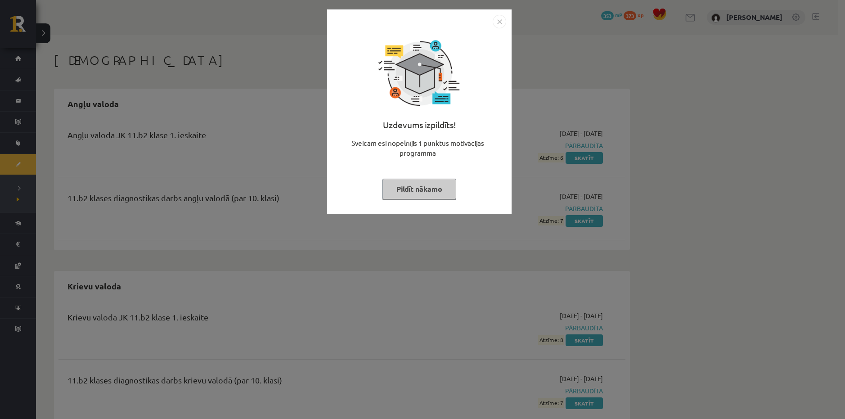
click at [430, 186] on button "Pildīt nākamo" at bounding box center [419, 189] width 74 height 21
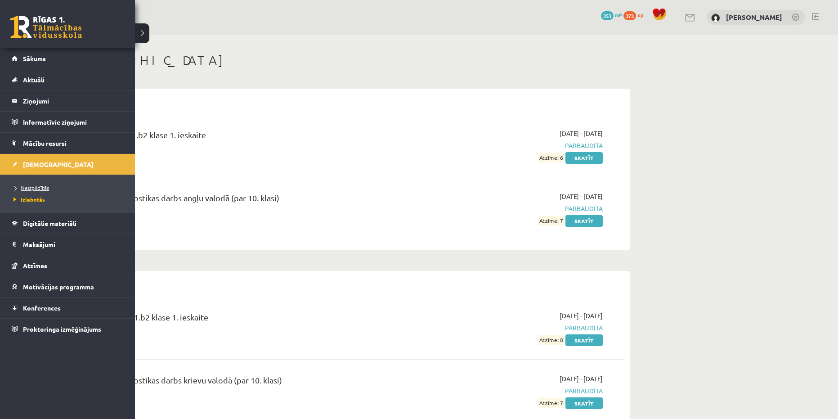
click at [40, 189] on span "Neizpildītās" at bounding box center [30, 187] width 38 height 7
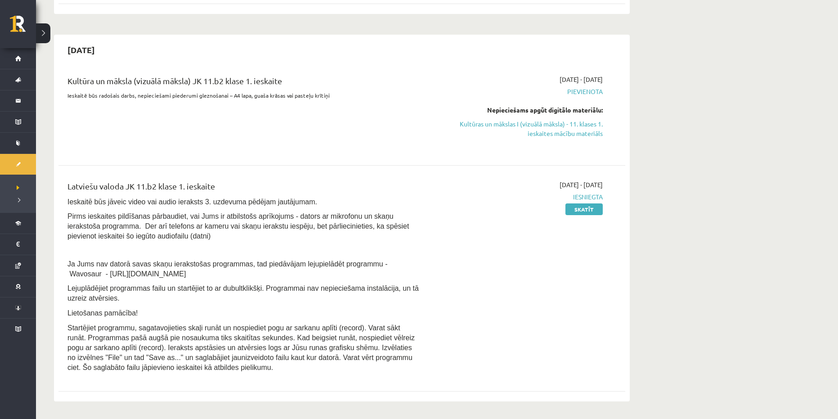
scroll to position [180, 0]
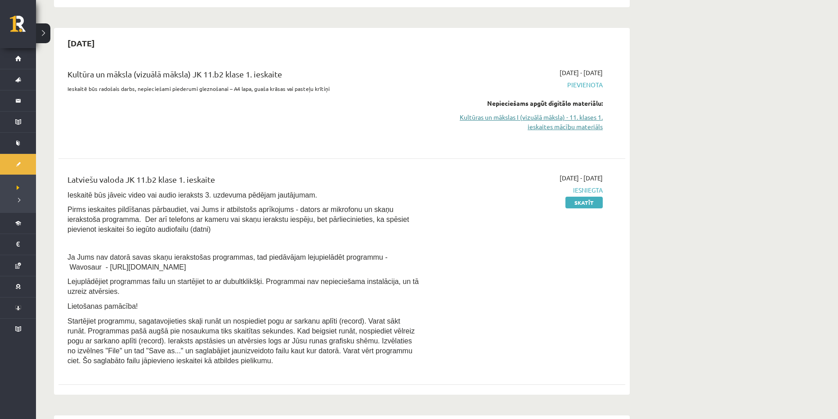
click at [552, 127] on link "Kultūras un mākslas I (vizuālā māksla) - 11. klases 1. ieskaites mācību materiā…" at bounding box center [518, 121] width 170 height 19
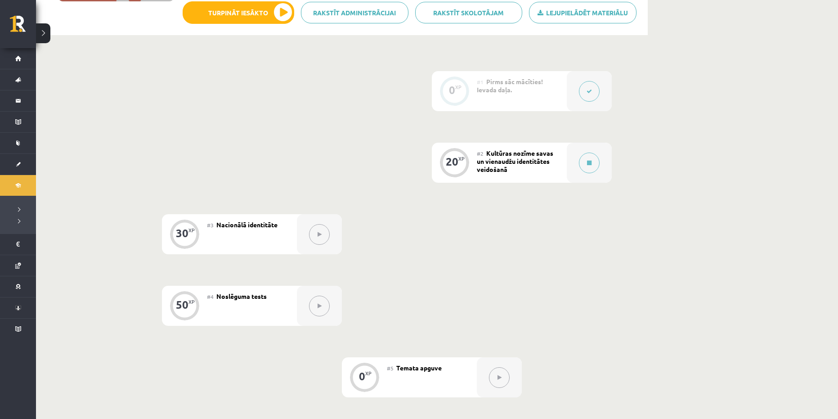
scroll to position [183, 0]
